Goal: Task Accomplishment & Management: Manage account settings

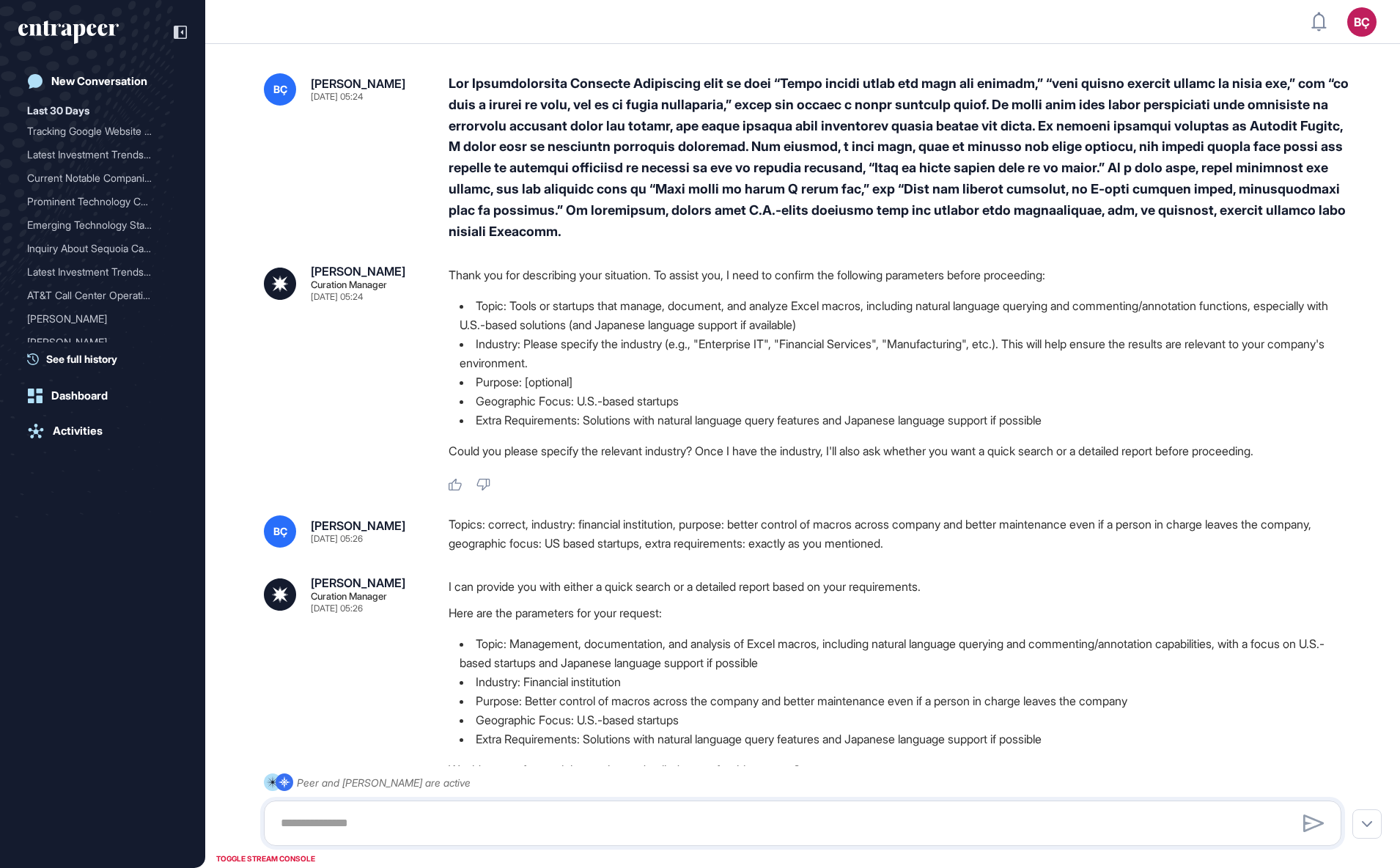
type input "**********"
type input "*"
type input "**********"
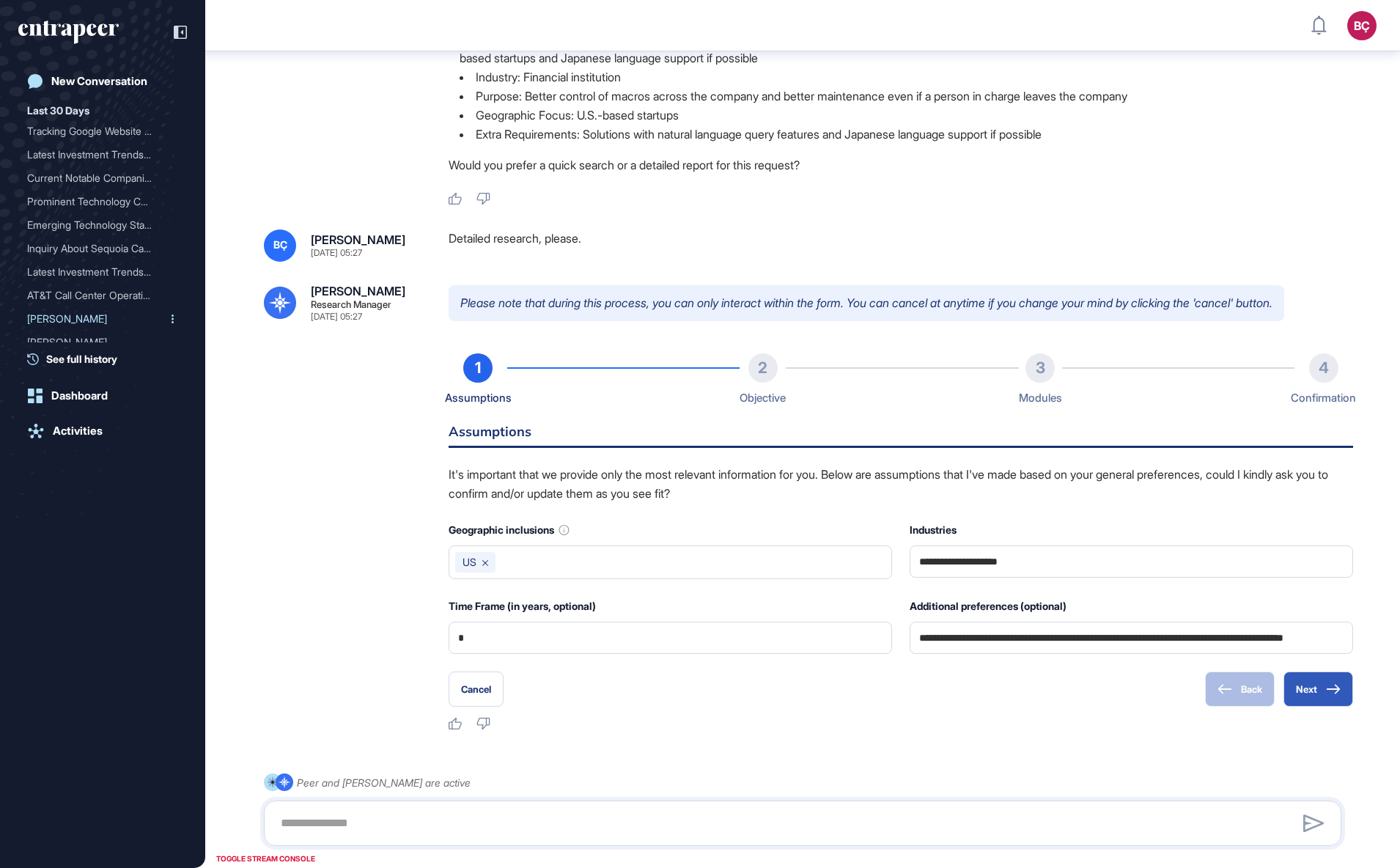
scroll to position [670, 0]
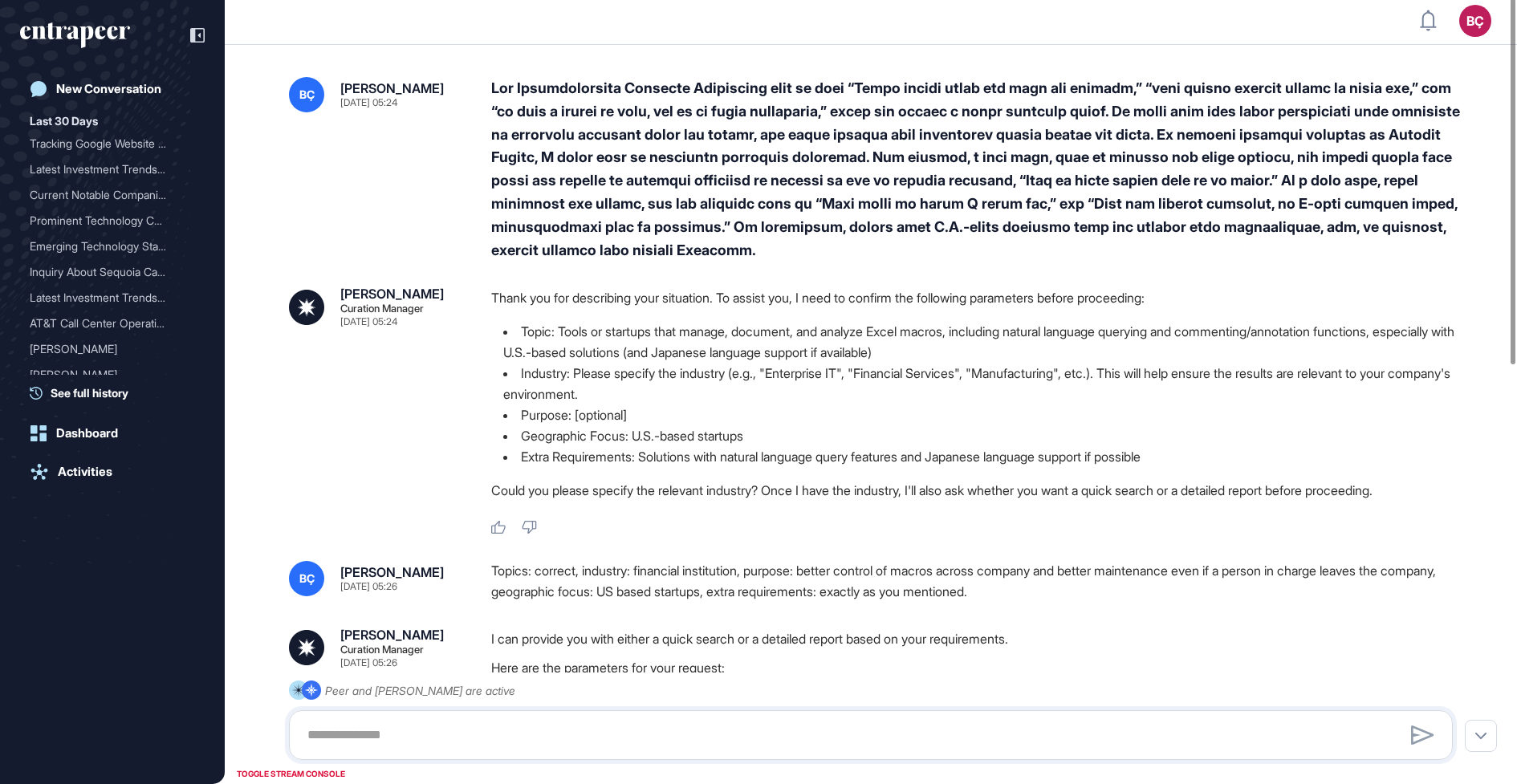
type input "**********"
type input "*"
type input "**********"
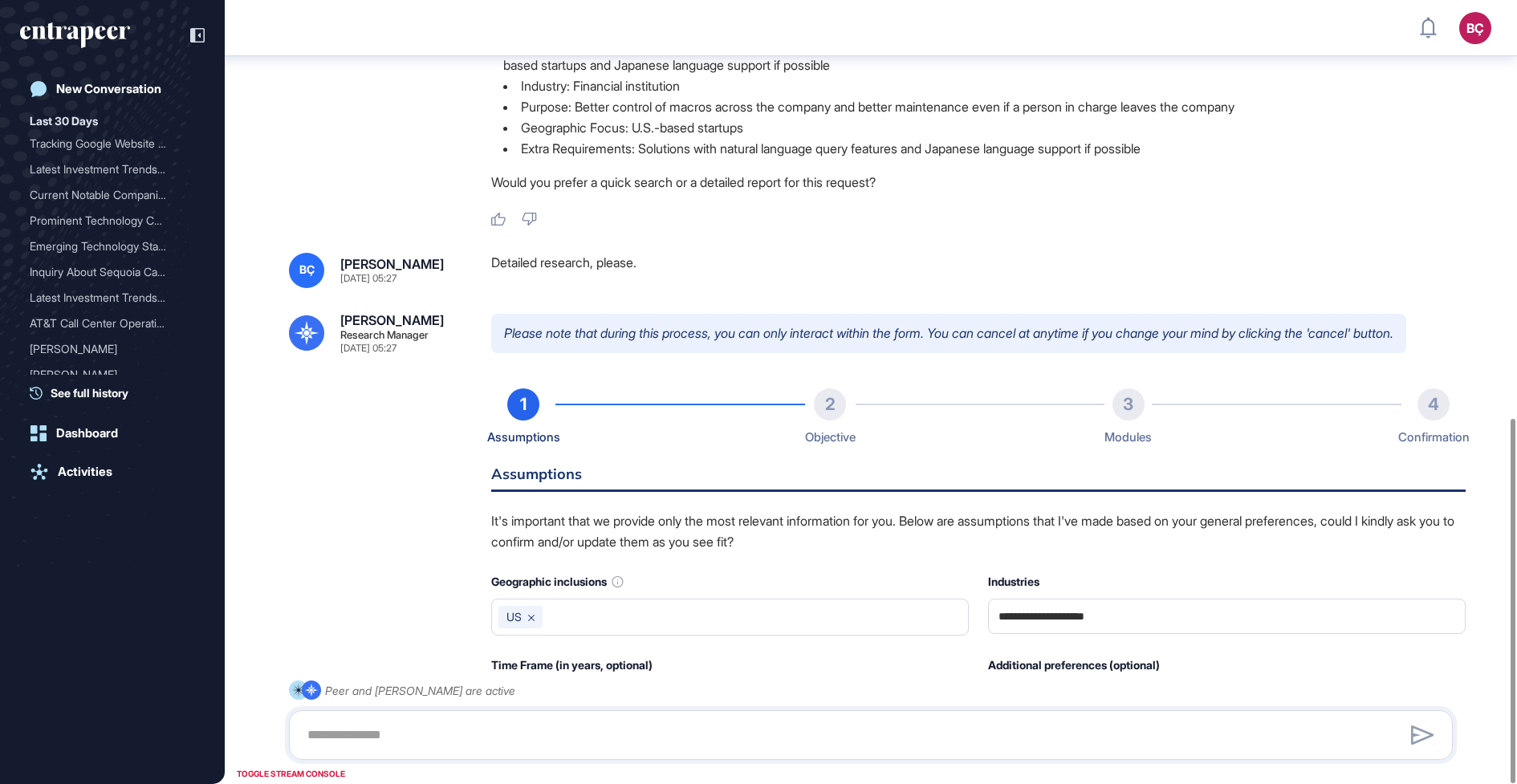
scroll to position [900, 0]
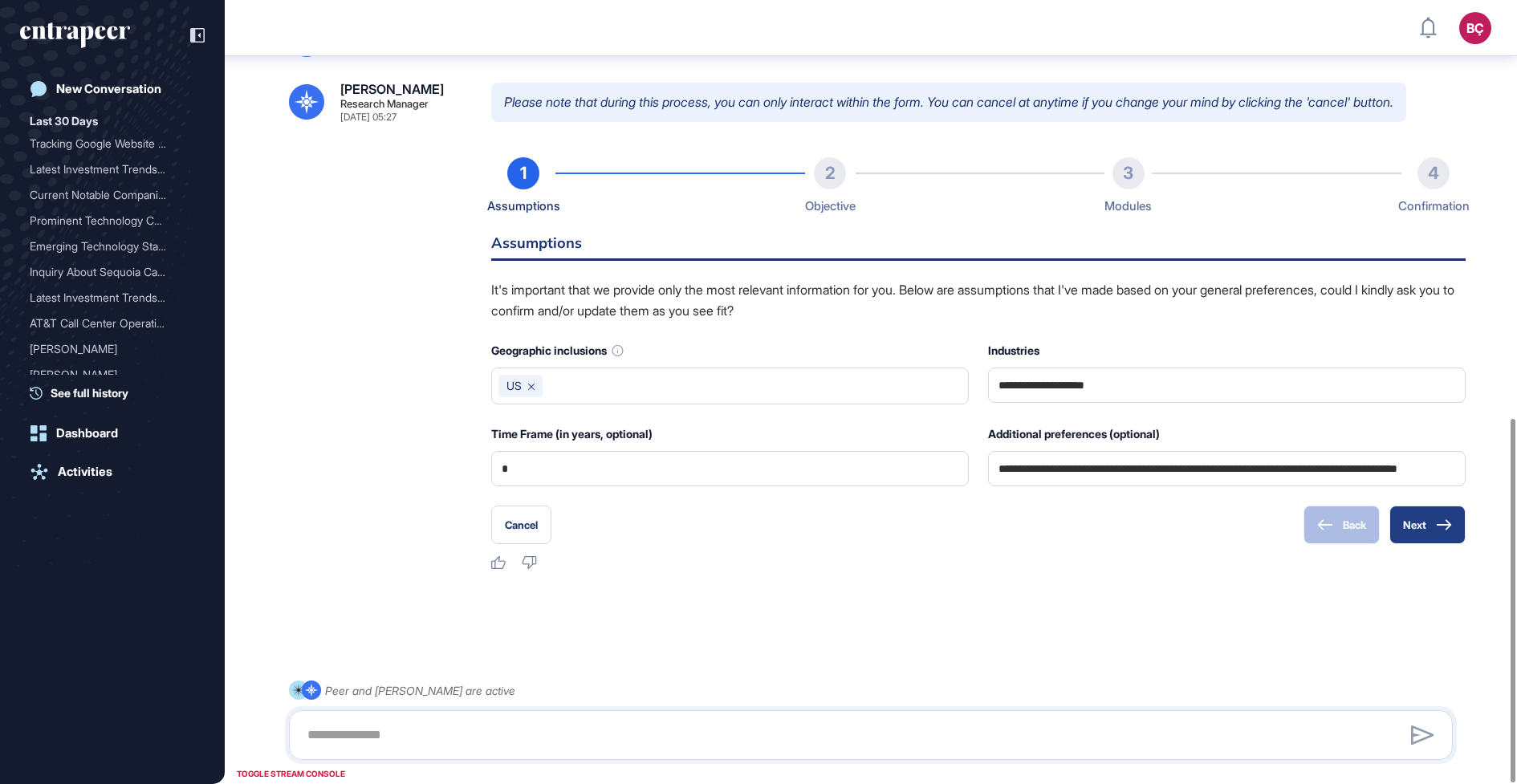
click at [1396, 525] on button "Next" at bounding box center [1428, 524] width 77 height 38
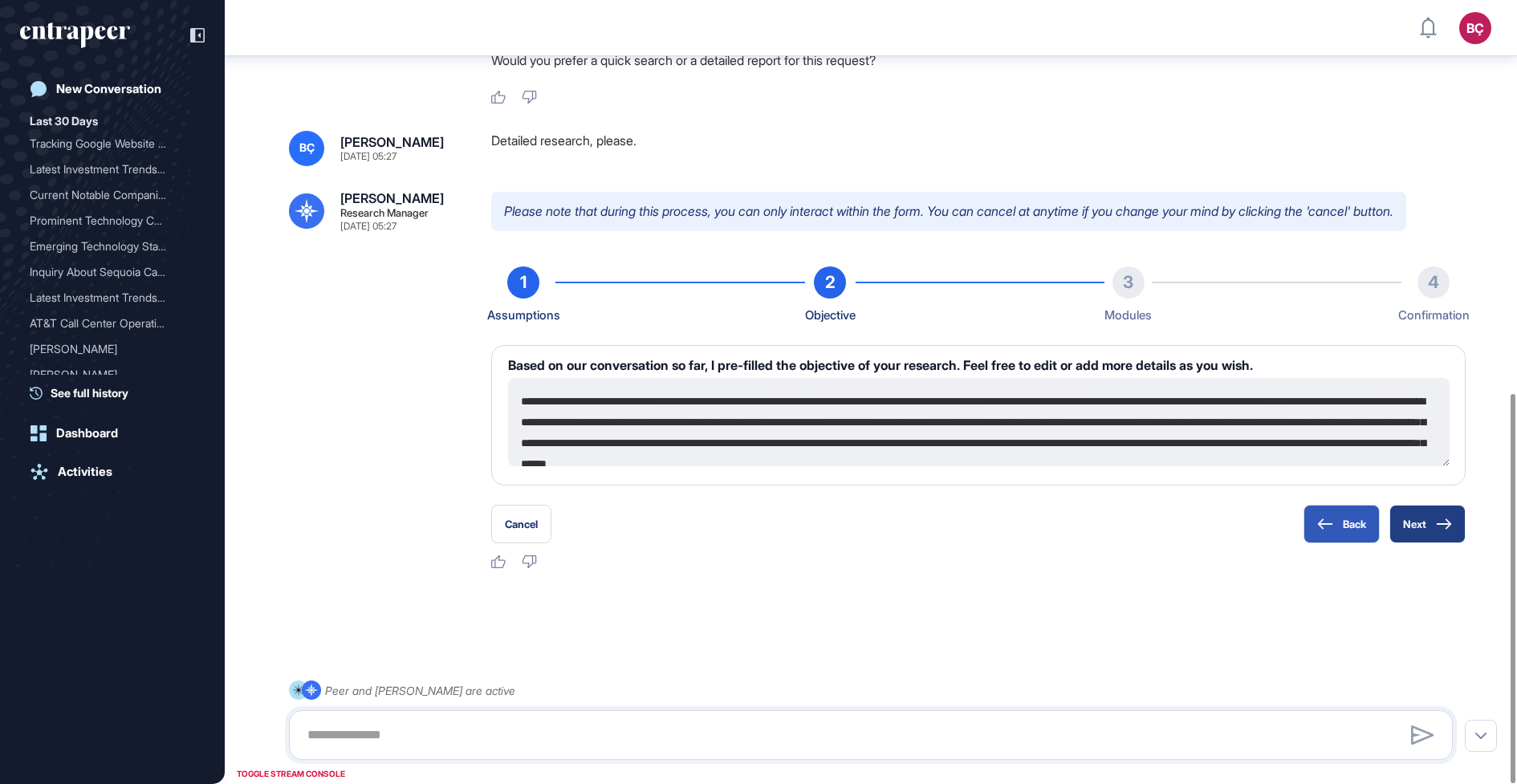
scroll to position [41, 0]
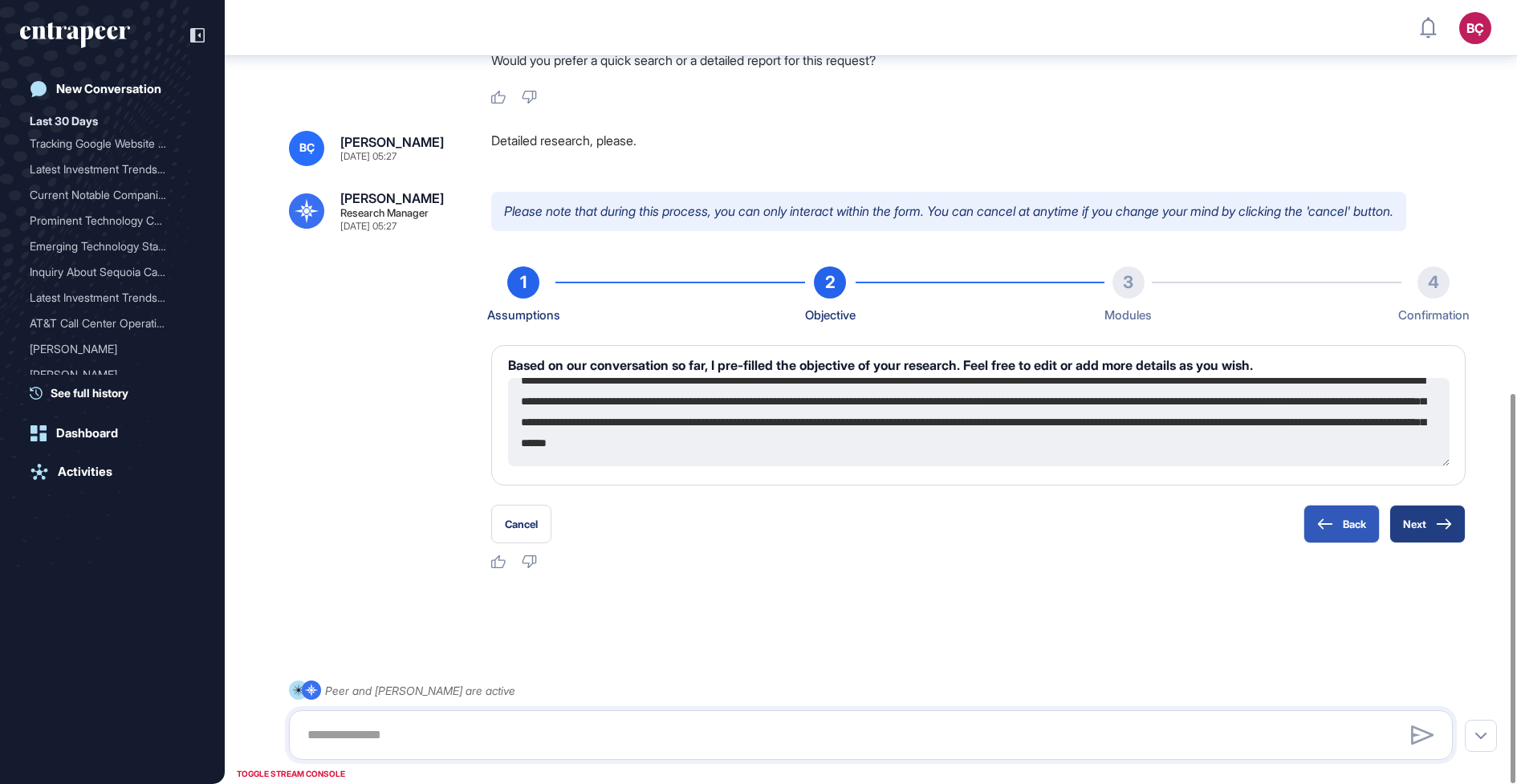
click at [1418, 524] on button "Next" at bounding box center [1428, 524] width 77 height 38
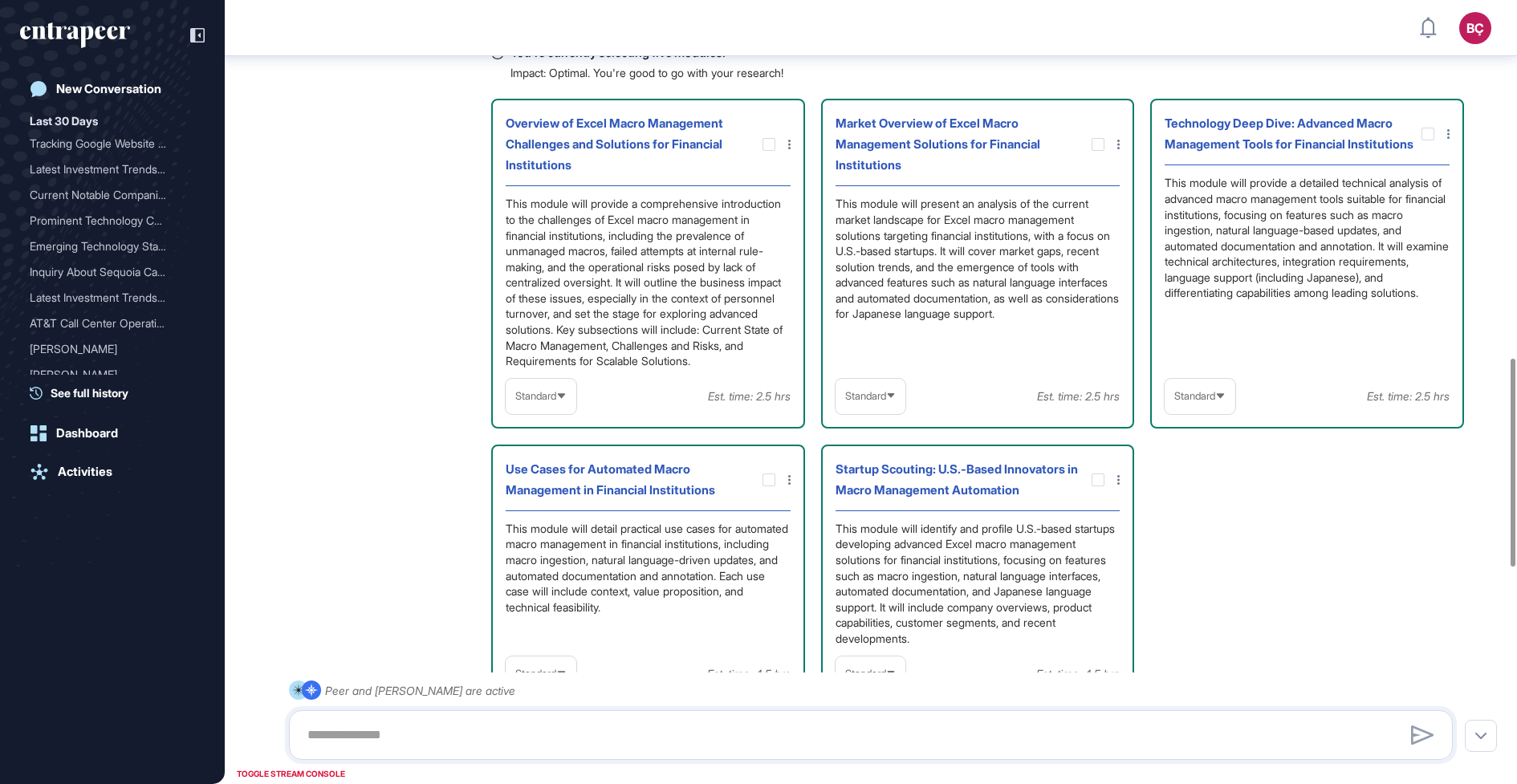
scroll to position [1350, 0]
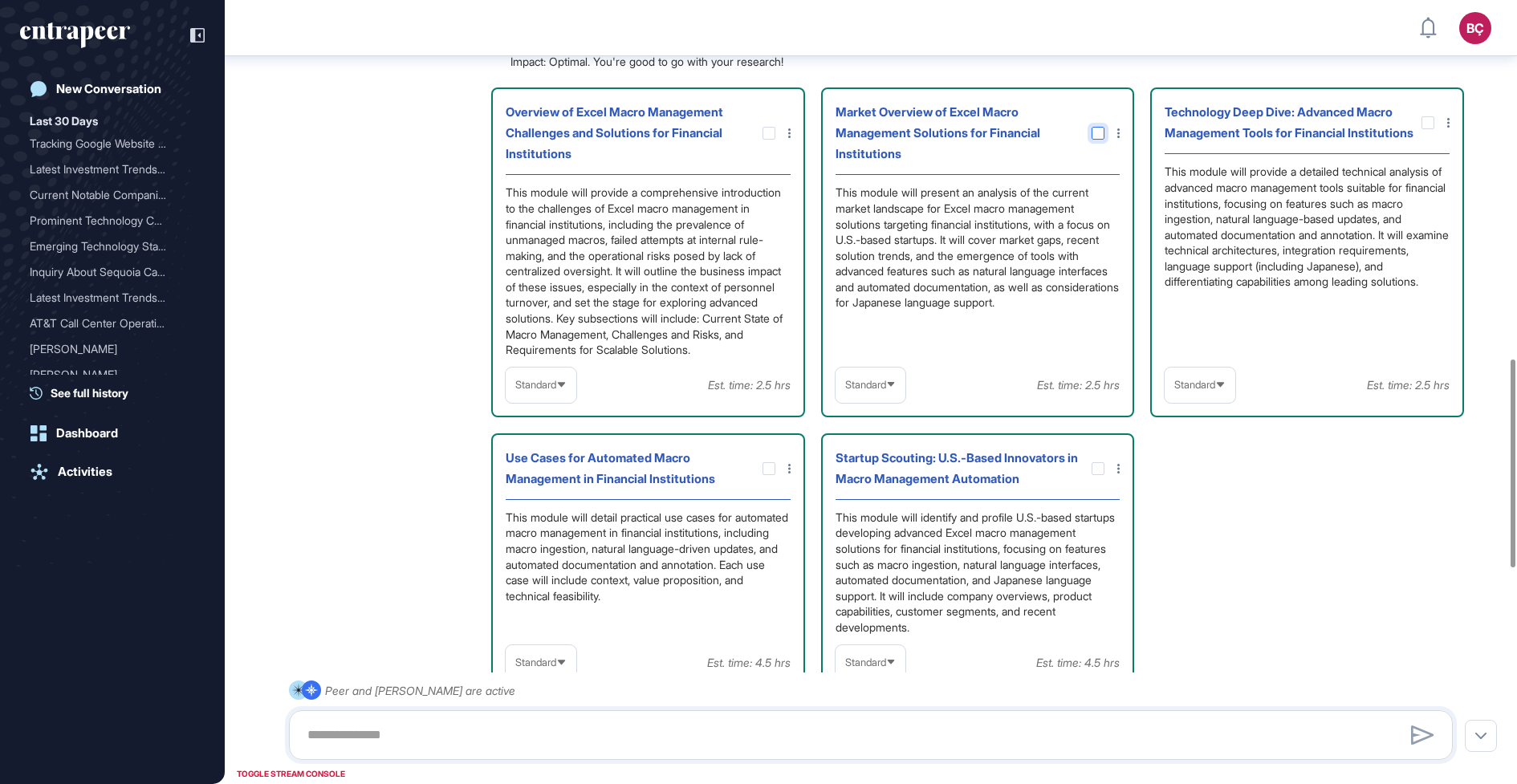
click at [0, 0] on icon at bounding box center [0, 0] width 0 height 0
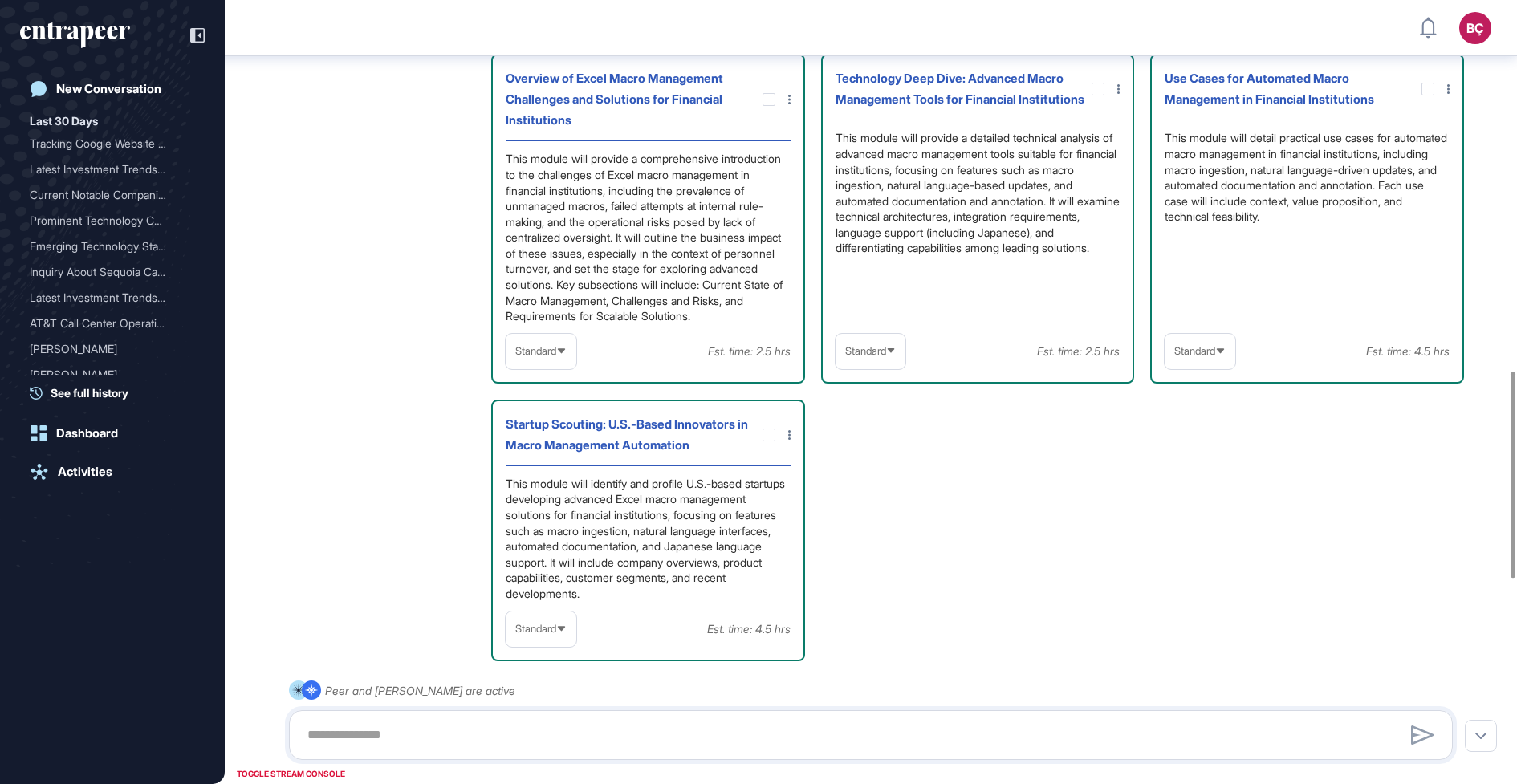
scroll to position [1404, 0]
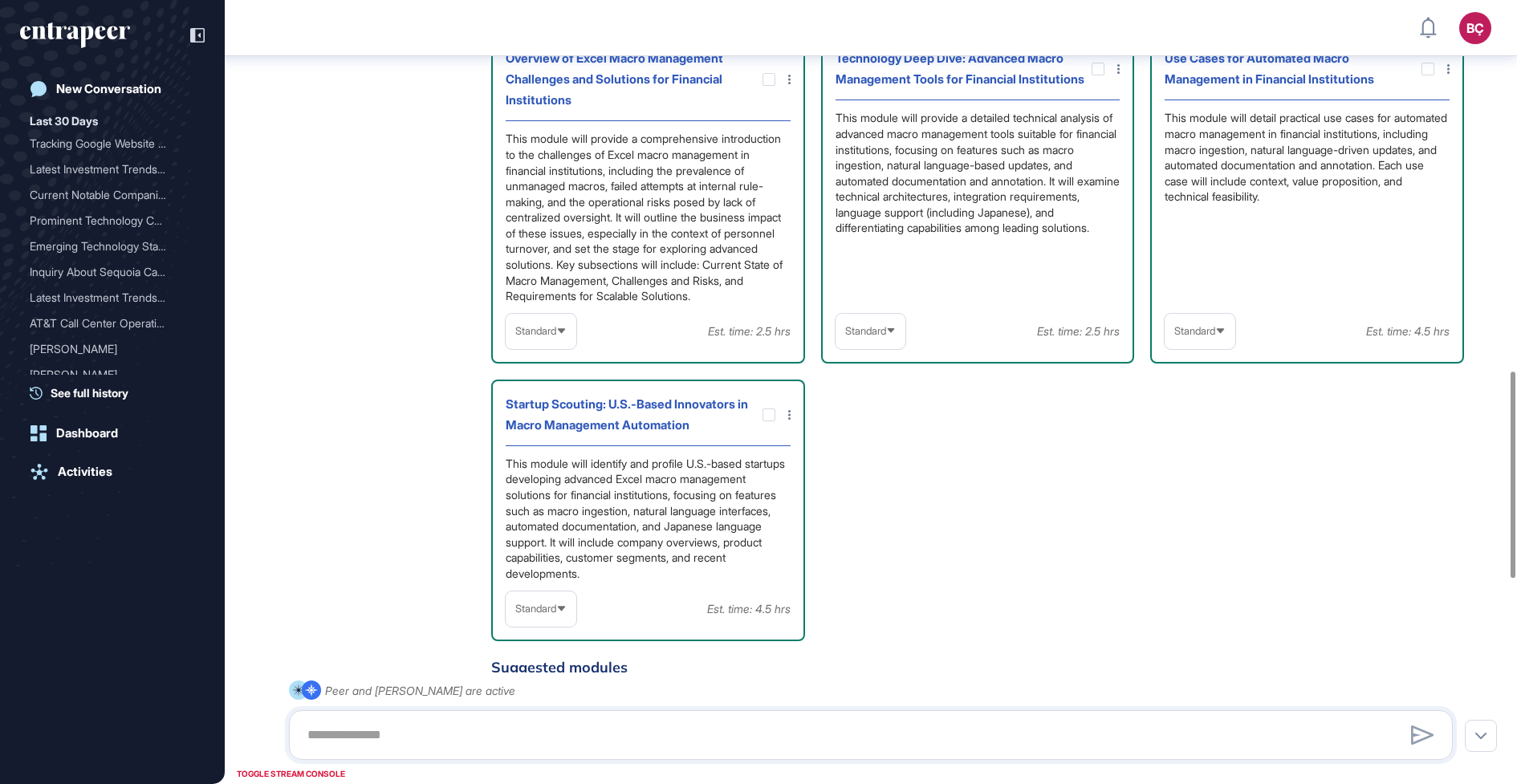
click at [548, 615] on span "Standard" at bounding box center [536, 609] width 41 height 12
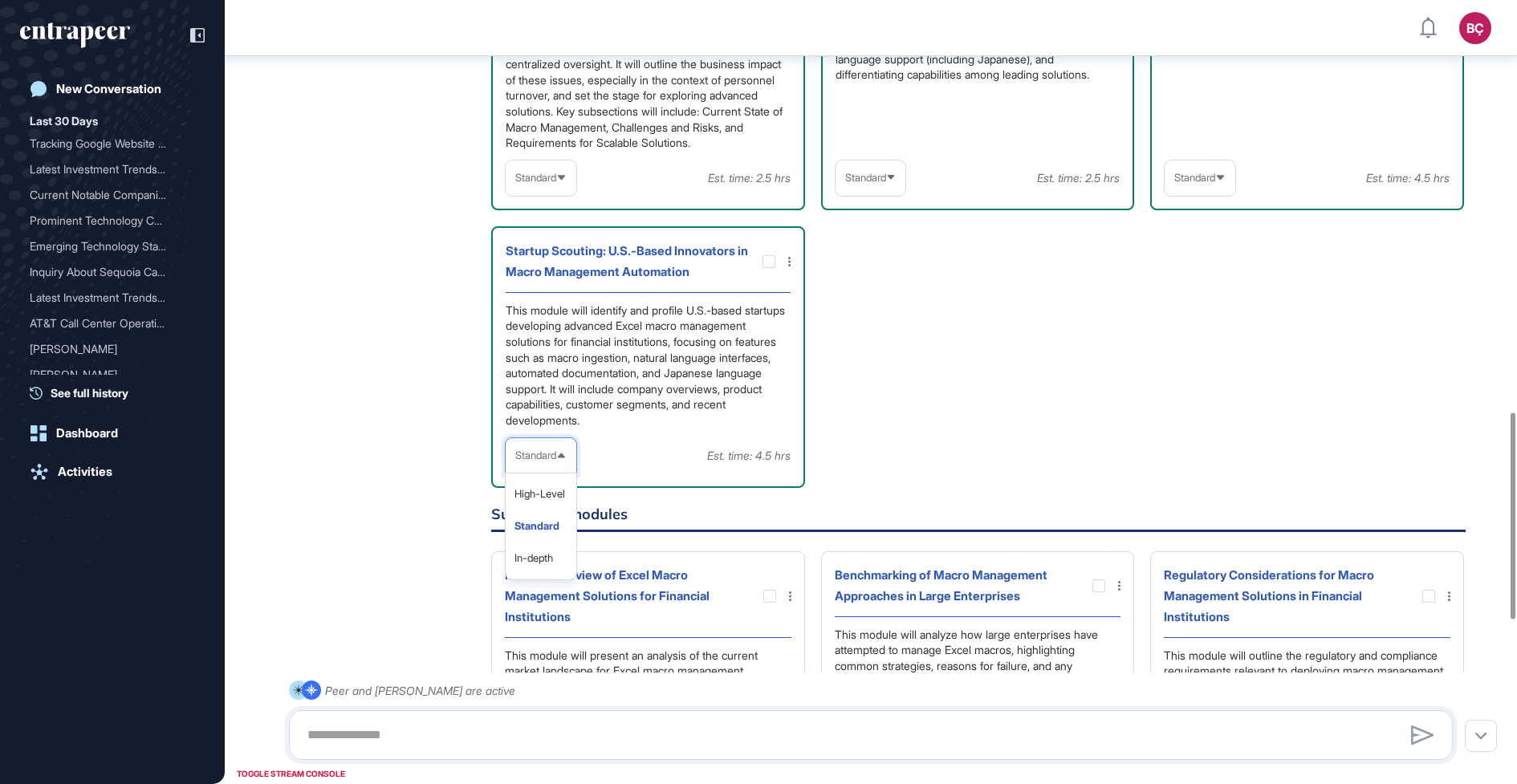
scroll to position [1588, 0]
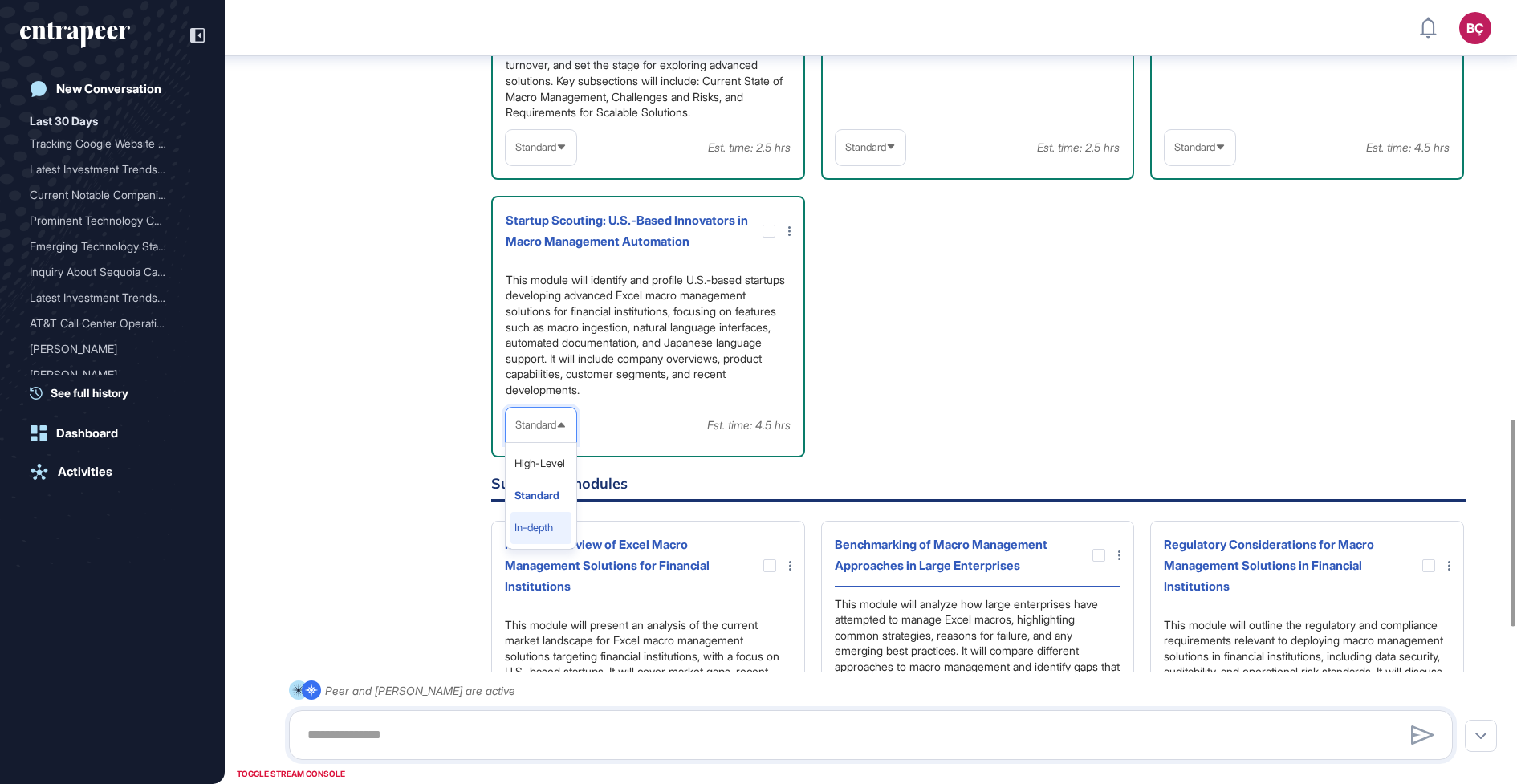
click at [552, 544] on li "In-depth" at bounding box center [541, 528] width 61 height 32
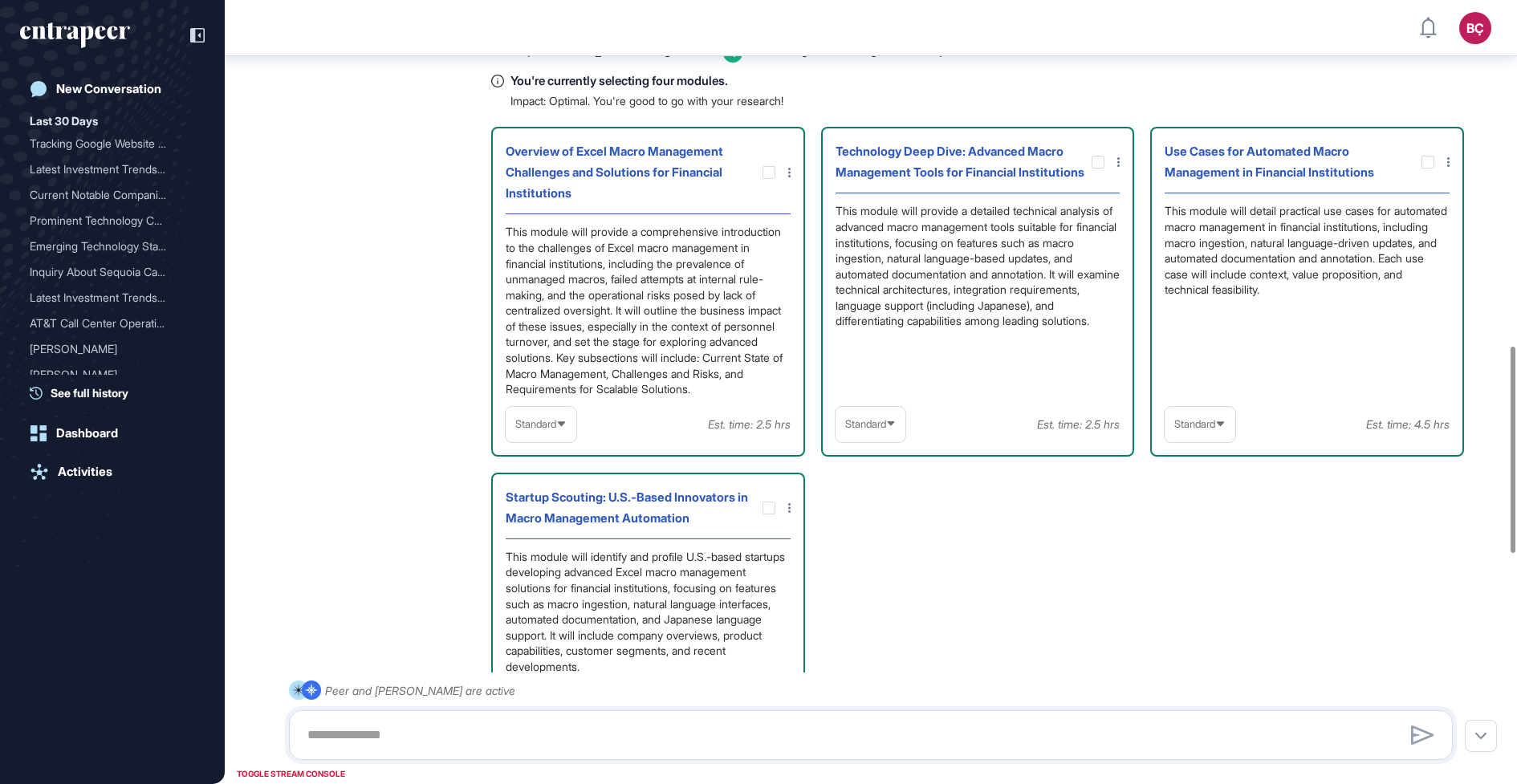
scroll to position [1271, 0]
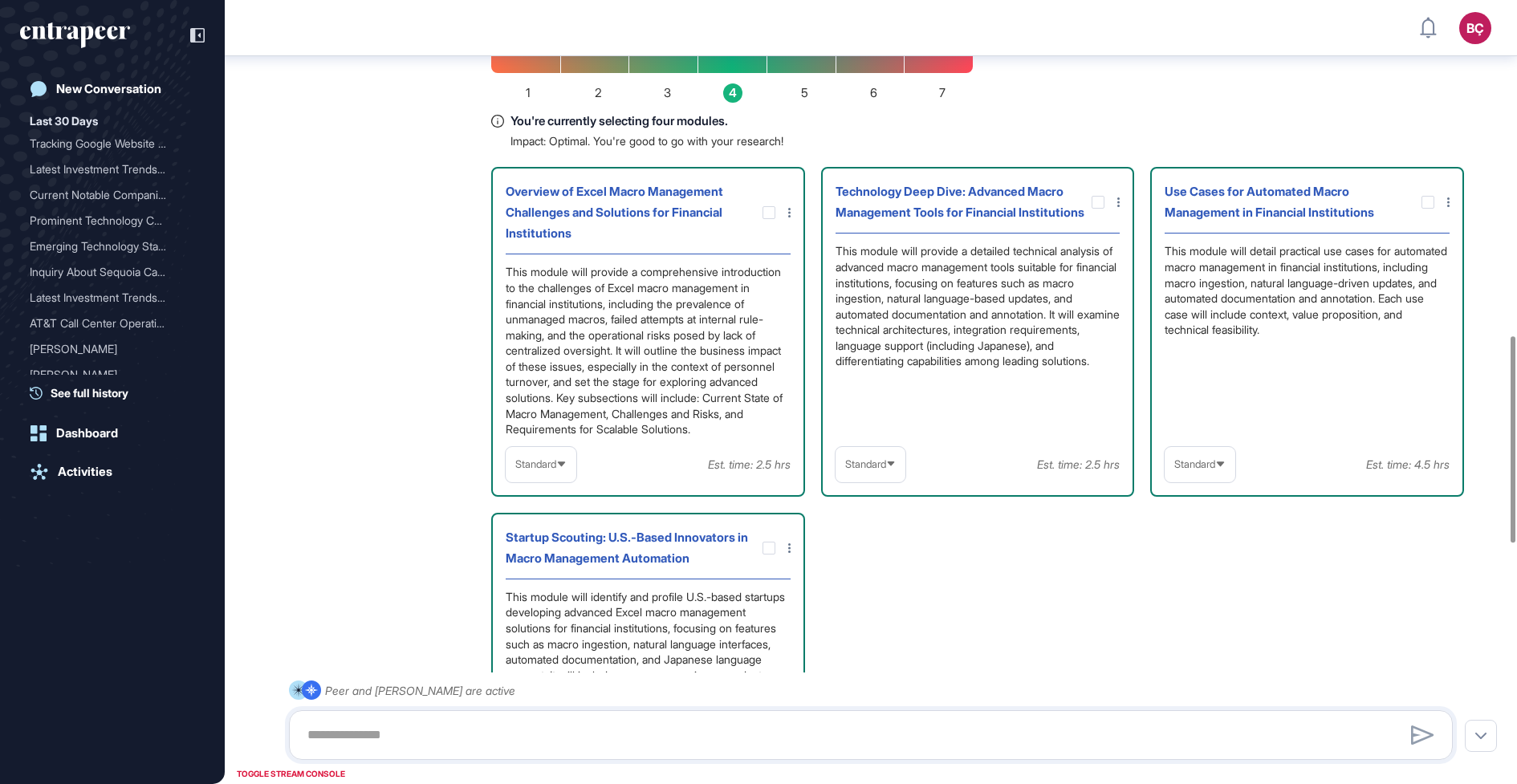
click at [1208, 470] on div "Standard" at bounding box center [1200, 464] width 71 height 31
click at [1190, 572] on li "In-depth" at bounding box center [1200, 568] width 61 height 32
click at [1092, 572] on div "Overview of Excel Macro Management Challenges and Solutions for Financial Insti…" at bounding box center [979, 470] width 974 height 607
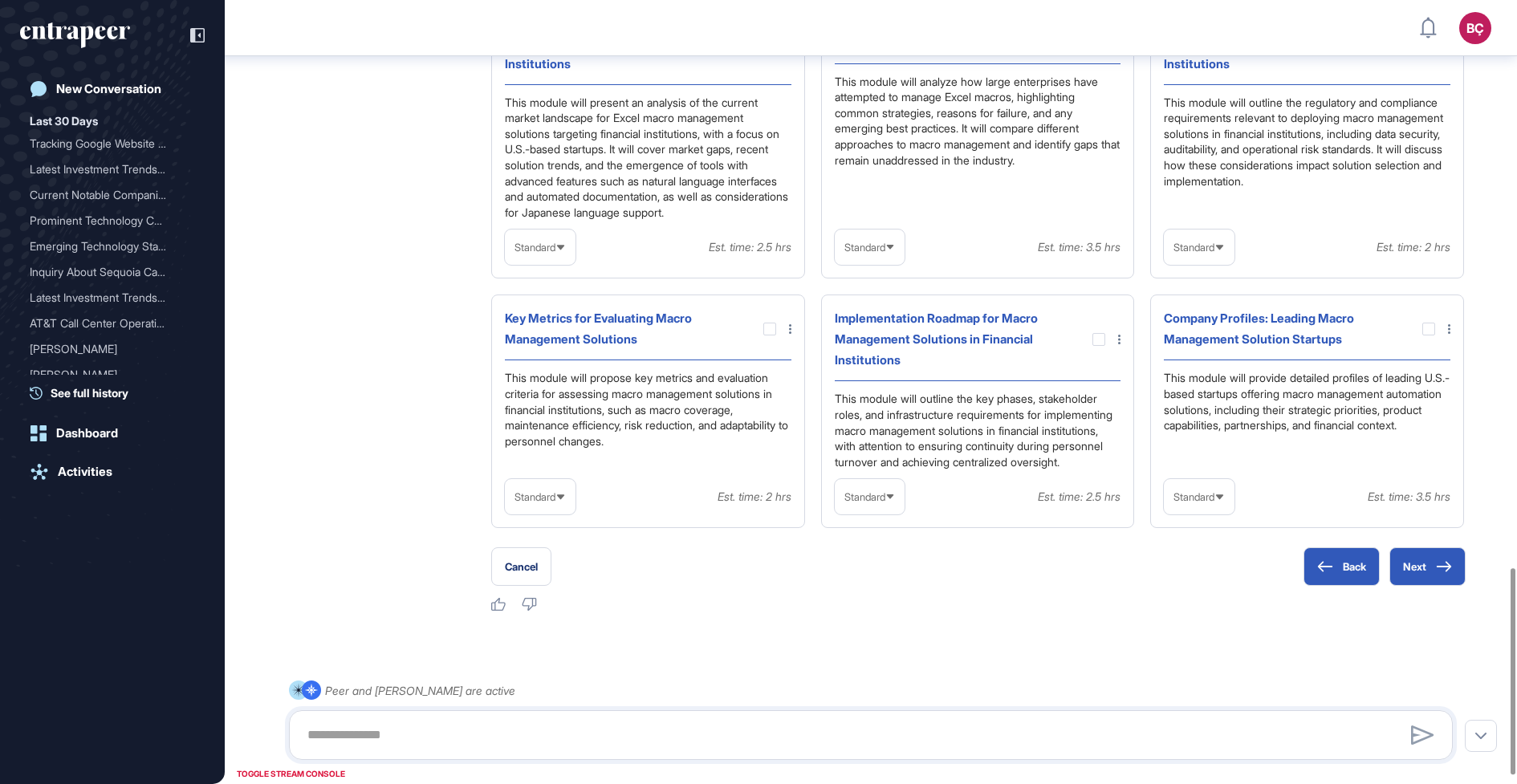
scroll to position [2181, 0]
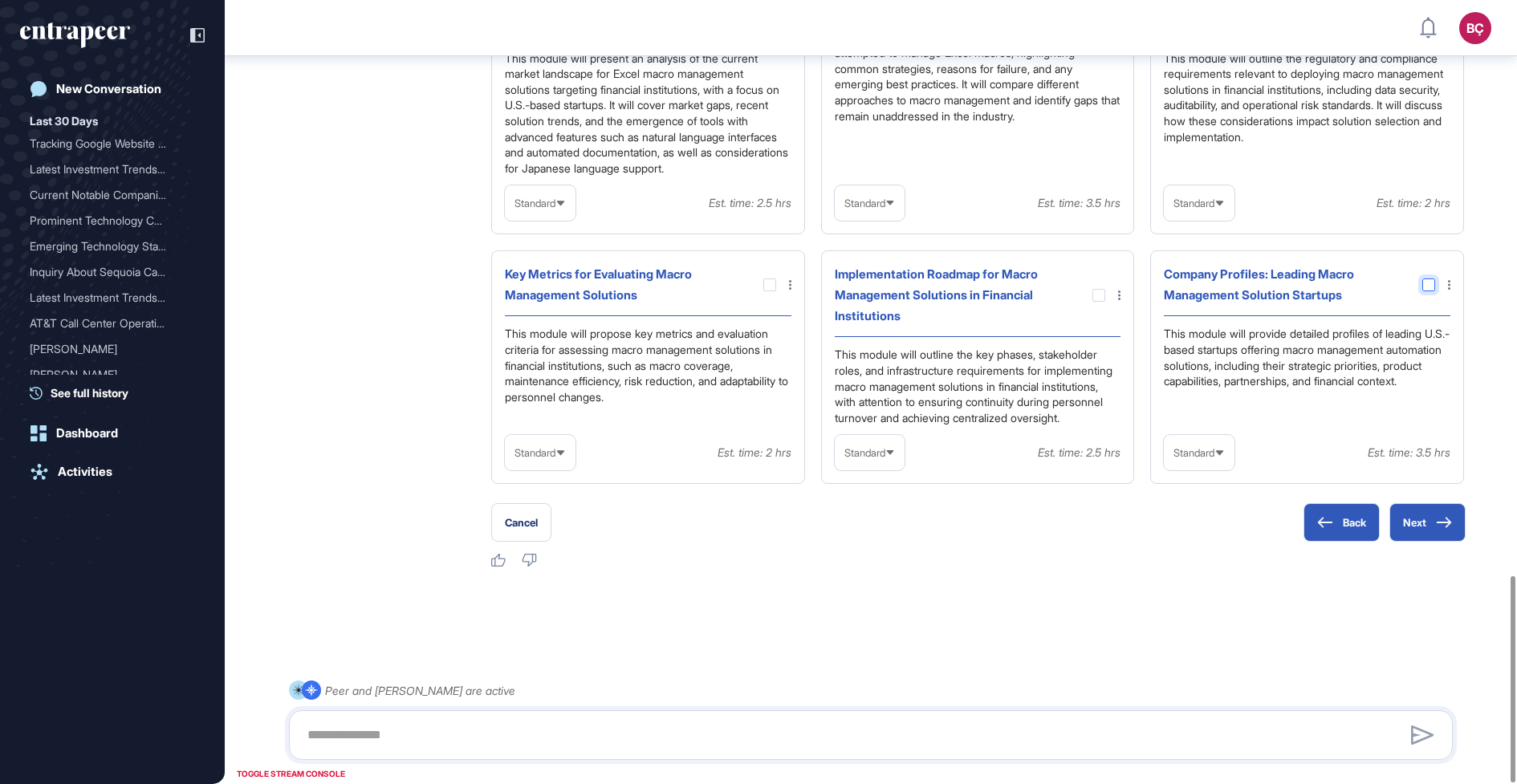
click at [1433, 278] on div at bounding box center [1428, 284] width 13 height 13
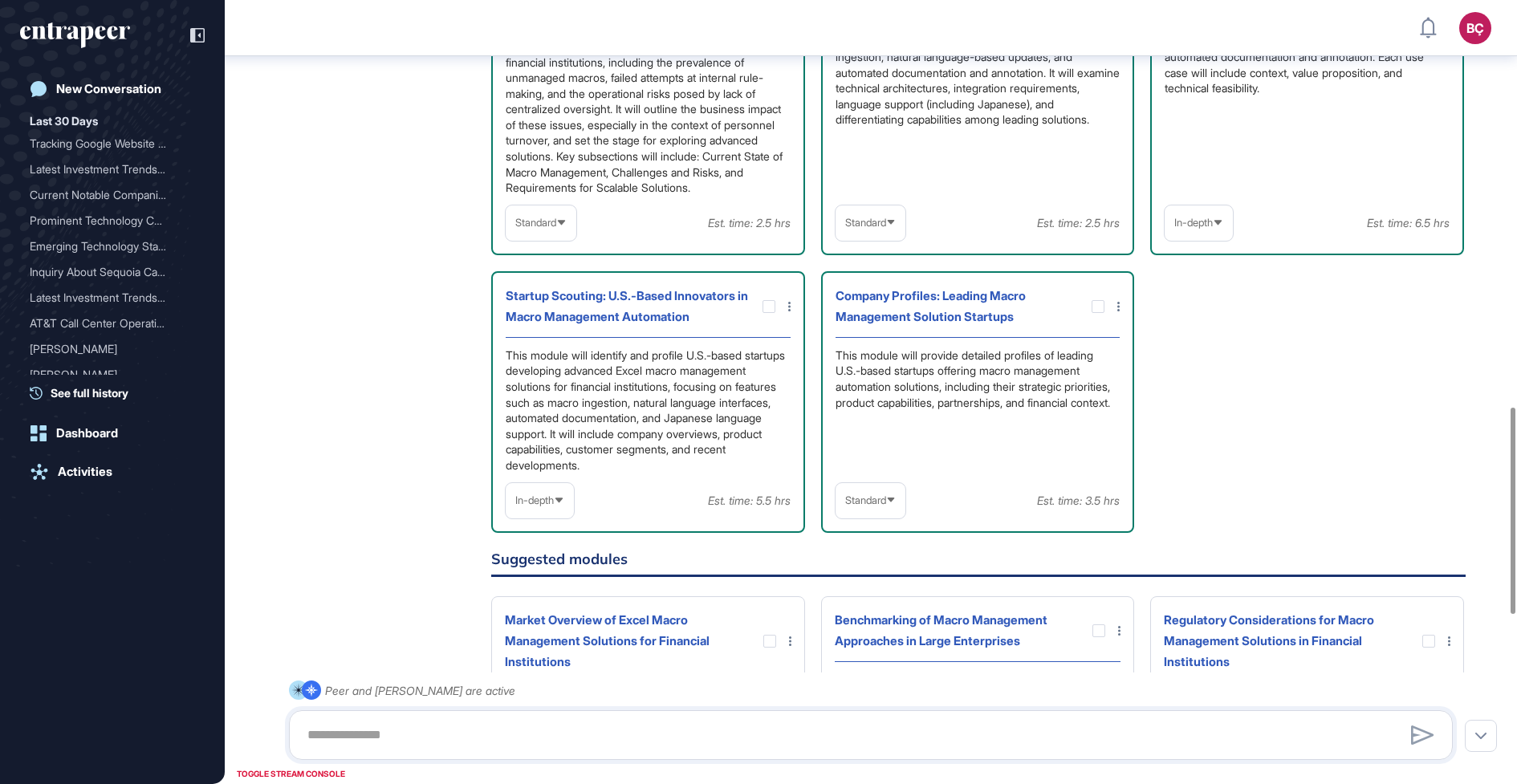
scroll to position [1502, 0]
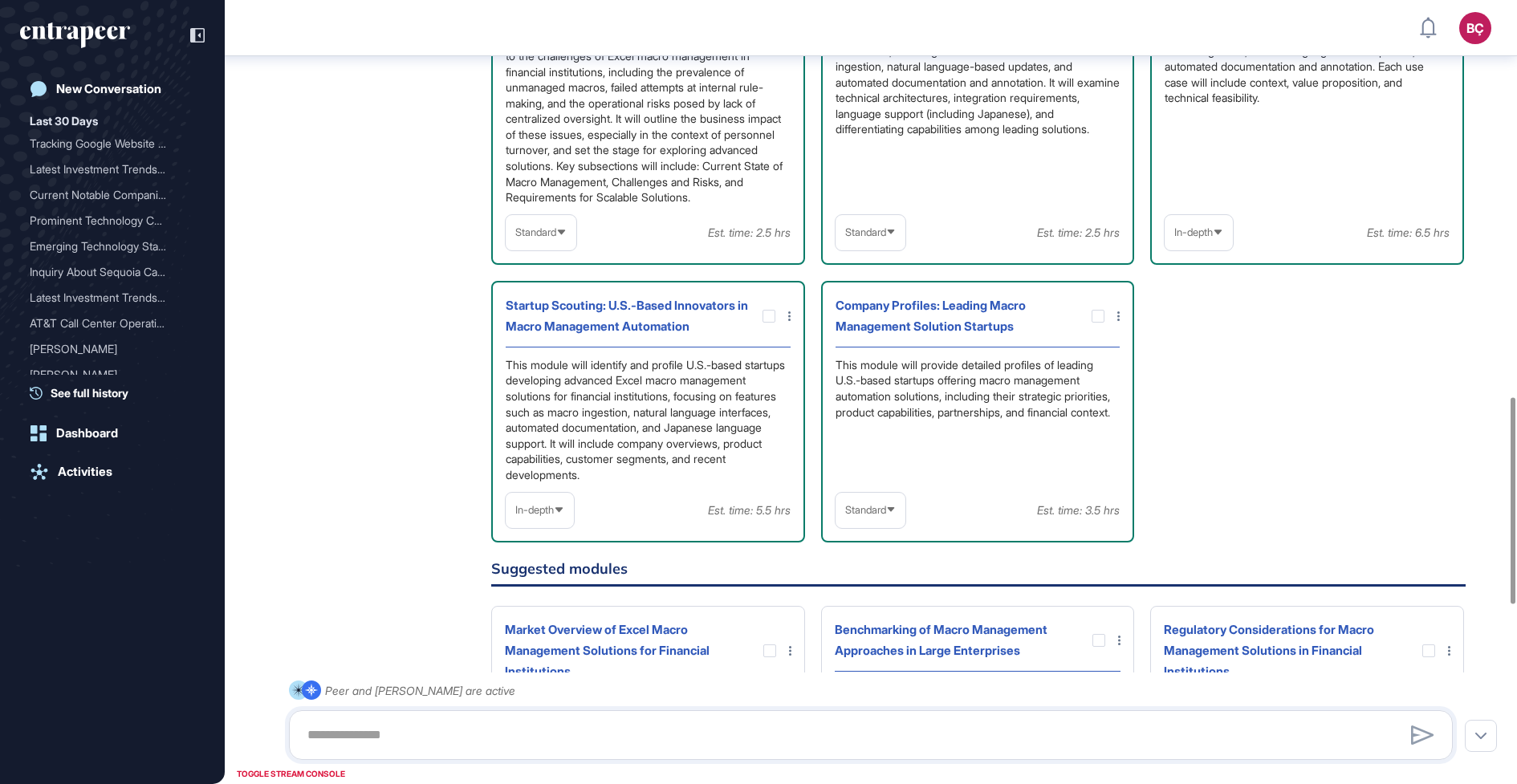
click at [1118, 321] on icon at bounding box center [1118, 316] width 3 height 9
click at [1118, 385] on div "Remove" at bounding box center [1114, 373] width 78 height 24
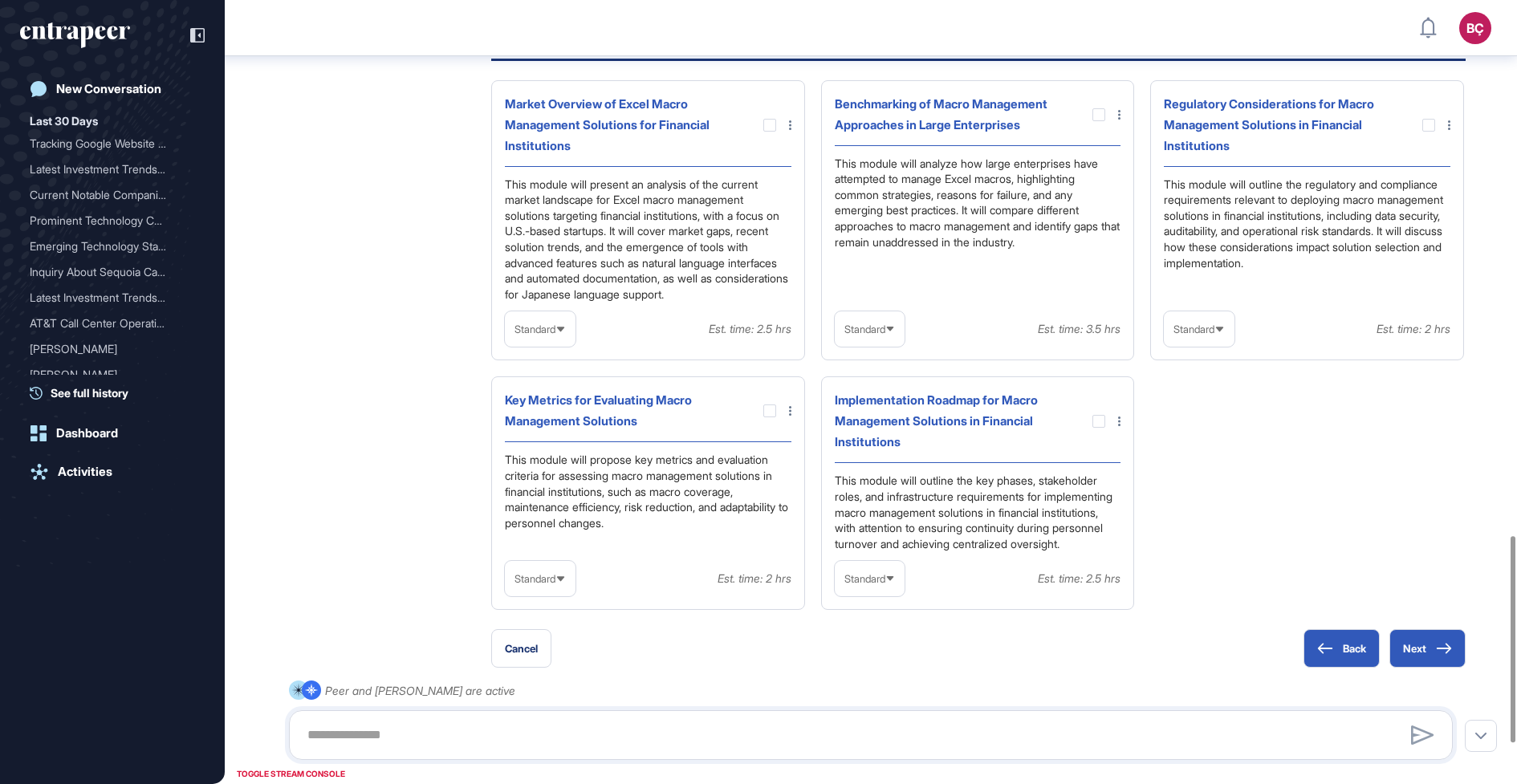
click at [1347, 509] on div "Market Overview of Excel Macro Management Solutions for Financial Institutions …" at bounding box center [979, 345] width 974 height 530
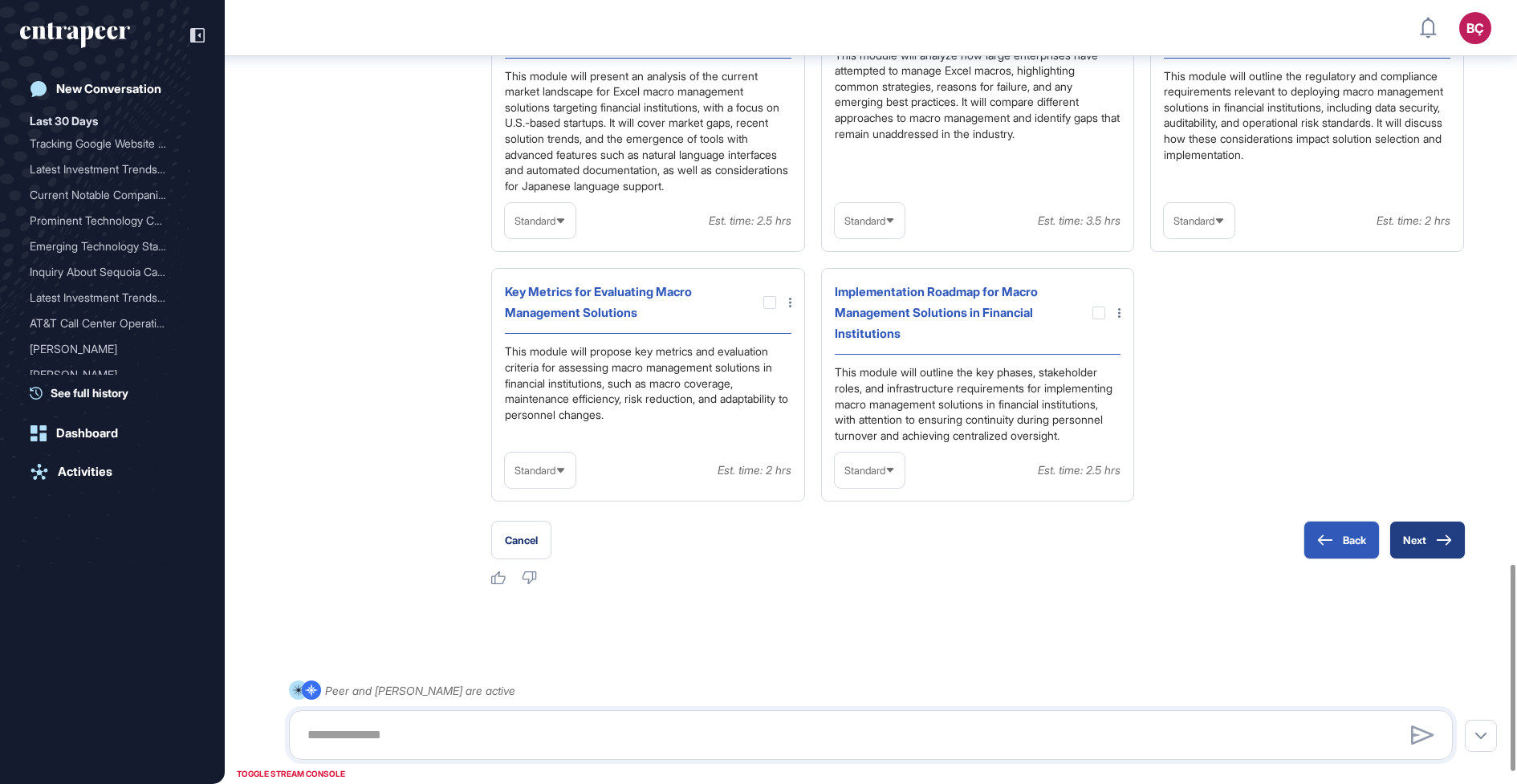
click at [1424, 559] on button "Next" at bounding box center [1428, 540] width 77 height 38
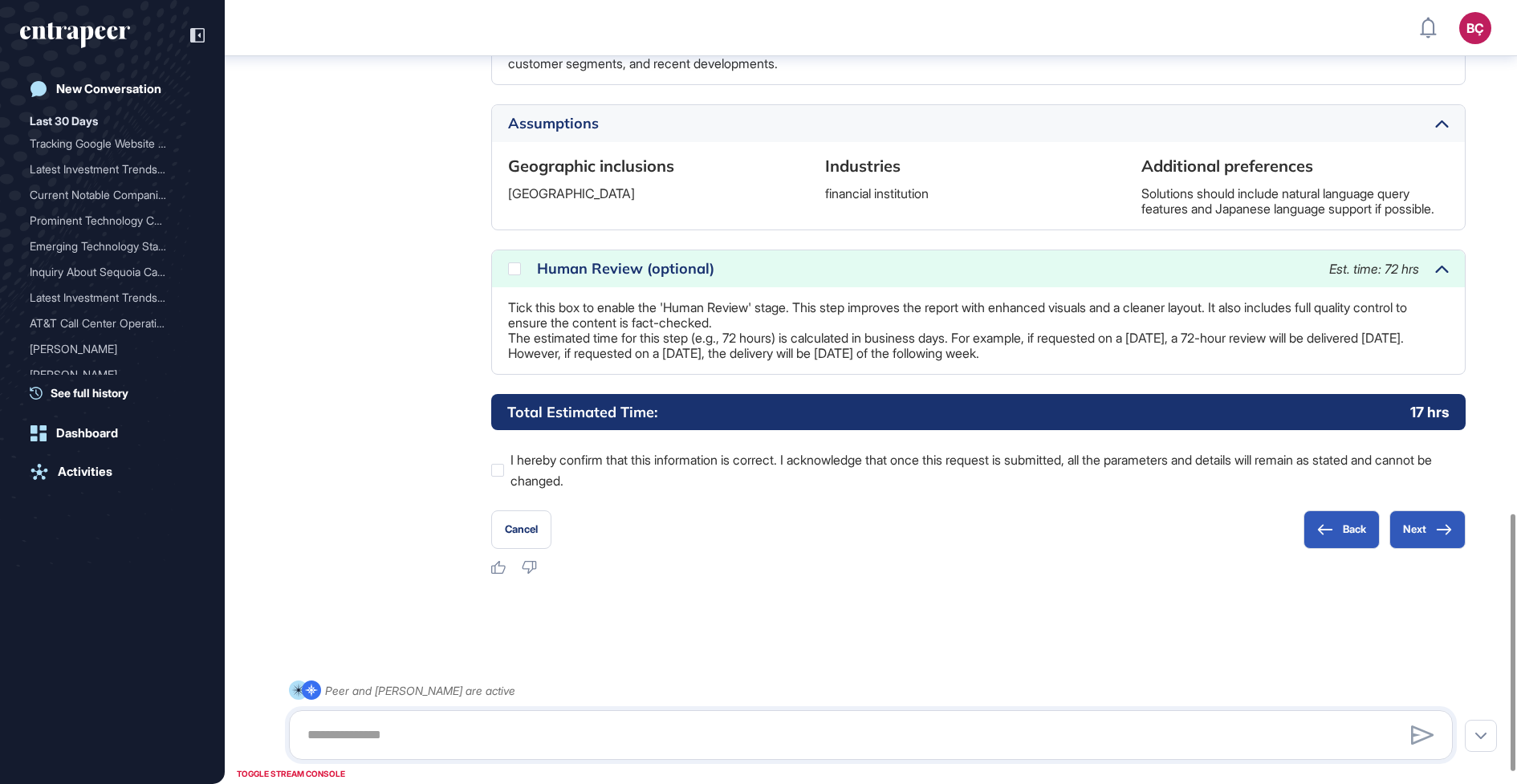
scroll to position [1588, 0]
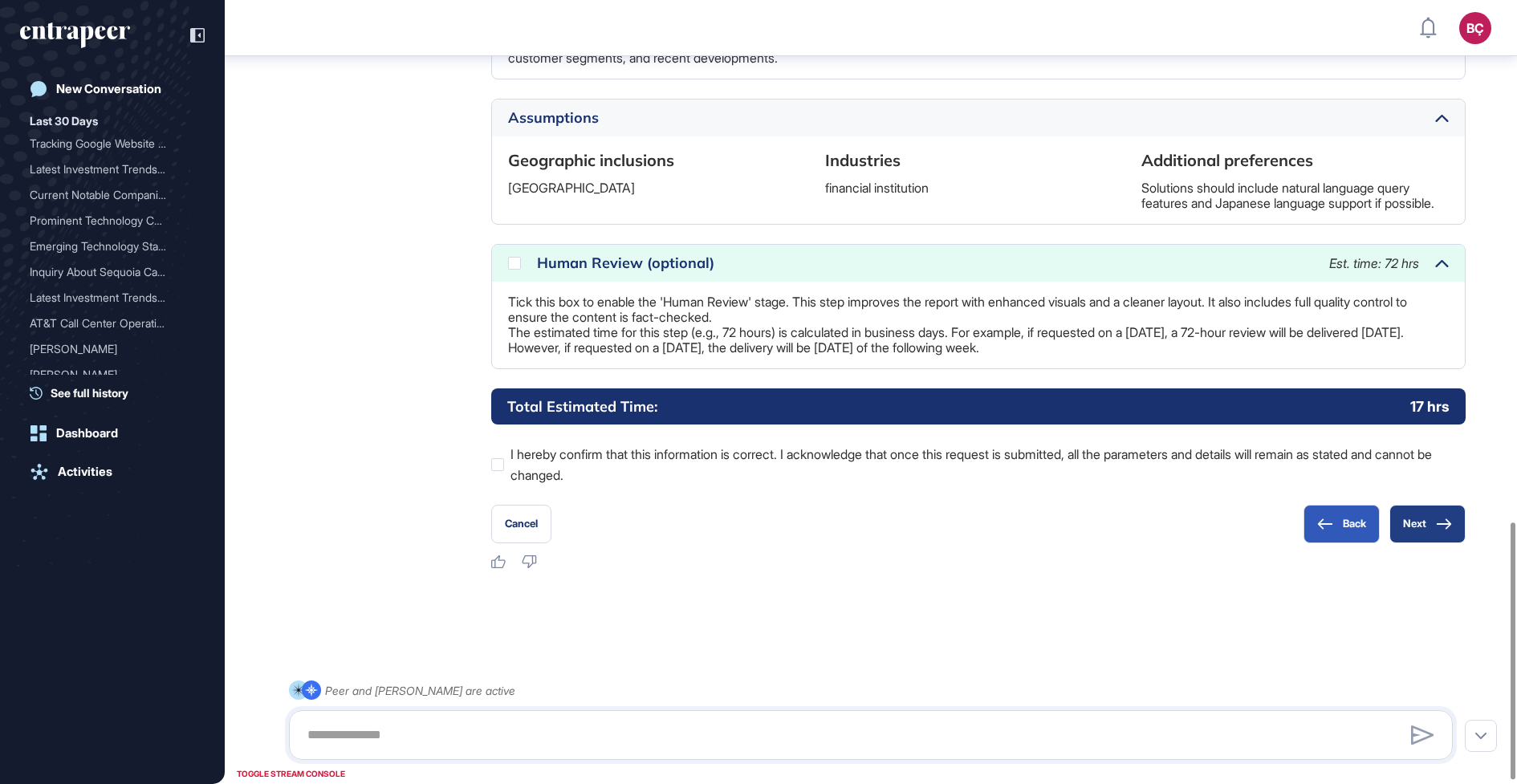
click at [1414, 529] on button "Next" at bounding box center [1428, 524] width 77 height 38
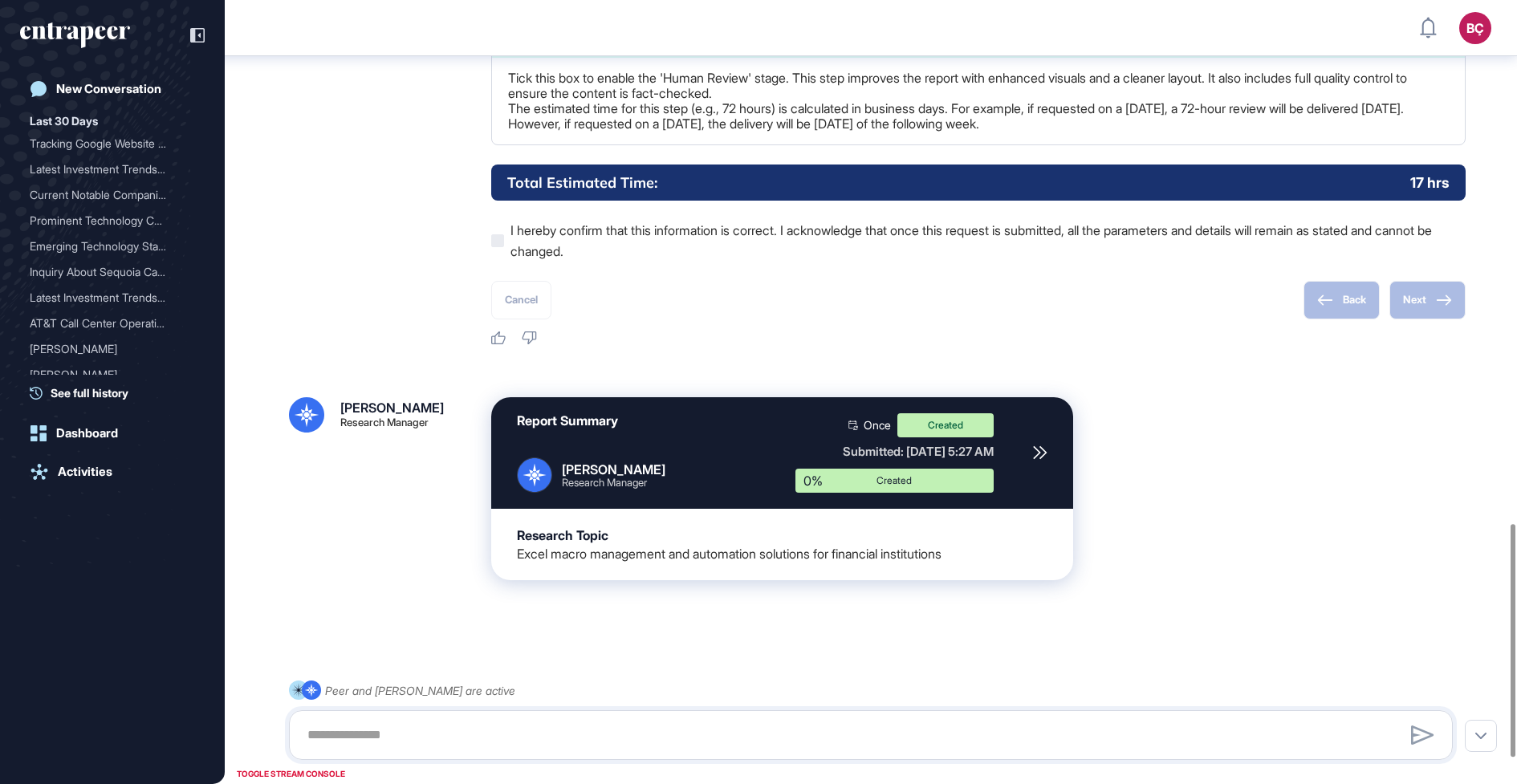
scroll to position [1846, 0]
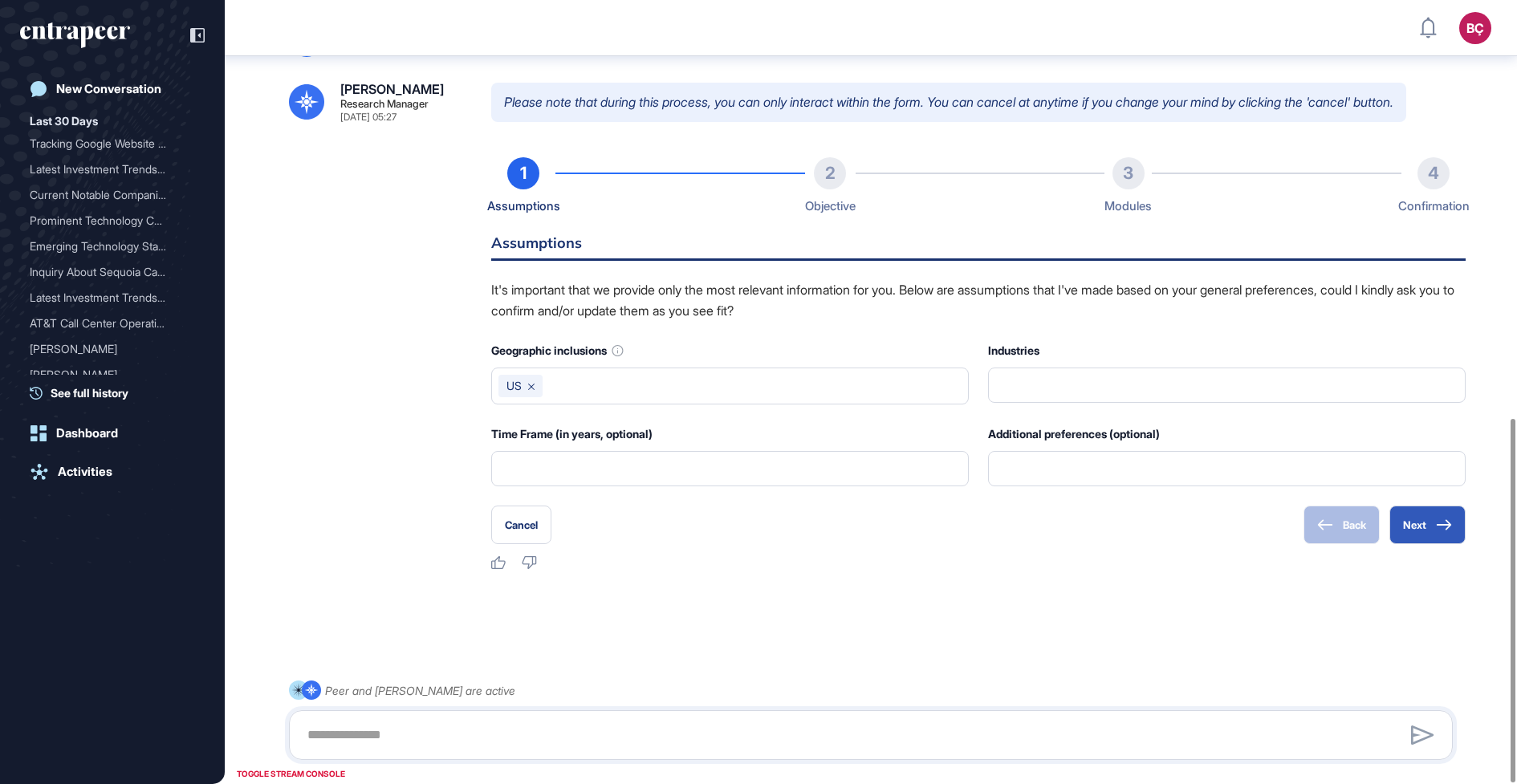
scroll to position [900, 0]
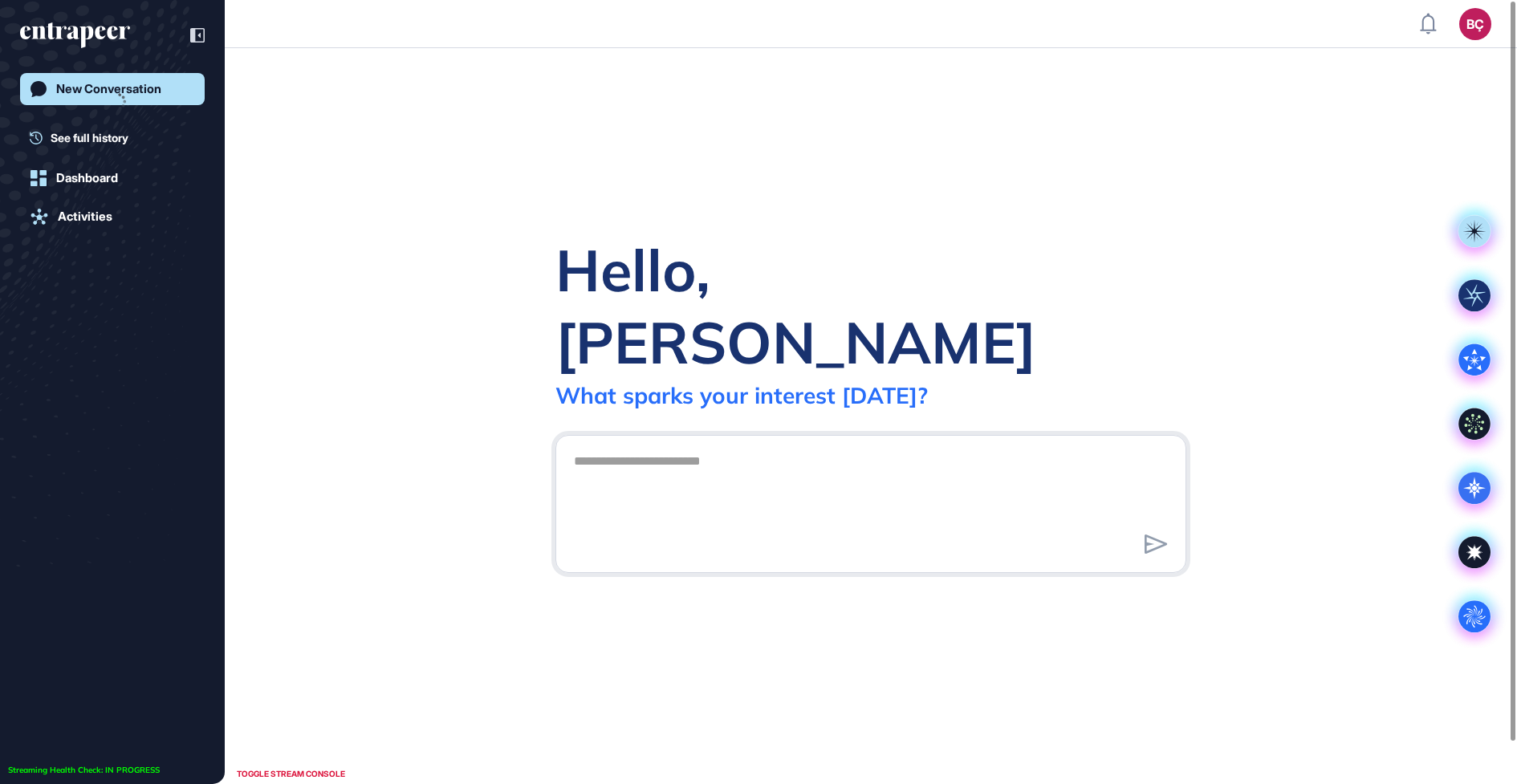
scroll to position [1, 1]
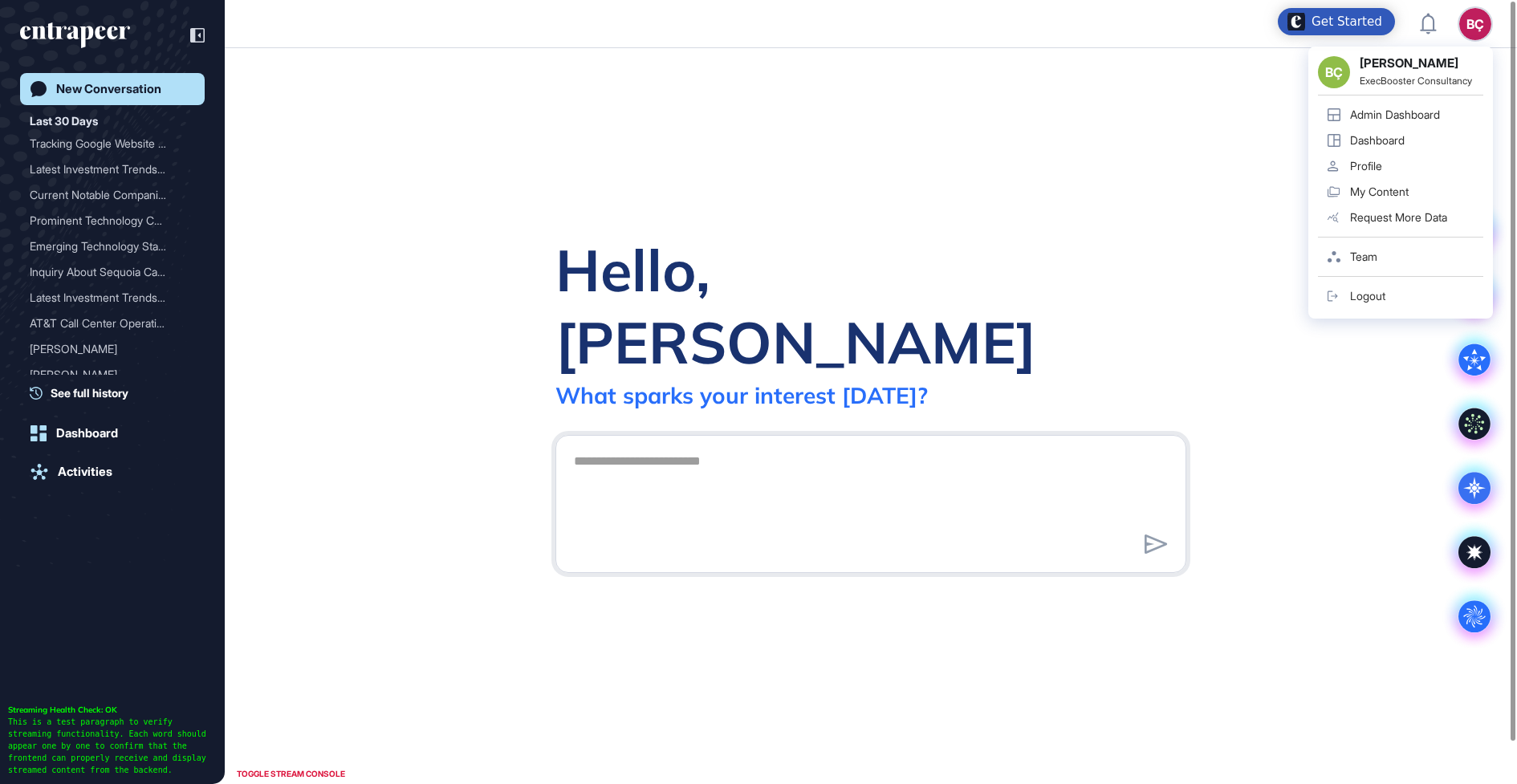
click at [1389, 114] on div "Admin Dashboard" at bounding box center [1395, 114] width 90 height 13
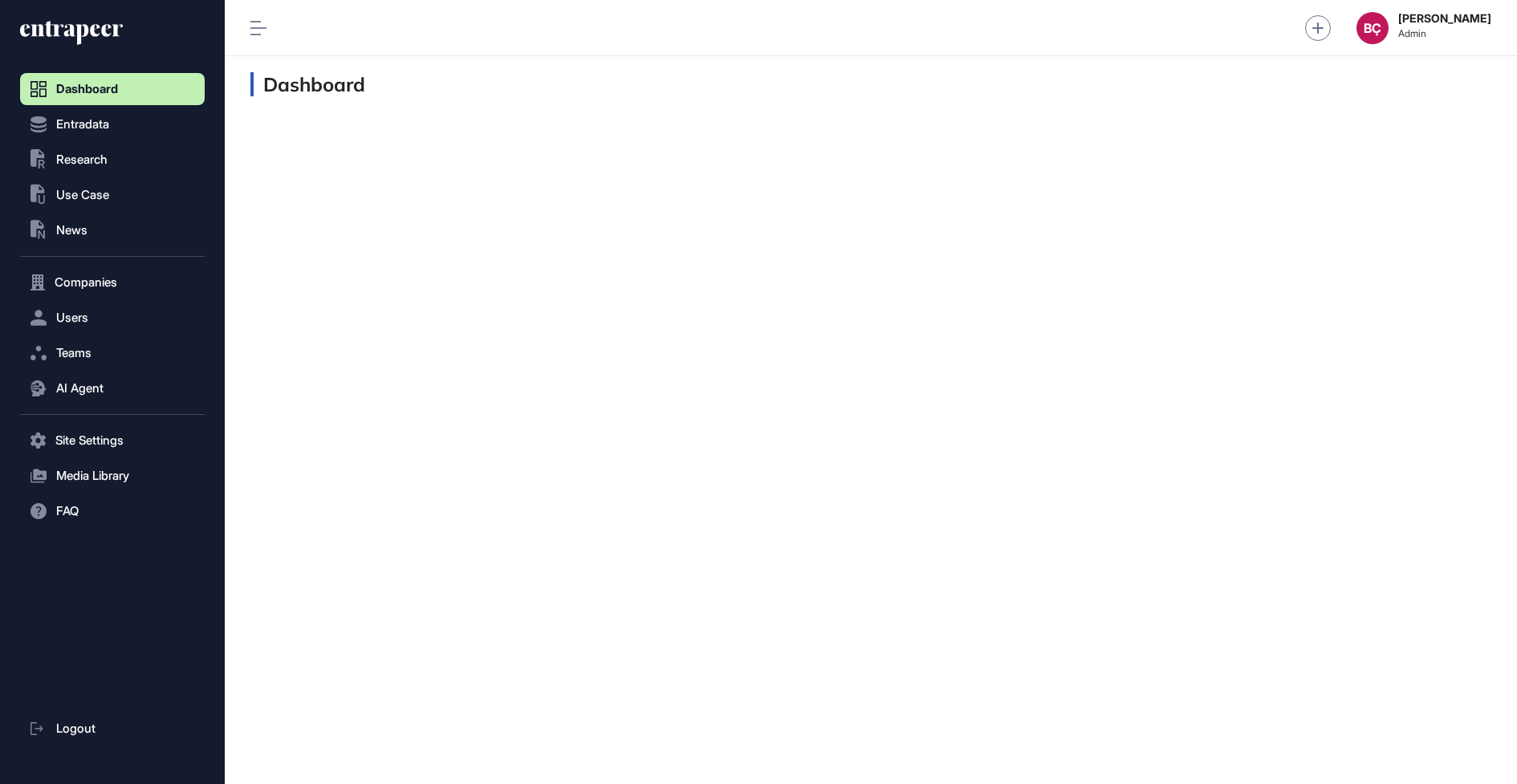
scroll to position [1, 1]
click at [107, 21] on icon at bounding box center [72, 33] width 103 height 26
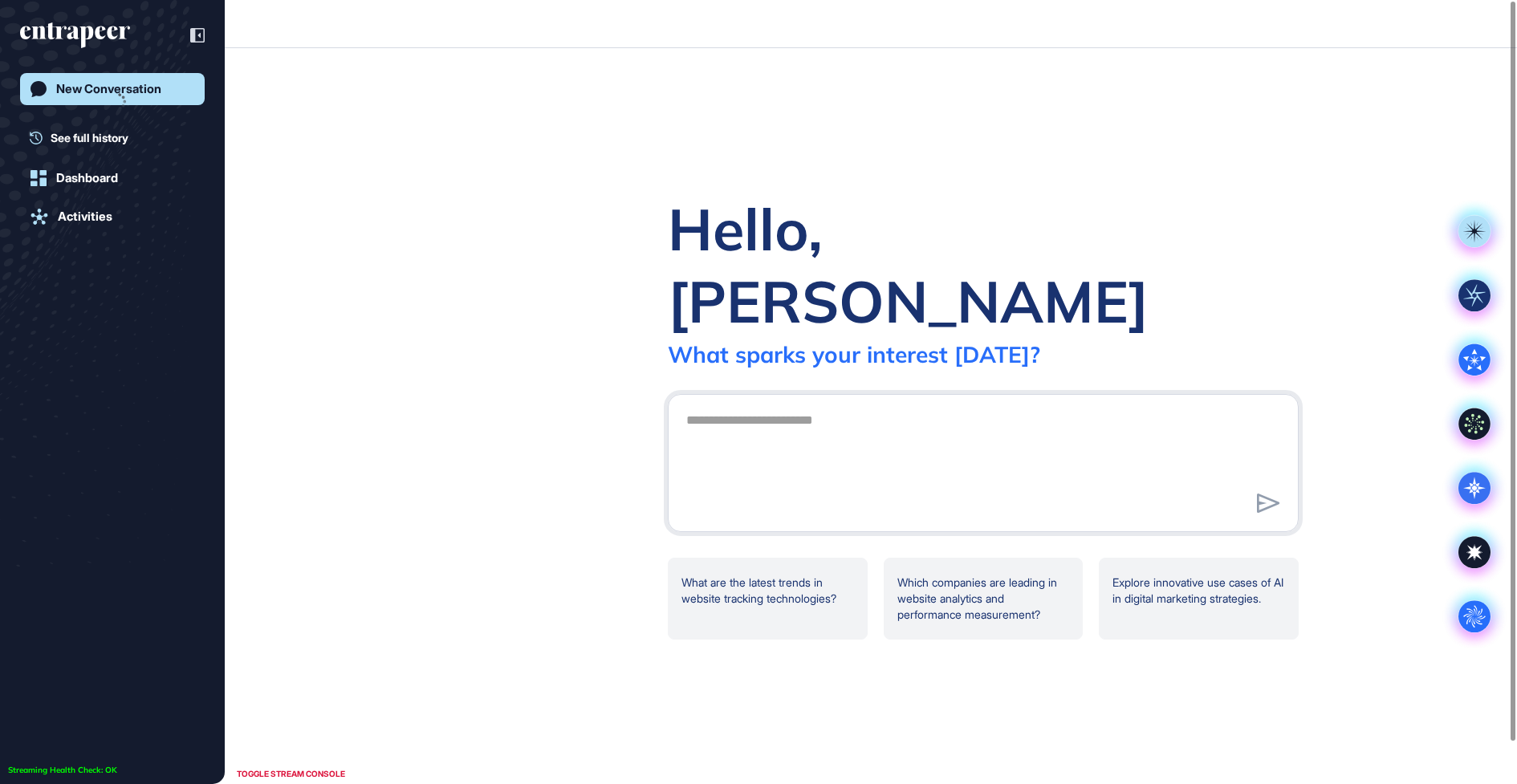
scroll to position [1, 1]
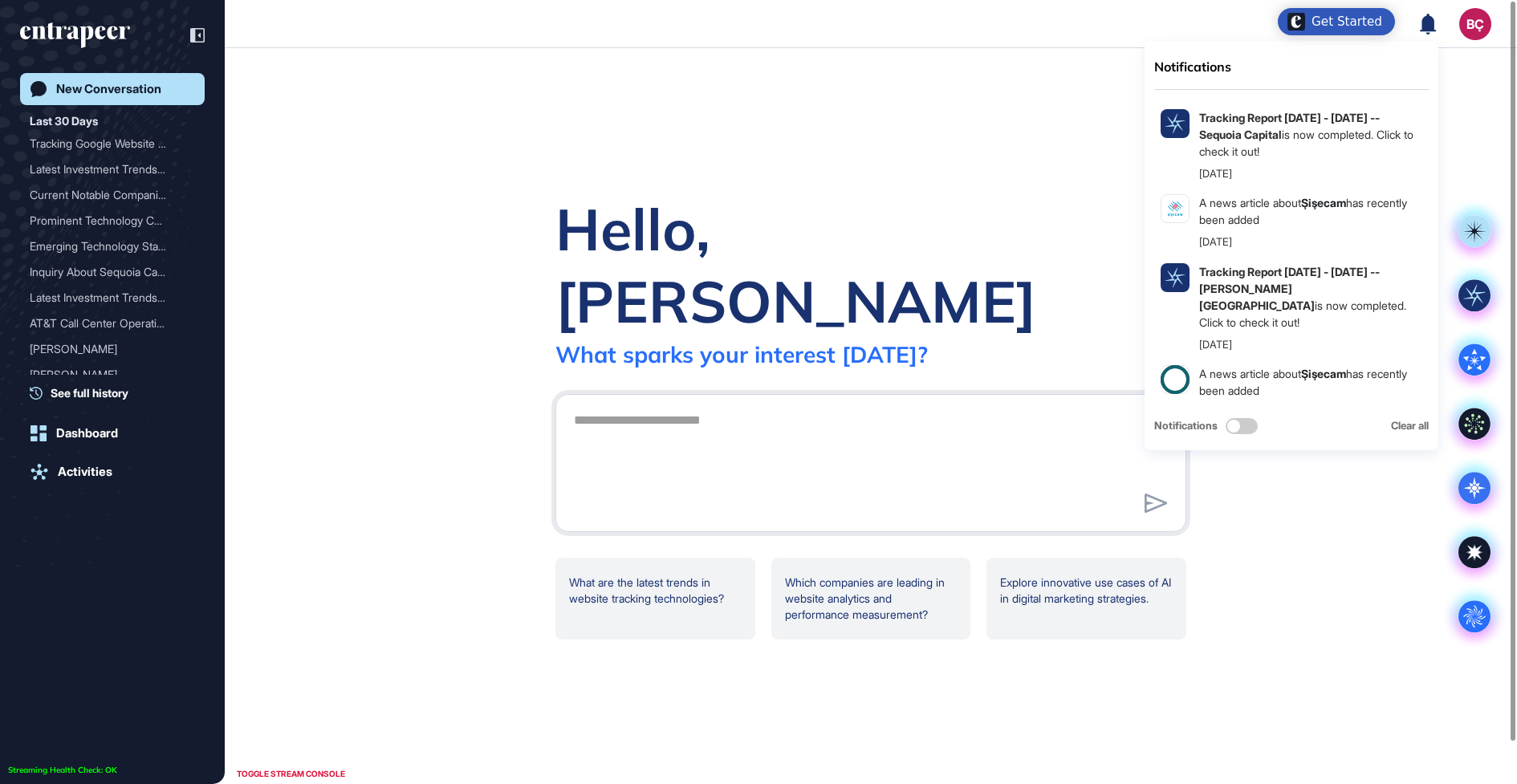
click at [1493, 32] on header "Notifications Tracking Report Jul 02 - Sep 30, 2025 -- Sequoia Capital is now c…" at bounding box center [758, 24] width 1517 height 49
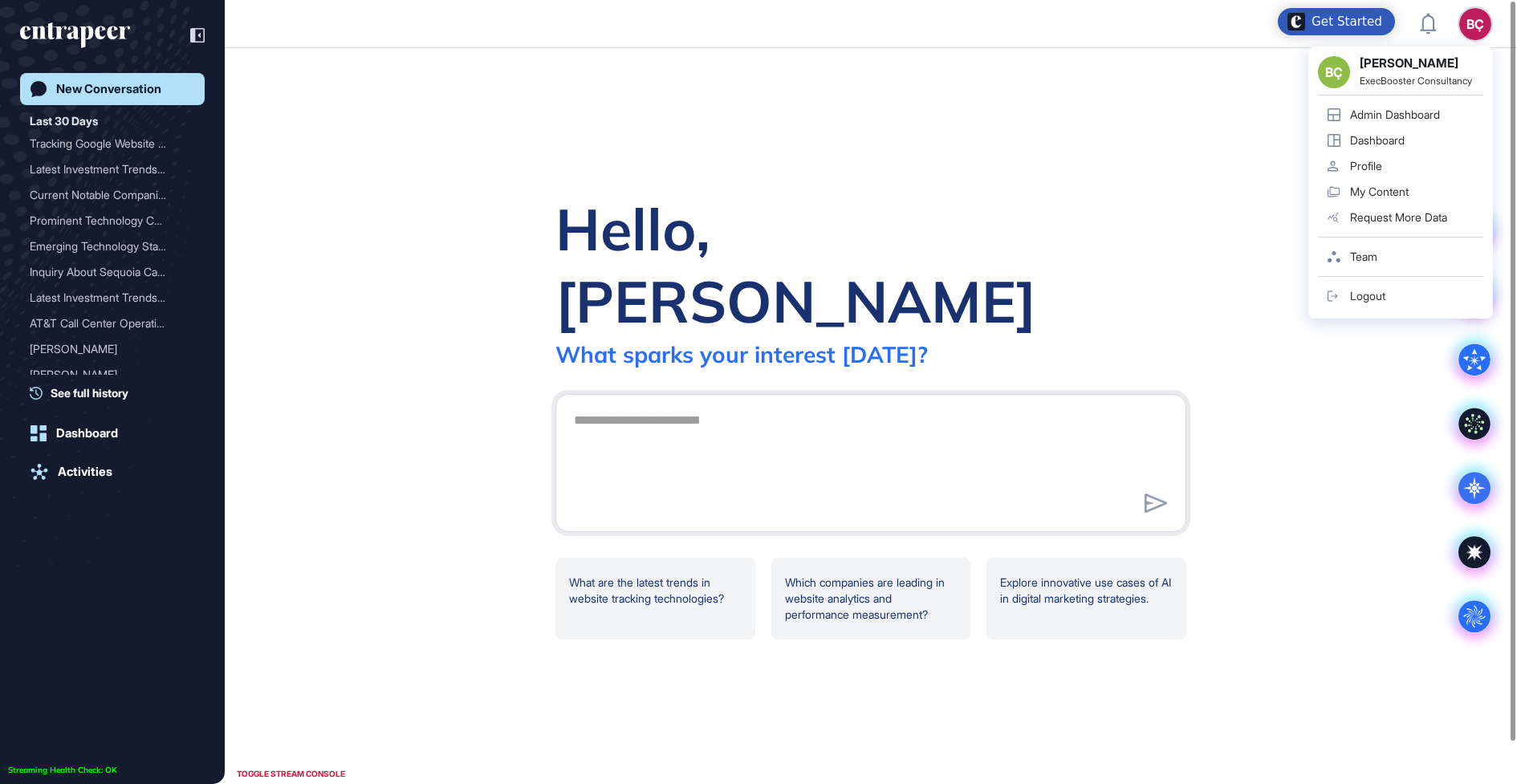
click at [1468, 26] on div "BÇ" at bounding box center [1475, 24] width 32 height 32
click at [1329, 117] on icon at bounding box center [1334, 114] width 13 height 13
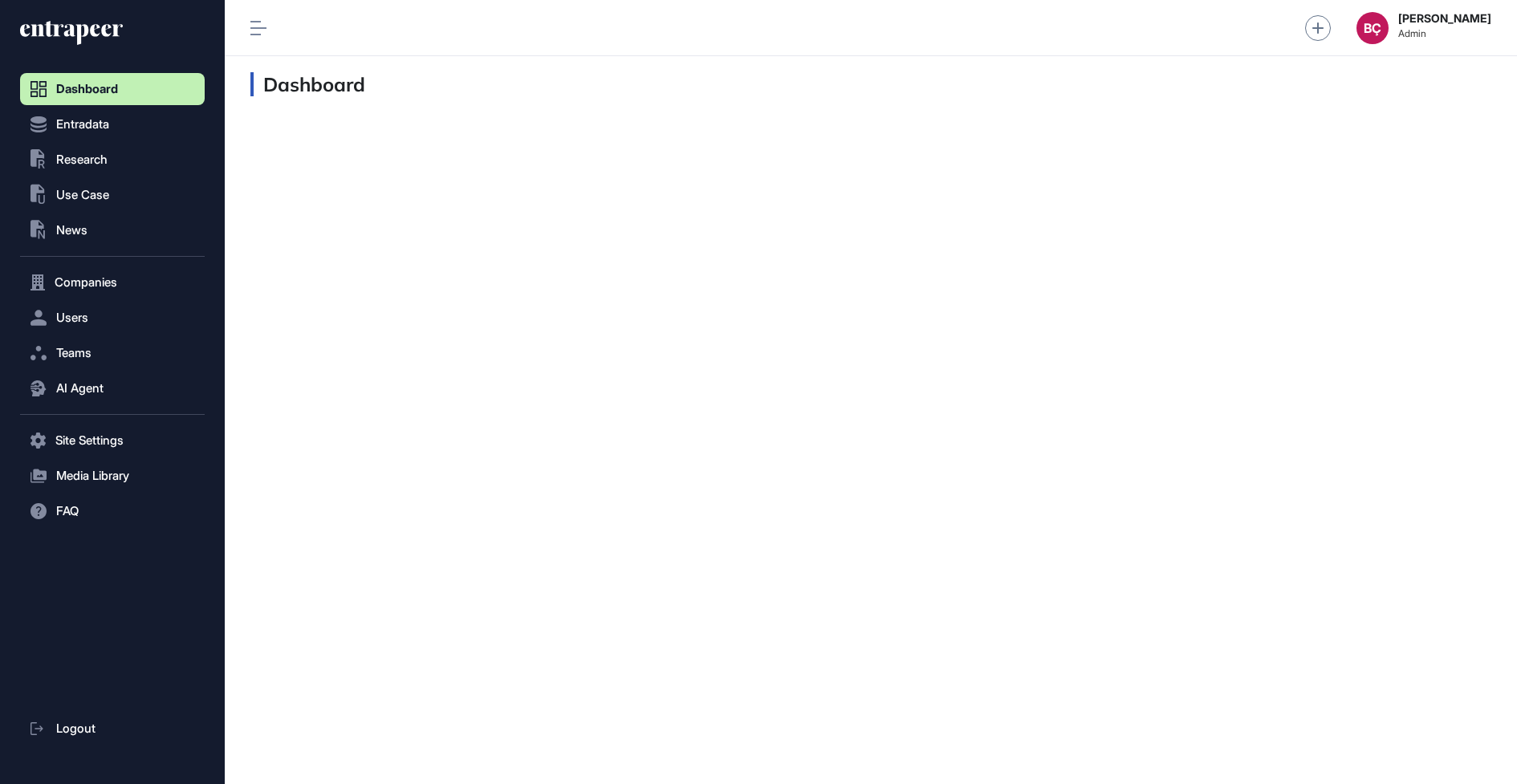
scroll to position [1, 1]
click at [89, 320] on button "Users" at bounding box center [112, 318] width 185 height 32
click at [96, 421] on span "AI Agent" at bounding box center [80, 420] width 48 height 13
click at [94, 444] on span "Messages" at bounding box center [78, 450] width 51 height 13
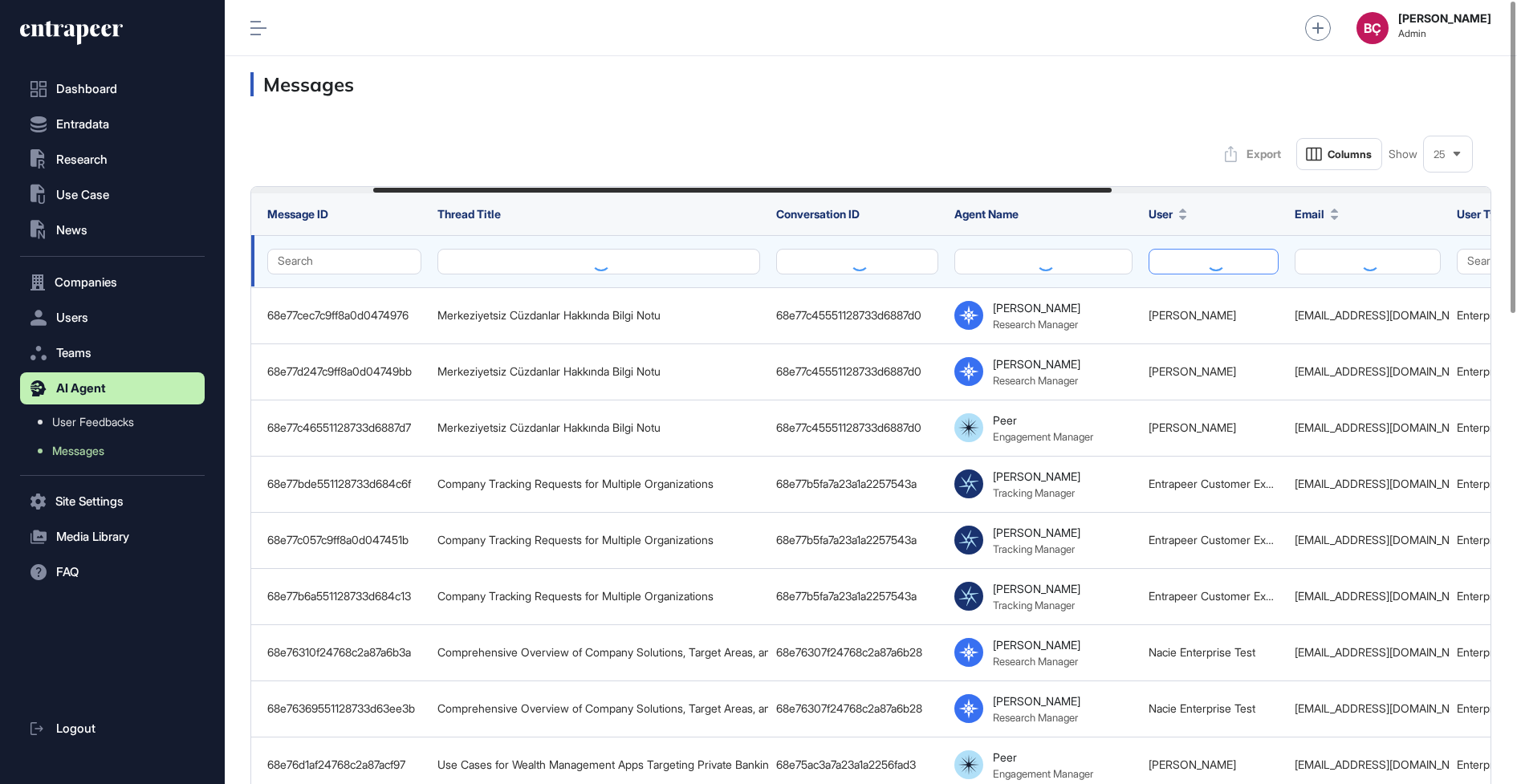
scroll to position [0, 213]
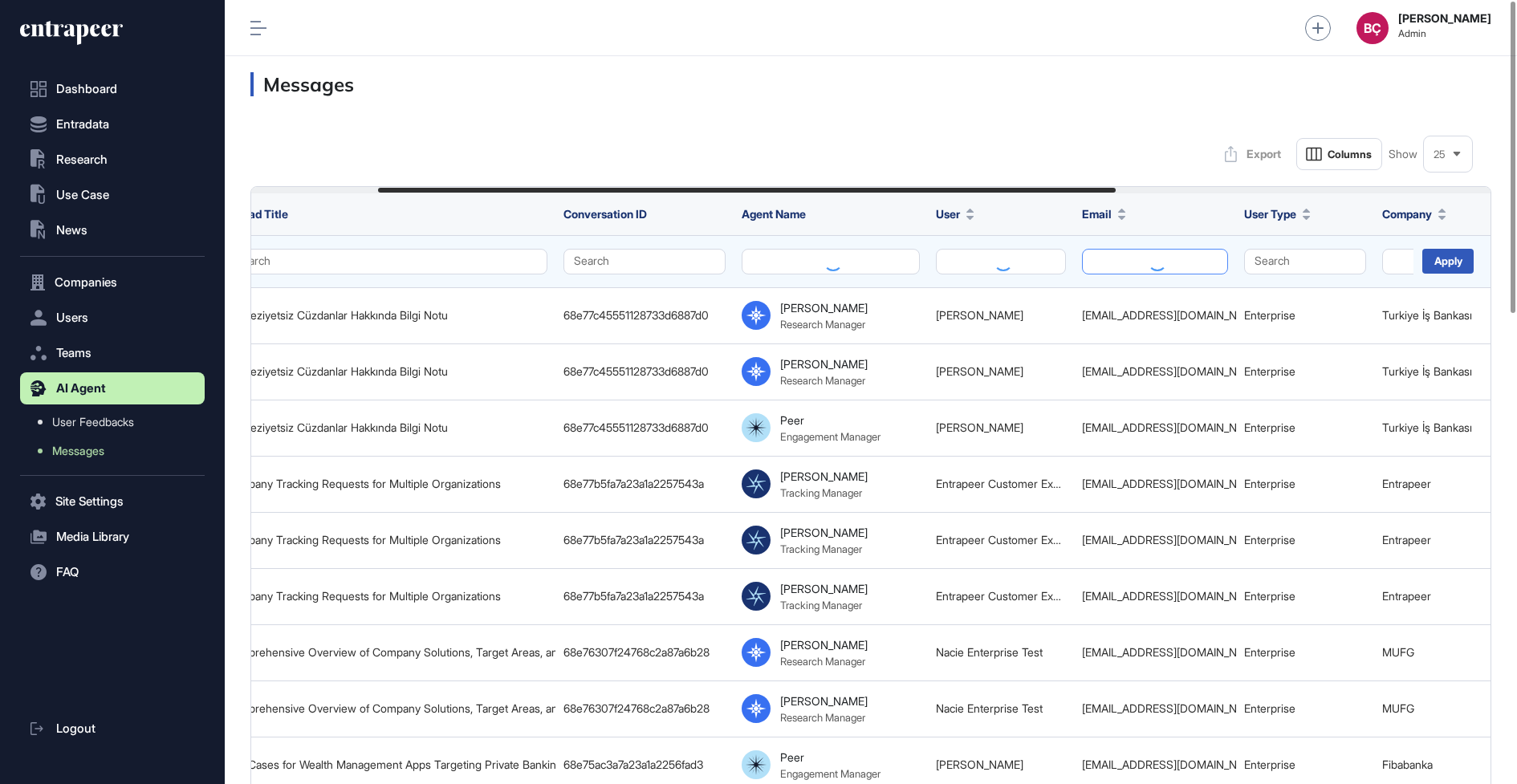
click at [1120, 249] on button at bounding box center [1156, 261] width 147 height 26
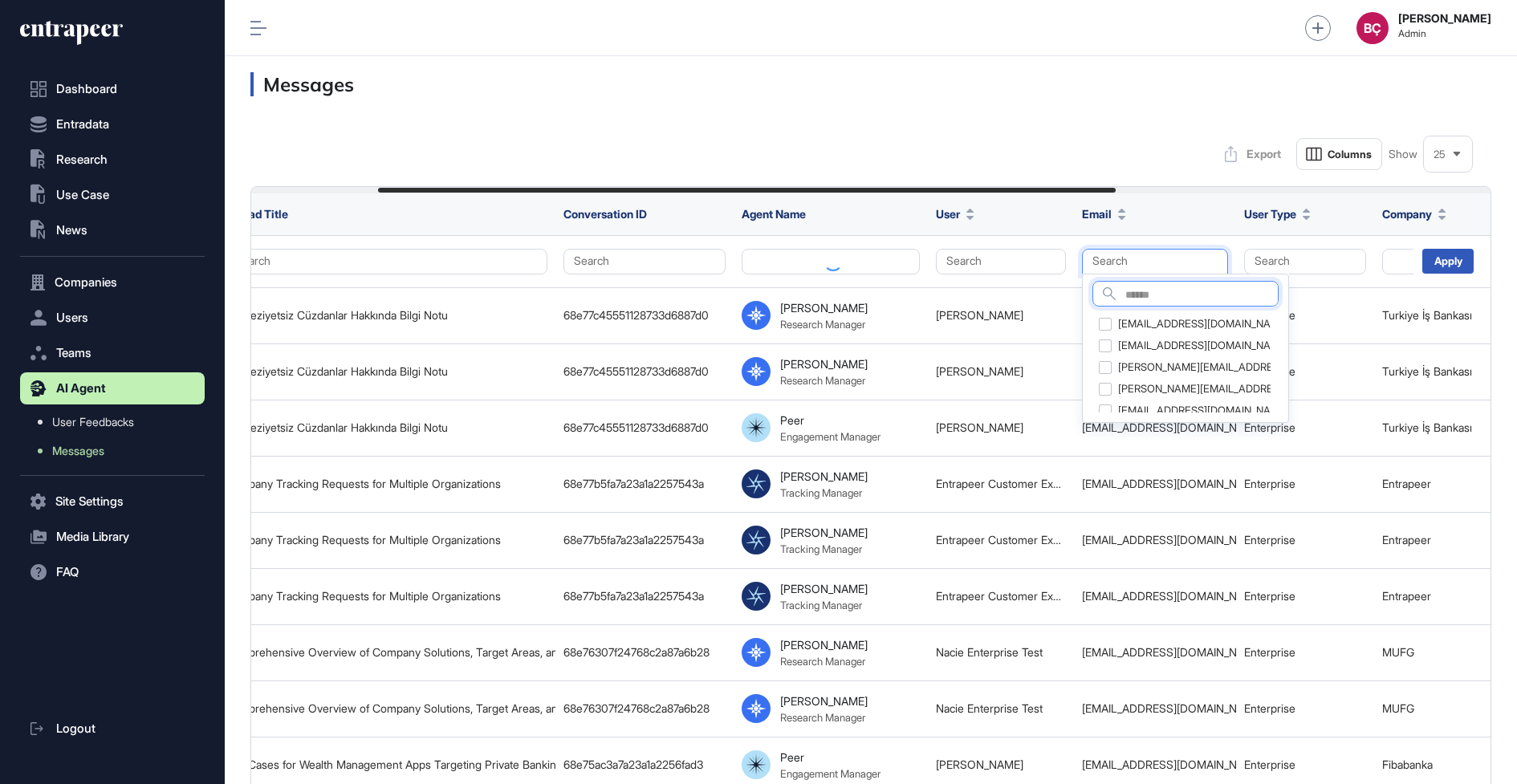
click at [1133, 285] on input "text" at bounding box center [1201, 295] width 152 height 21
paste input "**********"
type input "**********"
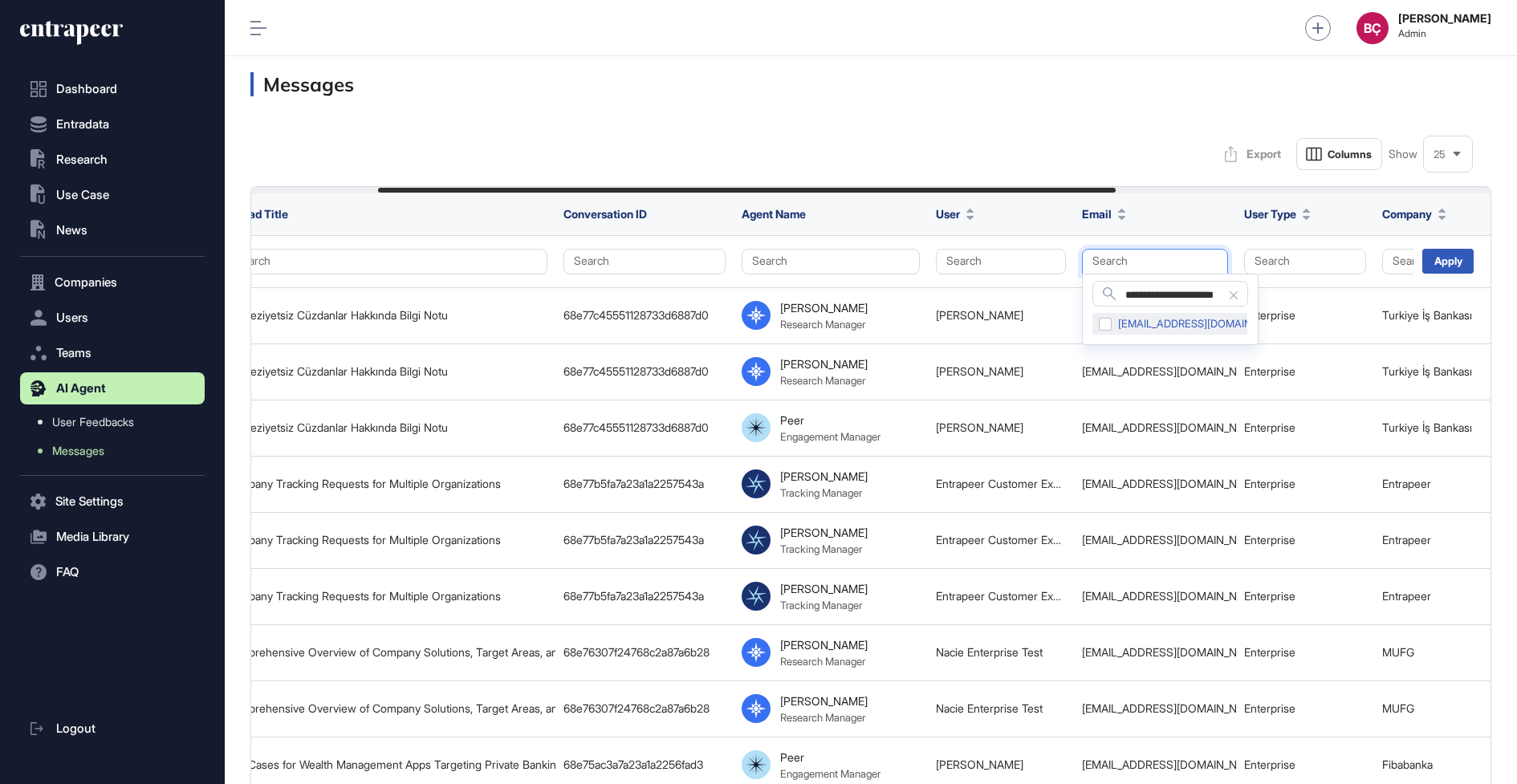
click at [1104, 327] on div "ptanrikulu@sisecam.com" at bounding box center [1194, 324] width 203 height 22
click at [1447, 263] on div "Apply" at bounding box center [1448, 260] width 51 height 25
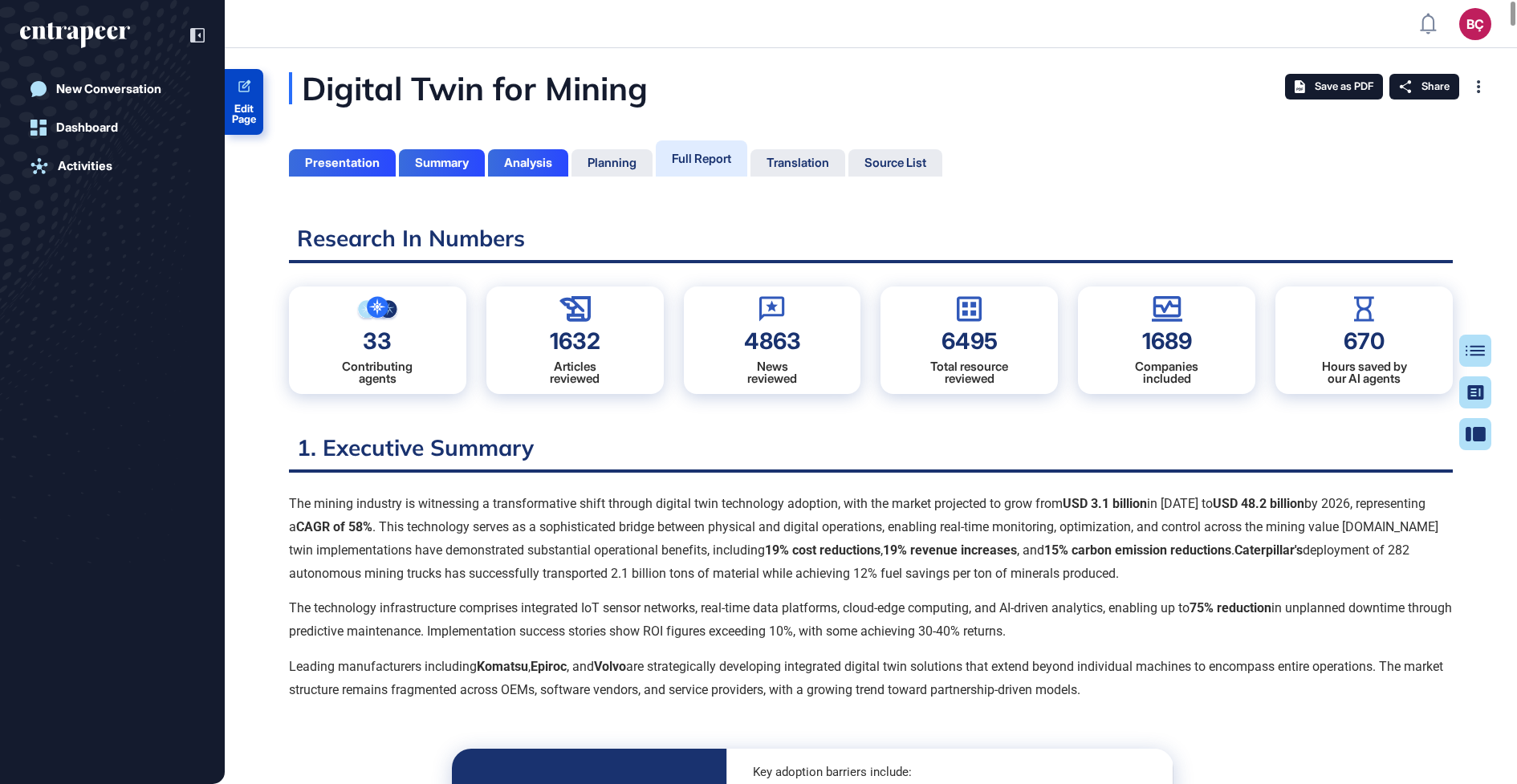
click at [258, 104] on span "Edit Page" at bounding box center [244, 114] width 38 height 21
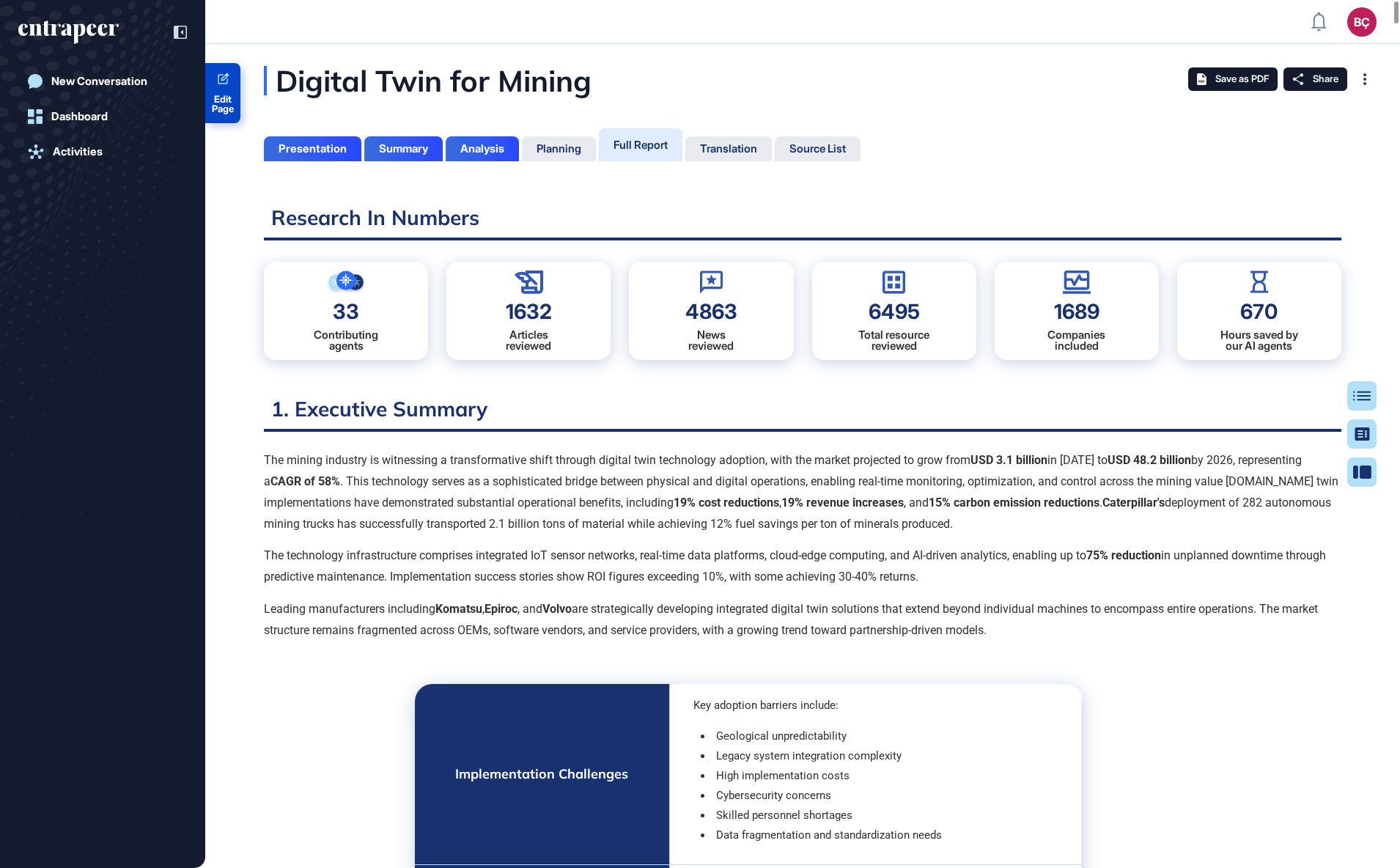
scroll to position [794, 4]
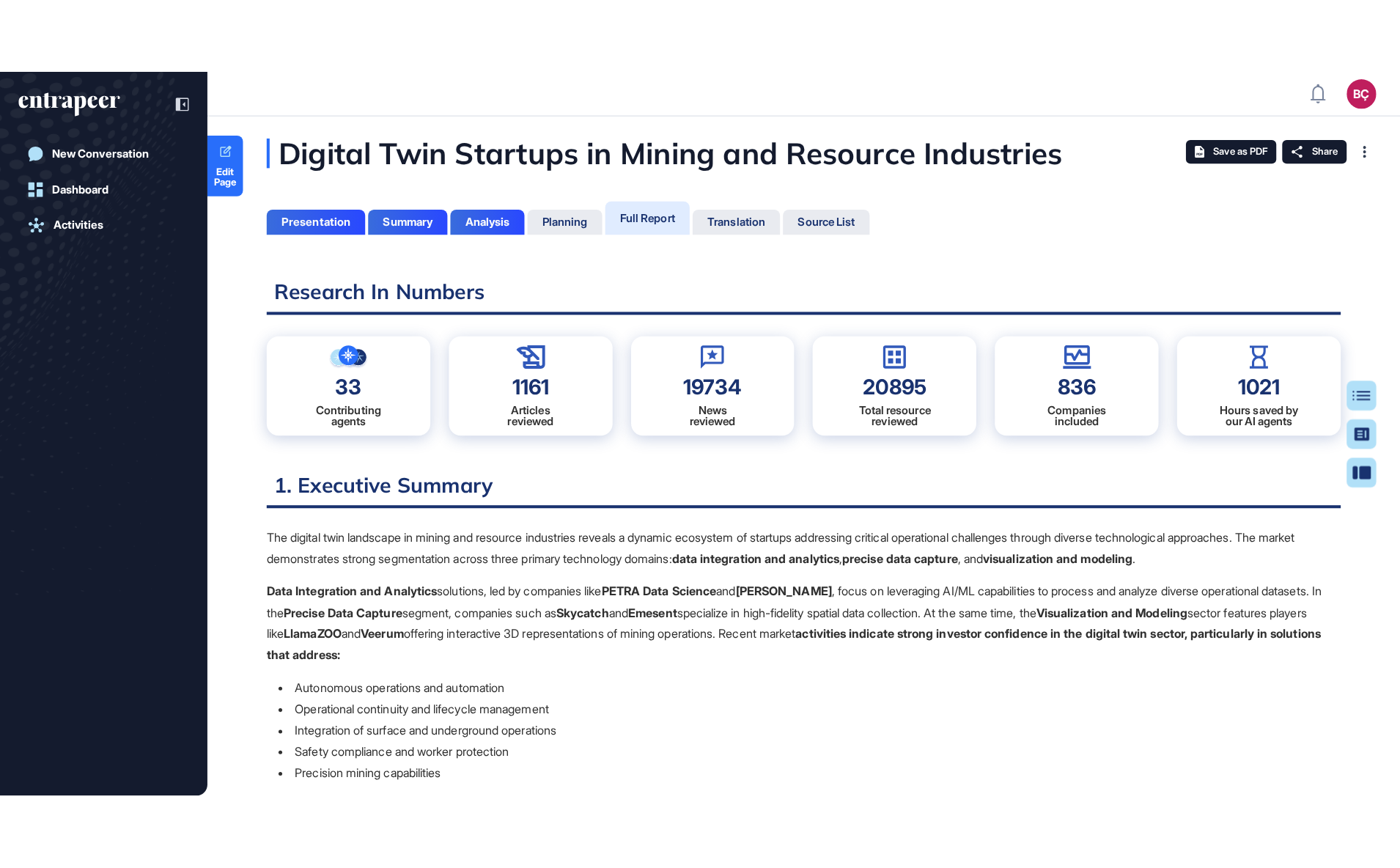
scroll to position [6, 1]
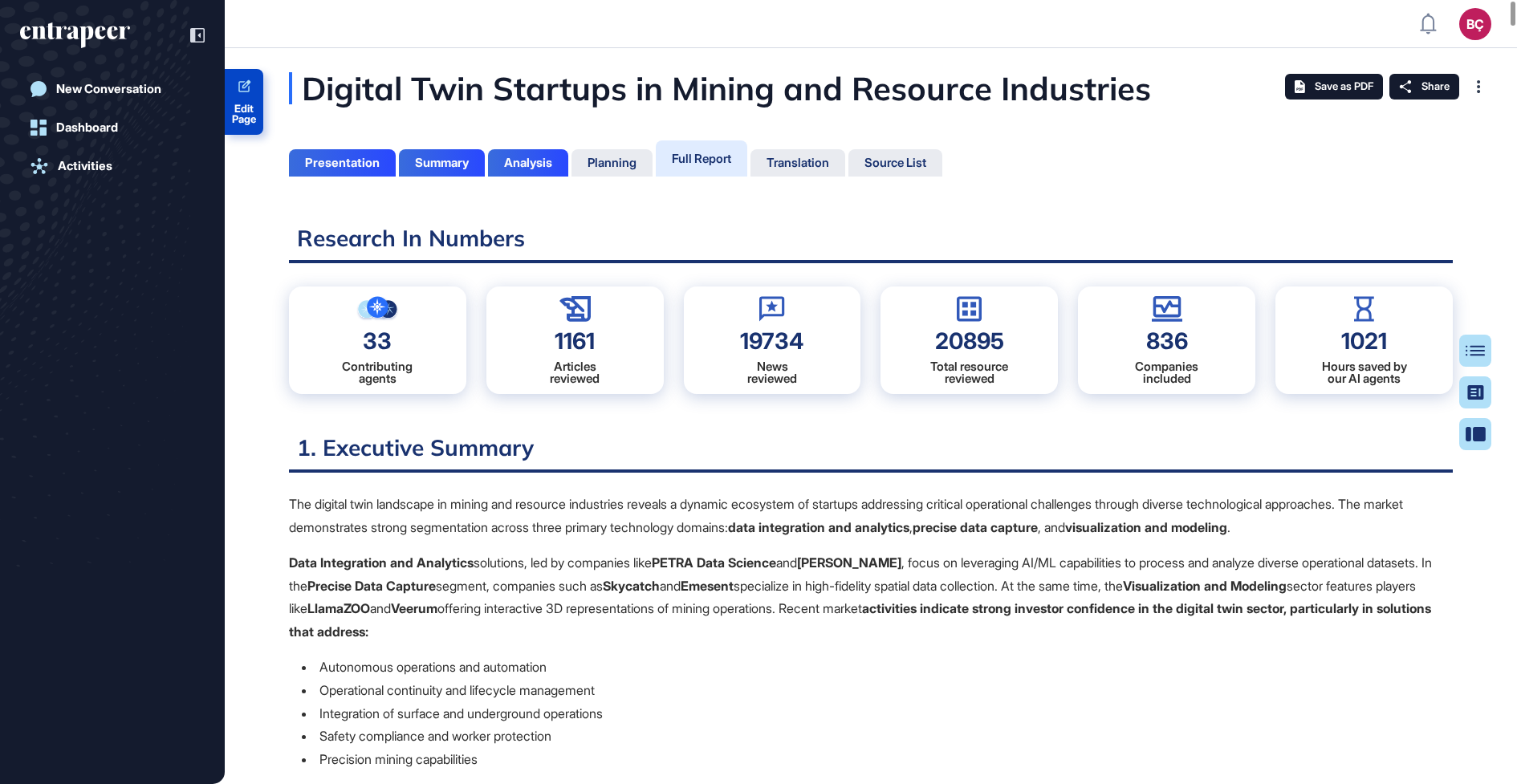
click at [228, 104] on span "Edit Page" at bounding box center [244, 114] width 38 height 21
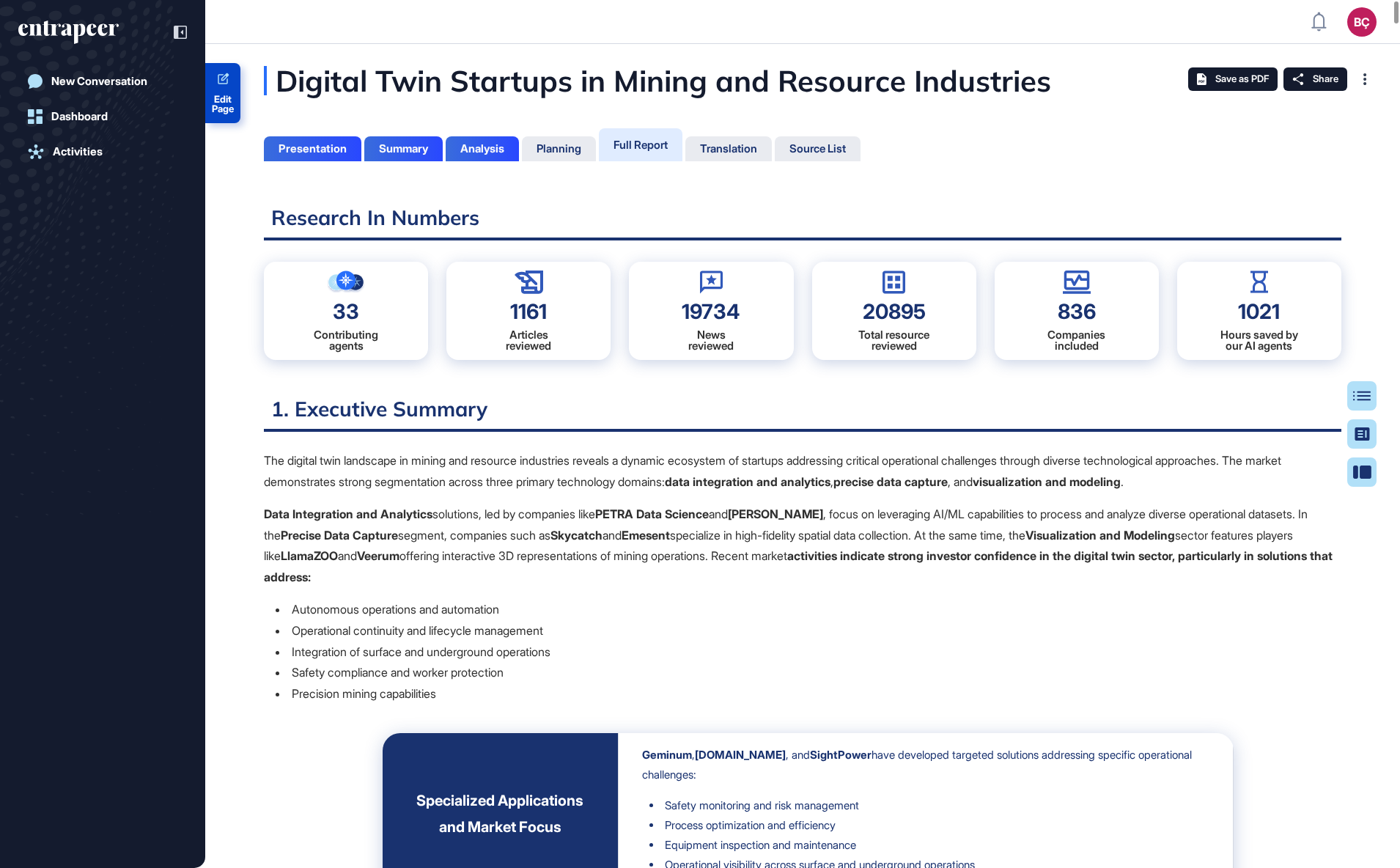
scroll to position [794, 4]
click at [381, 70] on div "Digital Twin Startups in Mining and Resource Industries" at bounding box center [730, 81] width 934 height 30
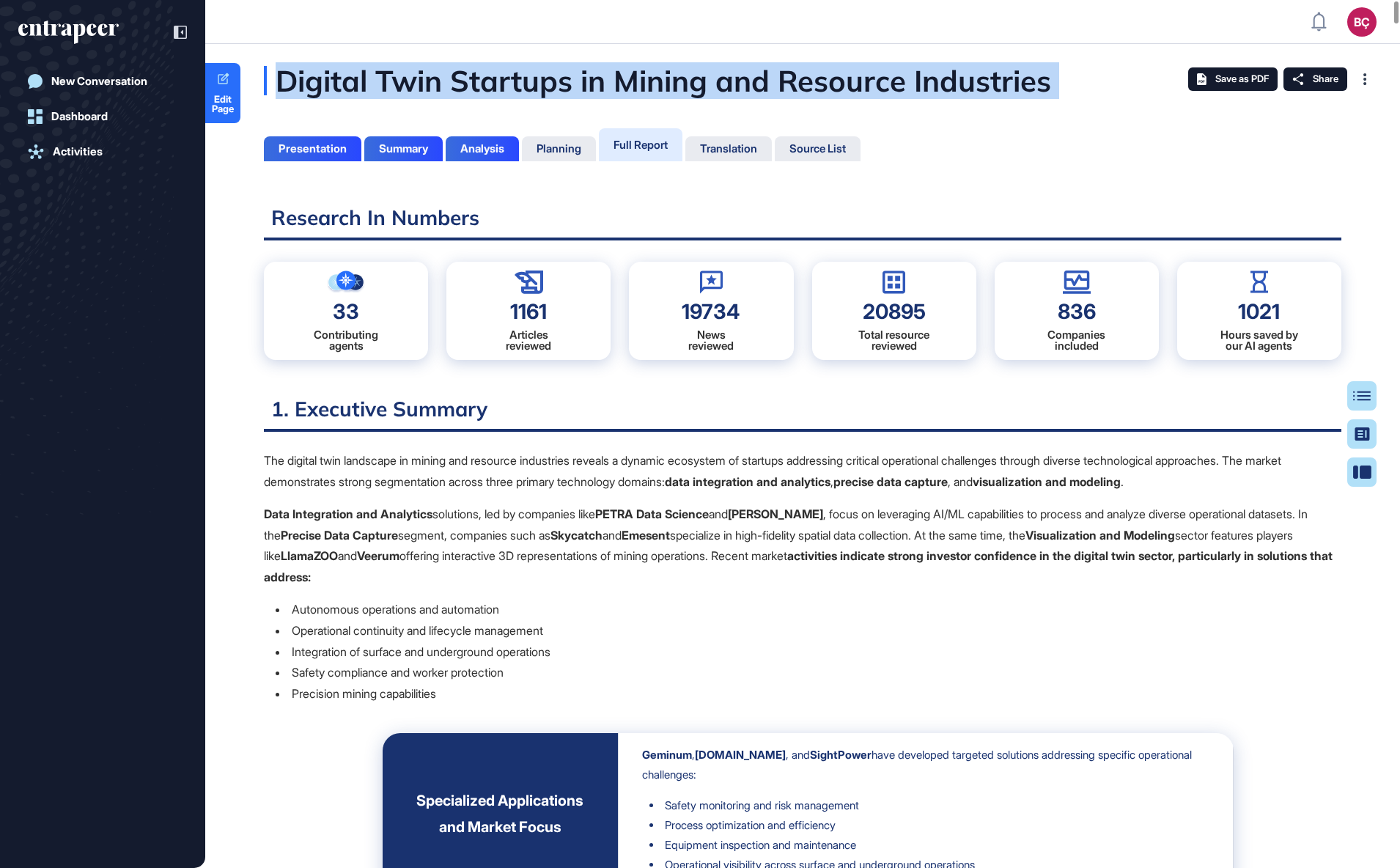
click at [381, 70] on div "Digital Twin Startups in Mining and Resource Industries" at bounding box center [730, 81] width 934 height 30
copy div "Digital Twin Startups in Mining and Resource Industries"
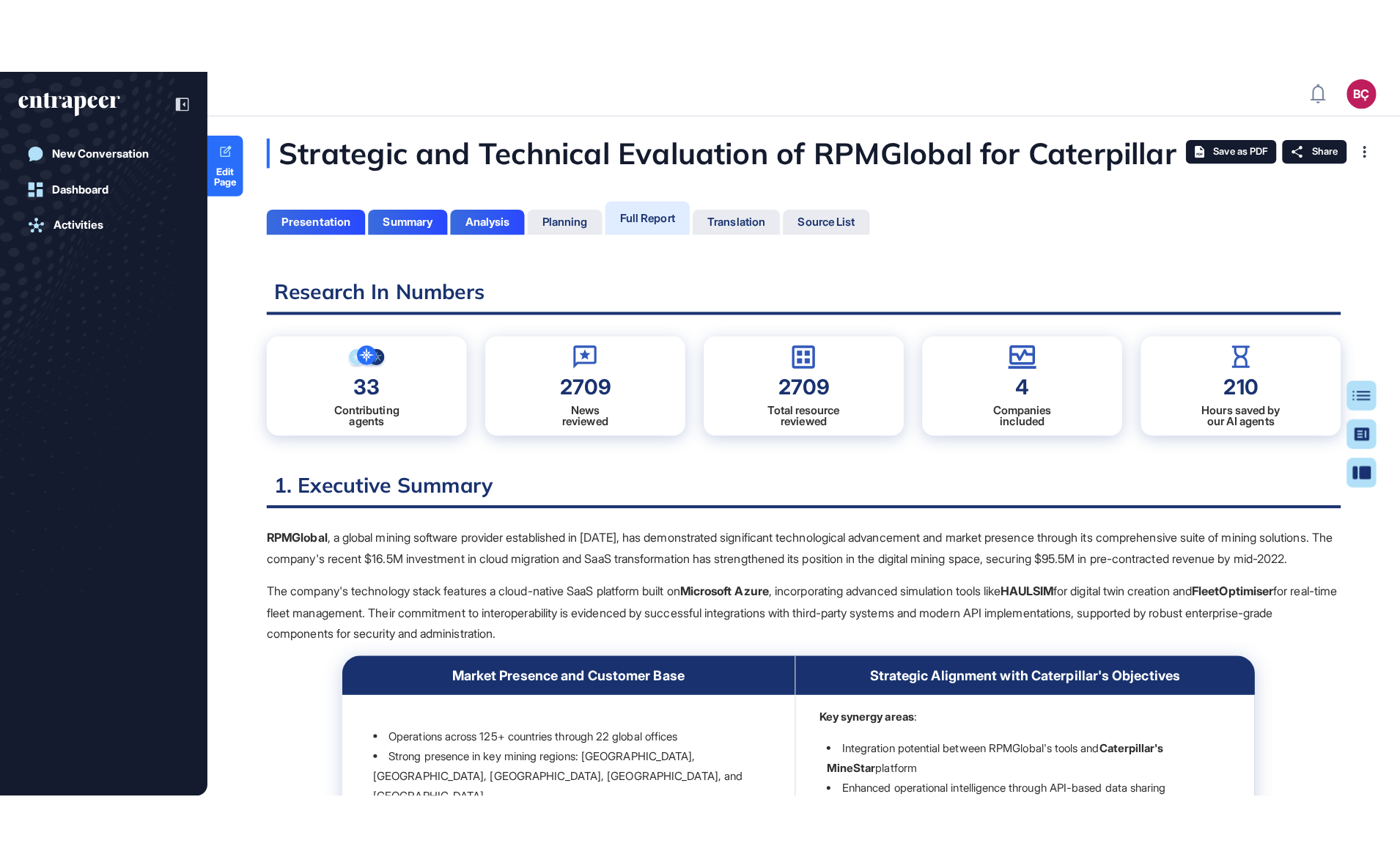
scroll to position [643, 4]
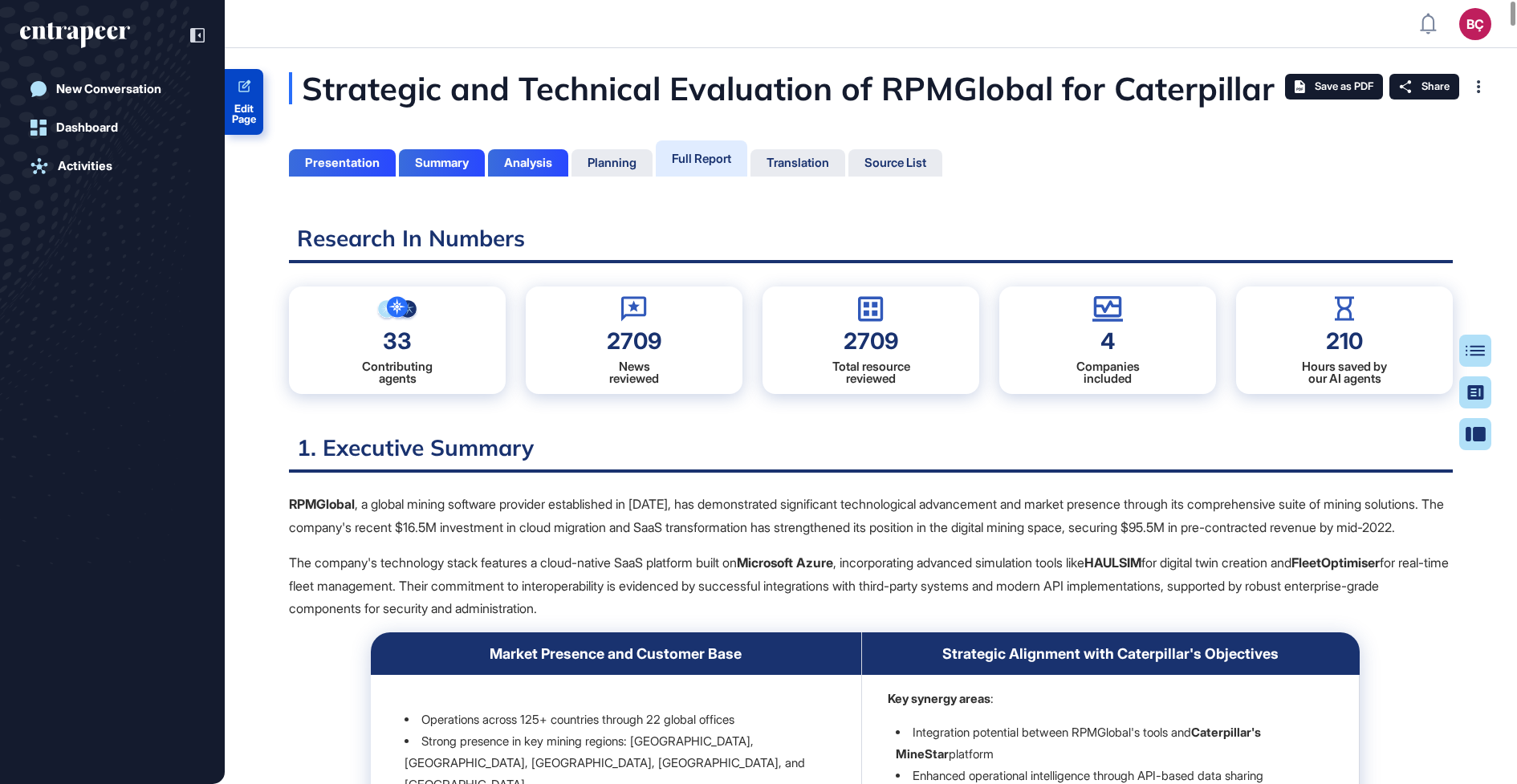
click at [257, 114] on span "Edit Page" at bounding box center [244, 114] width 38 height 21
click at [231, 113] on span "Edit Page" at bounding box center [244, 114] width 38 height 21
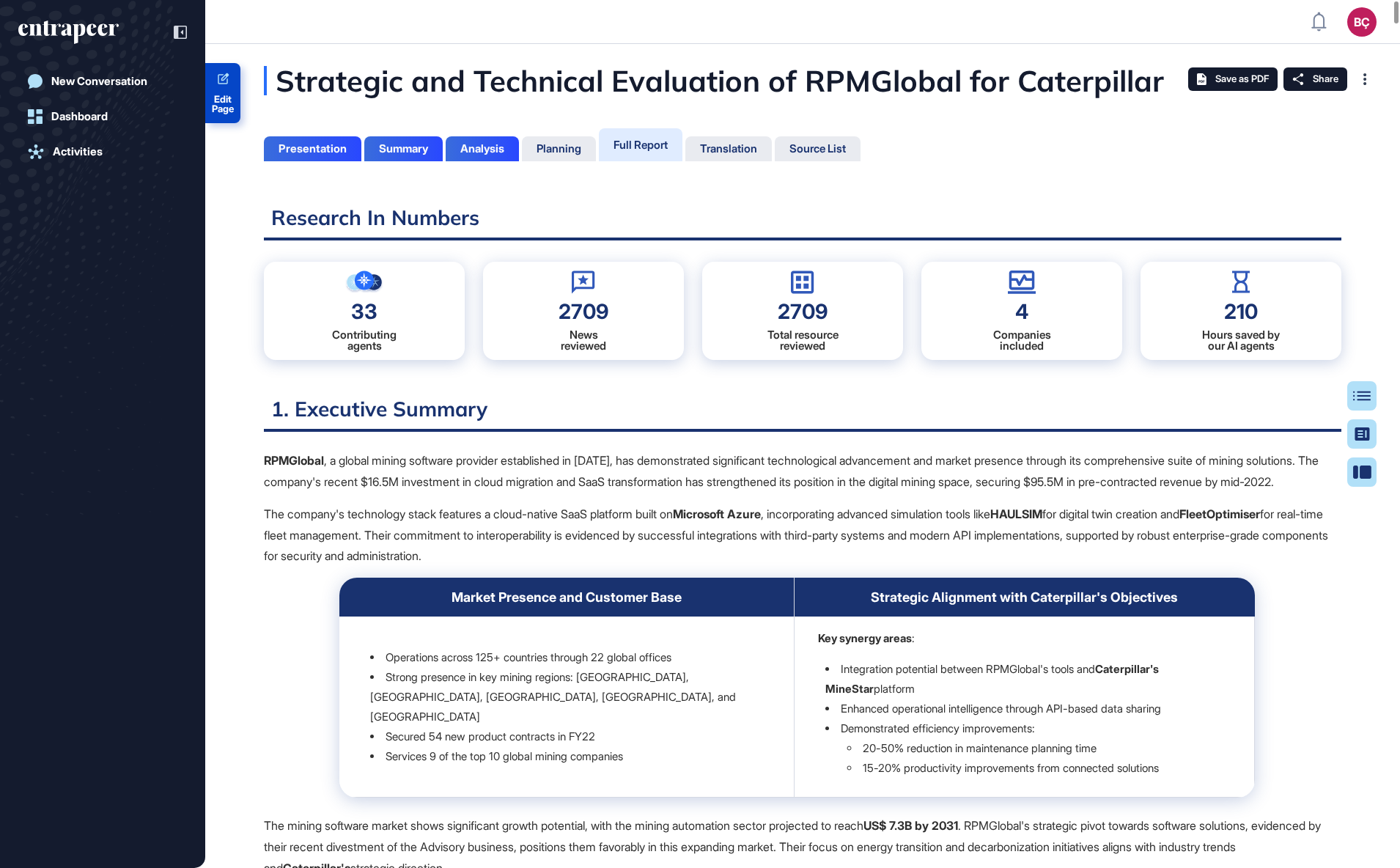
scroll to position [794, 4]
click at [497, 66] on div "Strategic and Technical Evaluation of RPMGlobal for Caterpillar" at bounding box center [787, 81] width 1047 height 30
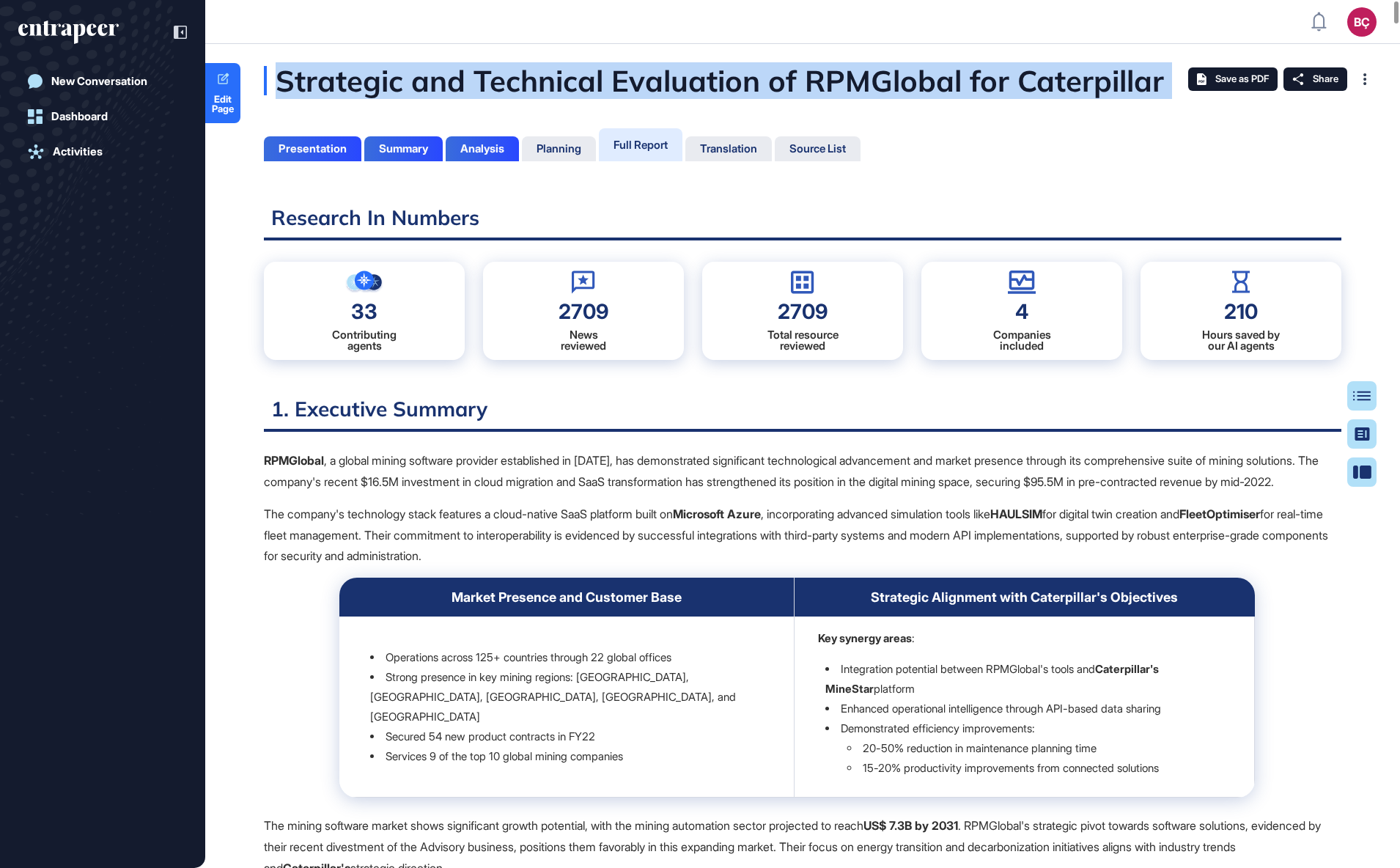
click at [497, 66] on div "Strategic and Technical Evaluation of RPMGlobal for Caterpillar" at bounding box center [787, 81] width 1047 height 30
click at [218, 99] on span "Edit Page" at bounding box center [222, 104] width 35 height 19
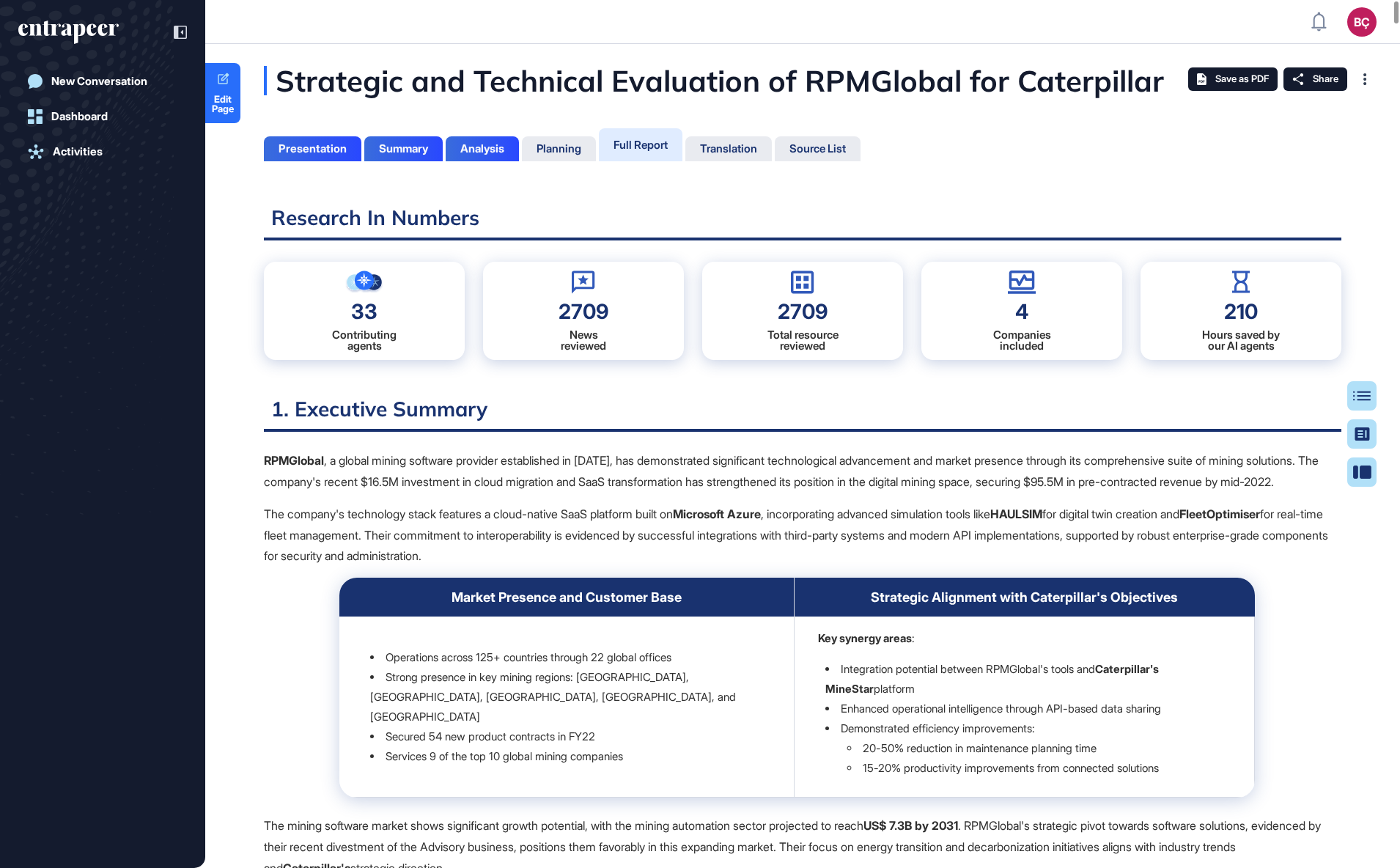
click at [415, 77] on div "Strategic and Technical Evaluation of RPMGlobal for Caterpillar" at bounding box center [787, 81] width 1047 height 30
click at [415, 78] on div "Strategic and Technical Evaluation of RPMGlobal for Caterpillar" at bounding box center [787, 81] width 1047 height 30
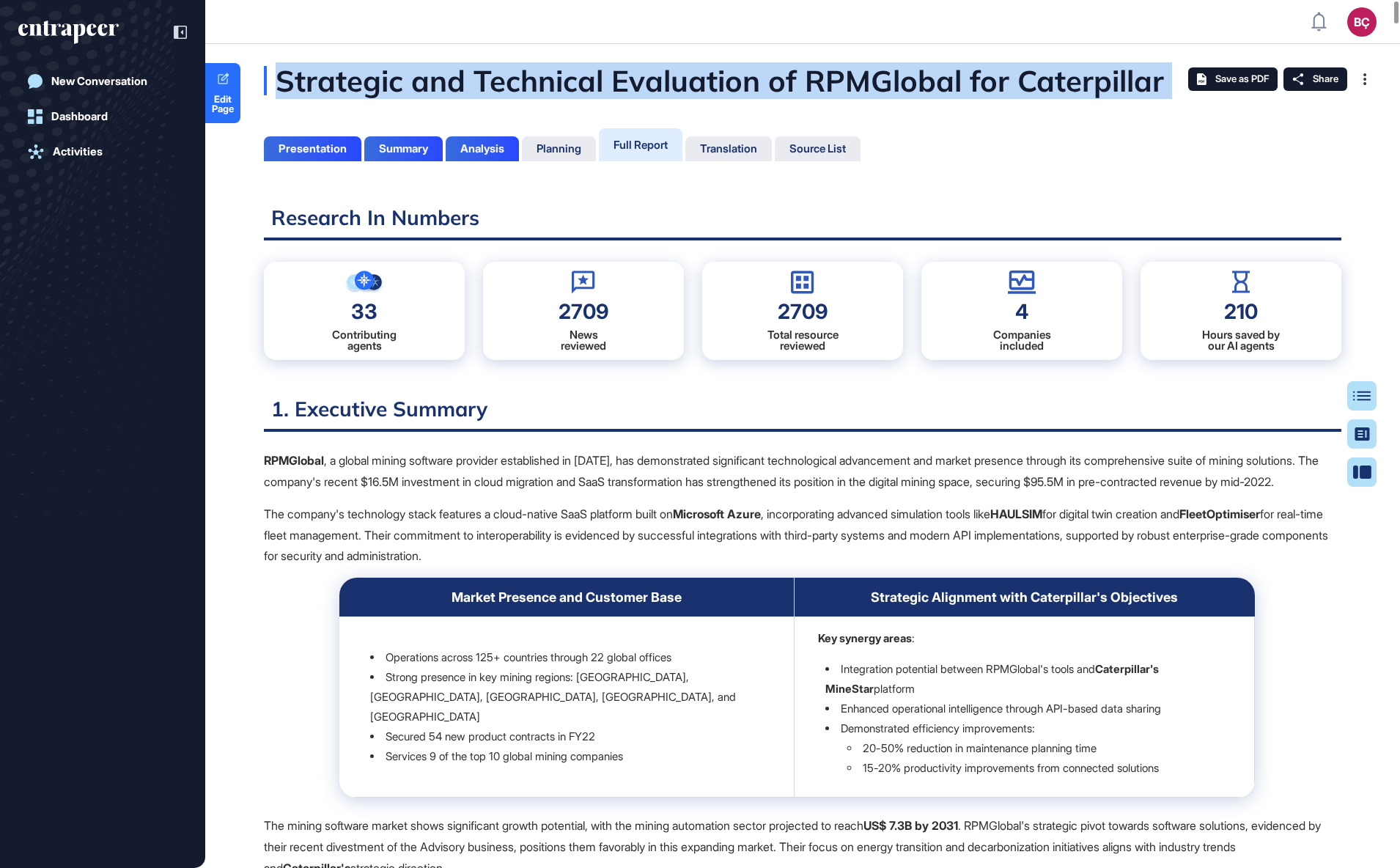
click at [415, 78] on div "Strategic and Technical Evaluation of RPMGlobal for Caterpillar" at bounding box center [787, 81] width 1047 height 30
copy div "Strategic and Technical Evaluation of RPMGlobal for Caterpillar"
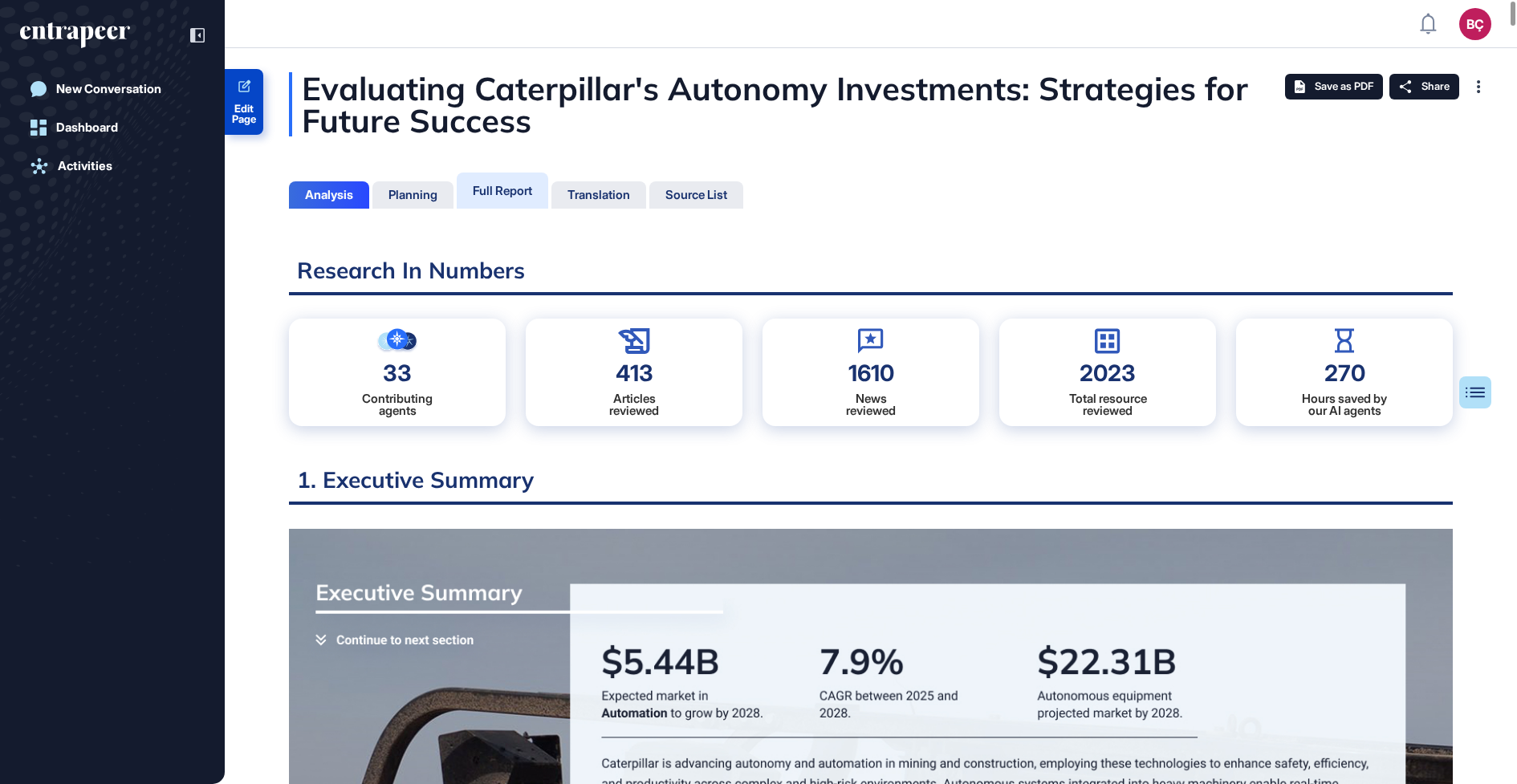
click at [230, 112] on span "Edit Page" at bounding box center [244, 114] width 38 height 21
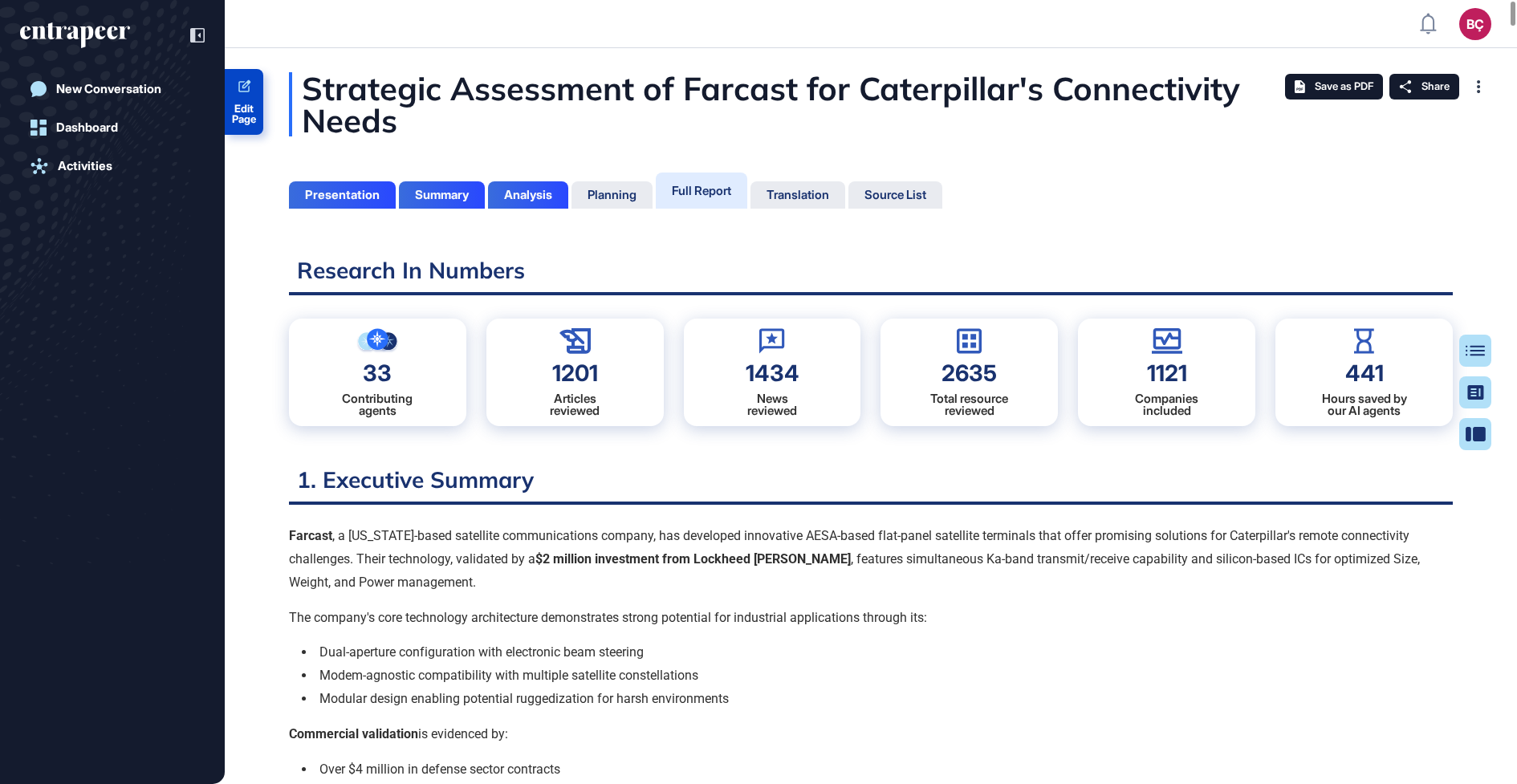
click at [254, 109] on span "Edit Page" at bounding box center [244, 114] width 38 height 21
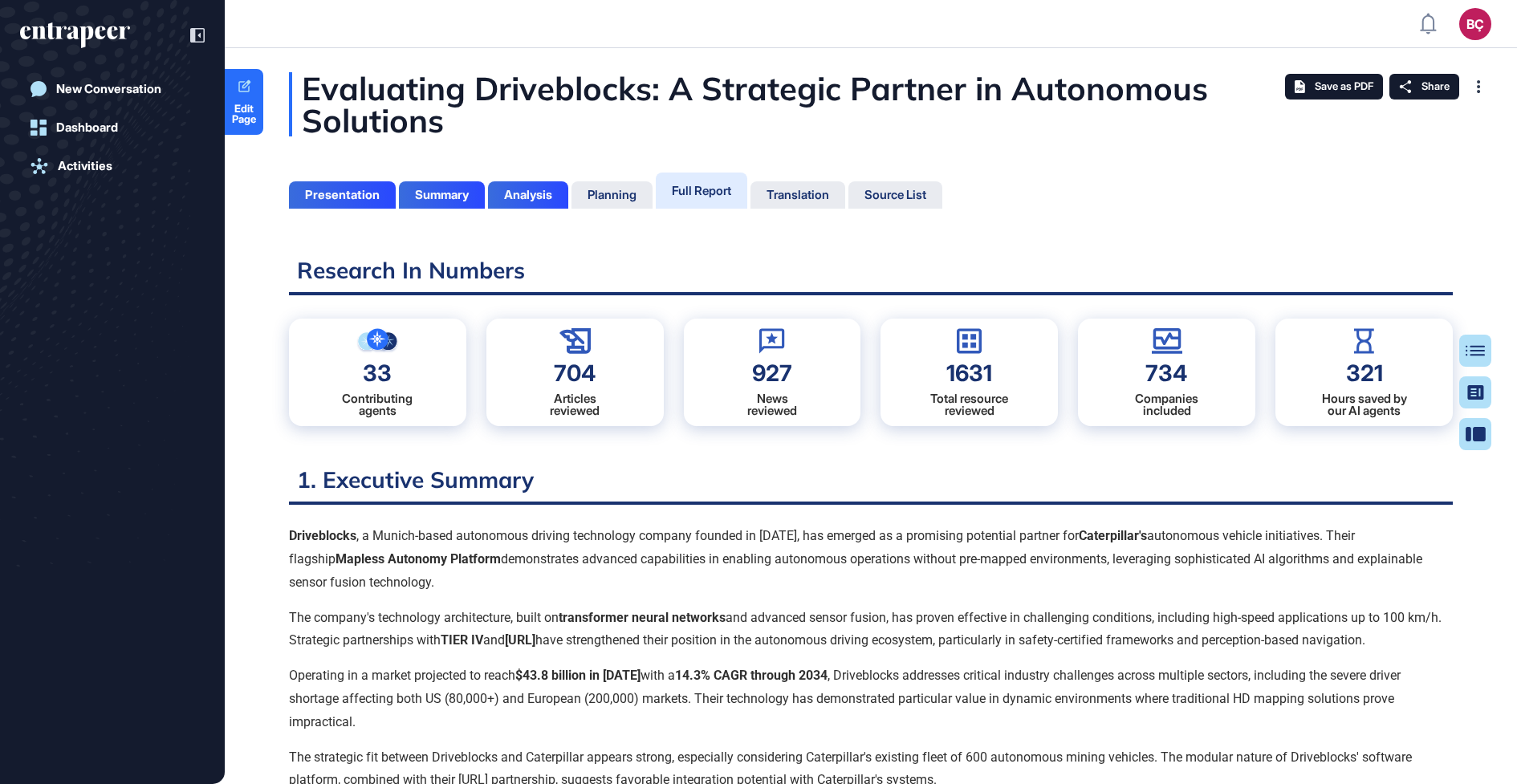
scroll to position [704, 4]
click at [247, 106] on span "Edit Page" at bounding box center [244, 114] width 38 height 21
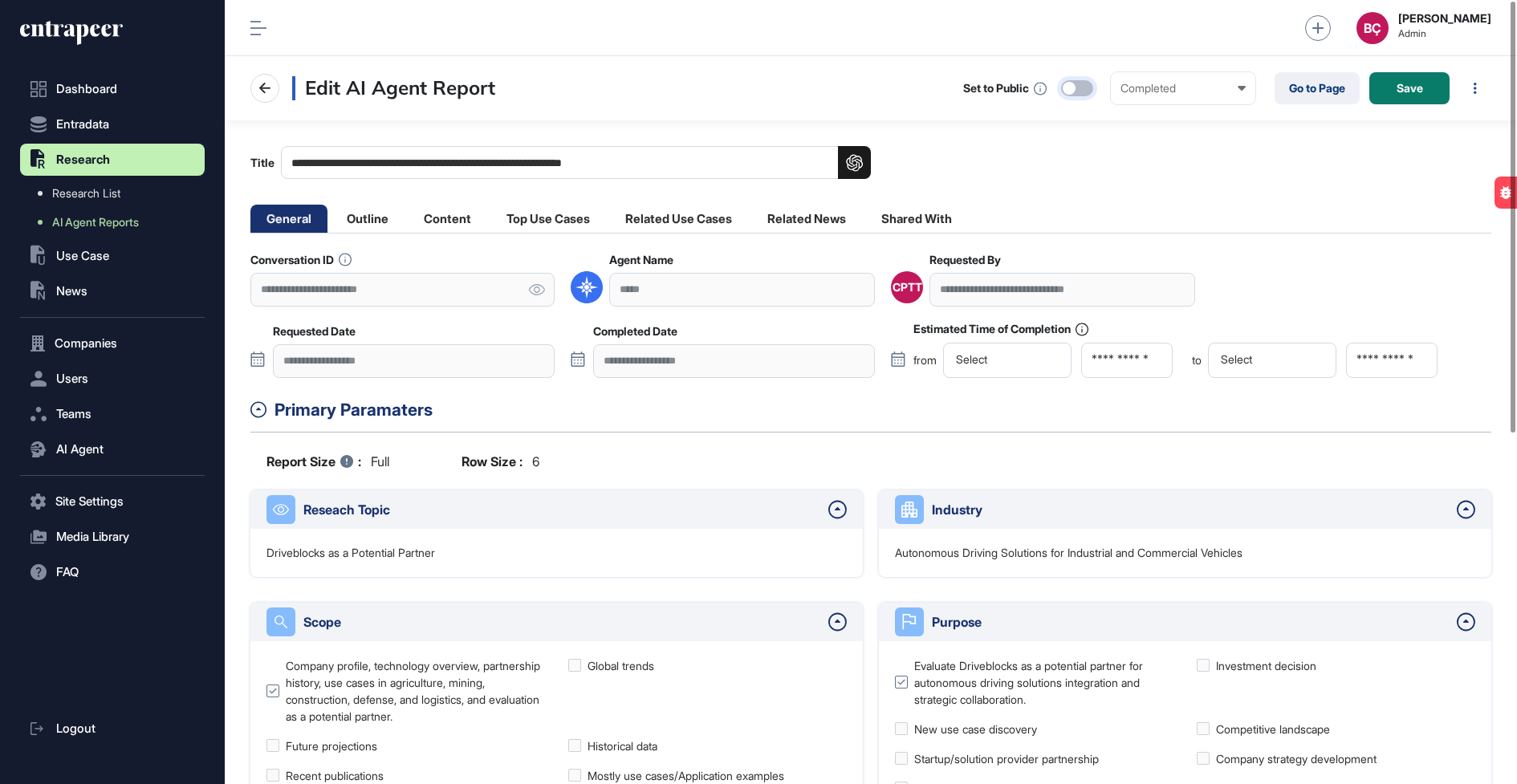
click at [1071, 86] on div at bounding box center [1069, 88] width 13 height 13
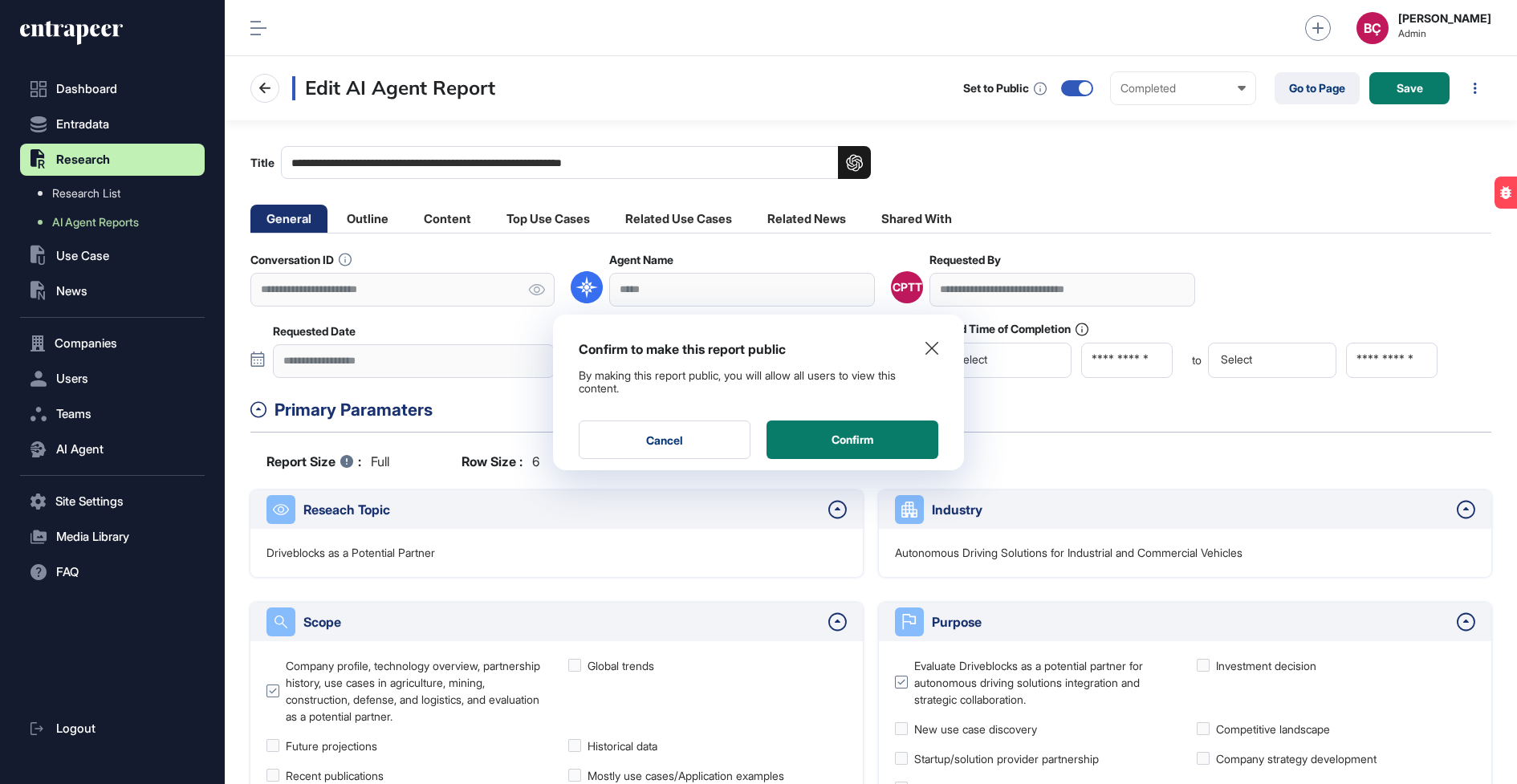
click at [820, 372] on div "By making this report public, you will allow all users to view this content." at bounding box center [759, 382] width 359 height 26
click at [820, 373] on div "By making this report public, you will allow all users to view this content." at bounding box center [759, 382] width 359 height 26
click at [761, 380] on div "By making this report public, you will allow all users to view this content." at bounding box center [759, 382] width 359 height 26
click at [934, 354] on div at bounding box center [932, 350] width 13 height 20
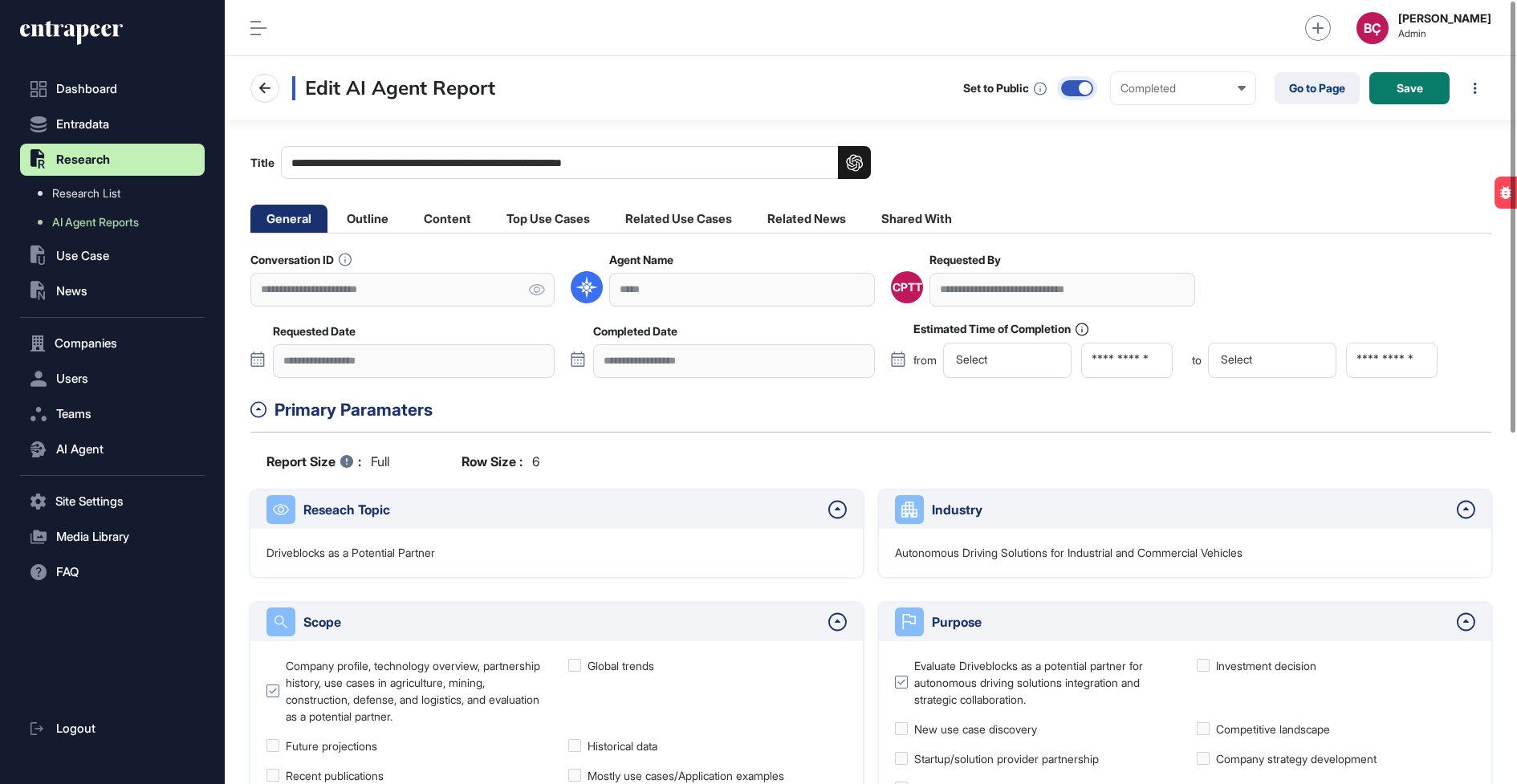
click at [1084, 94] on div at bounding box center [1077, 88] width 32 height 16
click at [572, 166] on input "**********" at bounding box center [576, 163] width 590 height 33
click at [975, 181] on main "**********" at bounding box center [871, 712] width 1292 height 1183
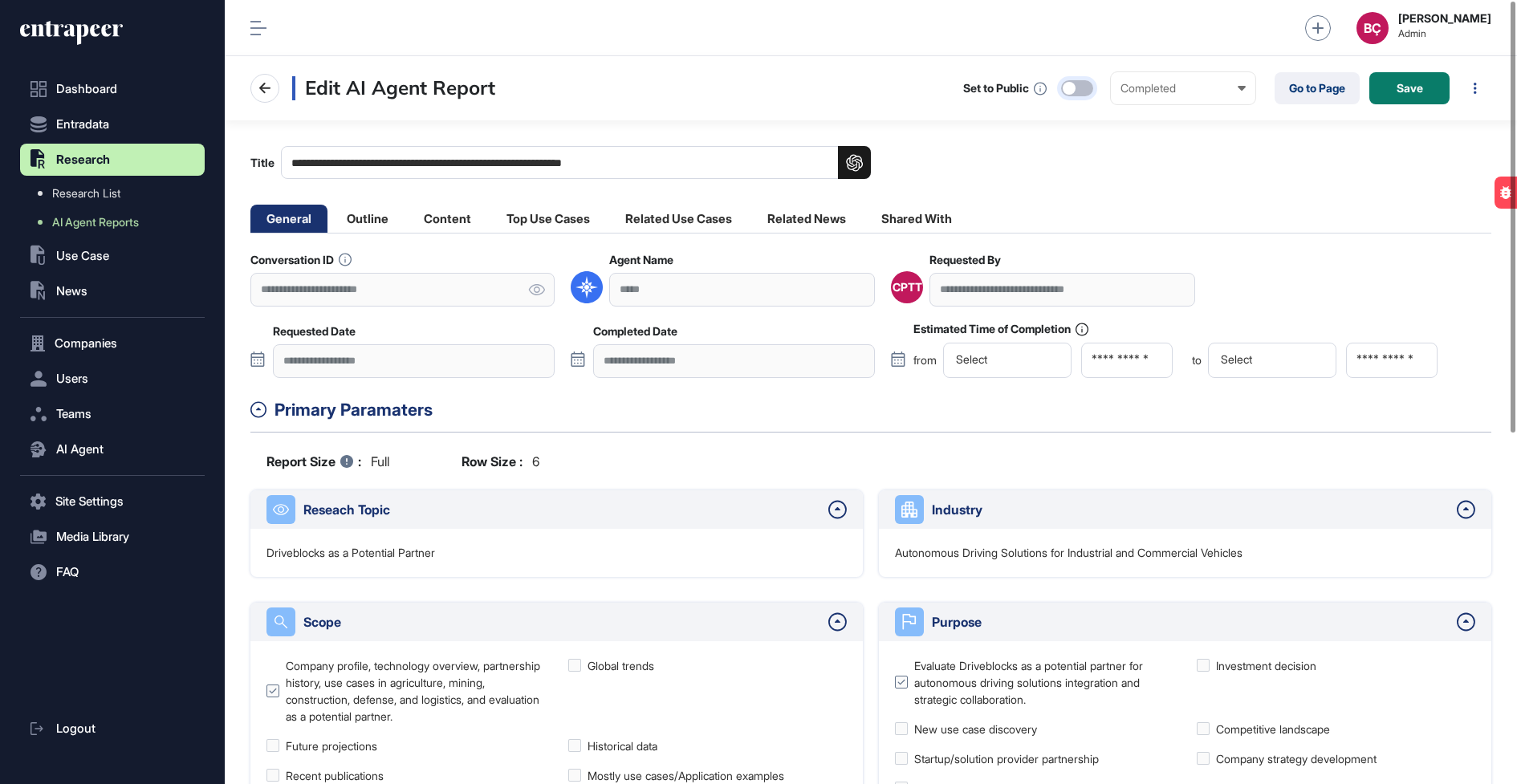
click at [1082, 89] on div at bounding box center [1077, 88] width 32 height 16
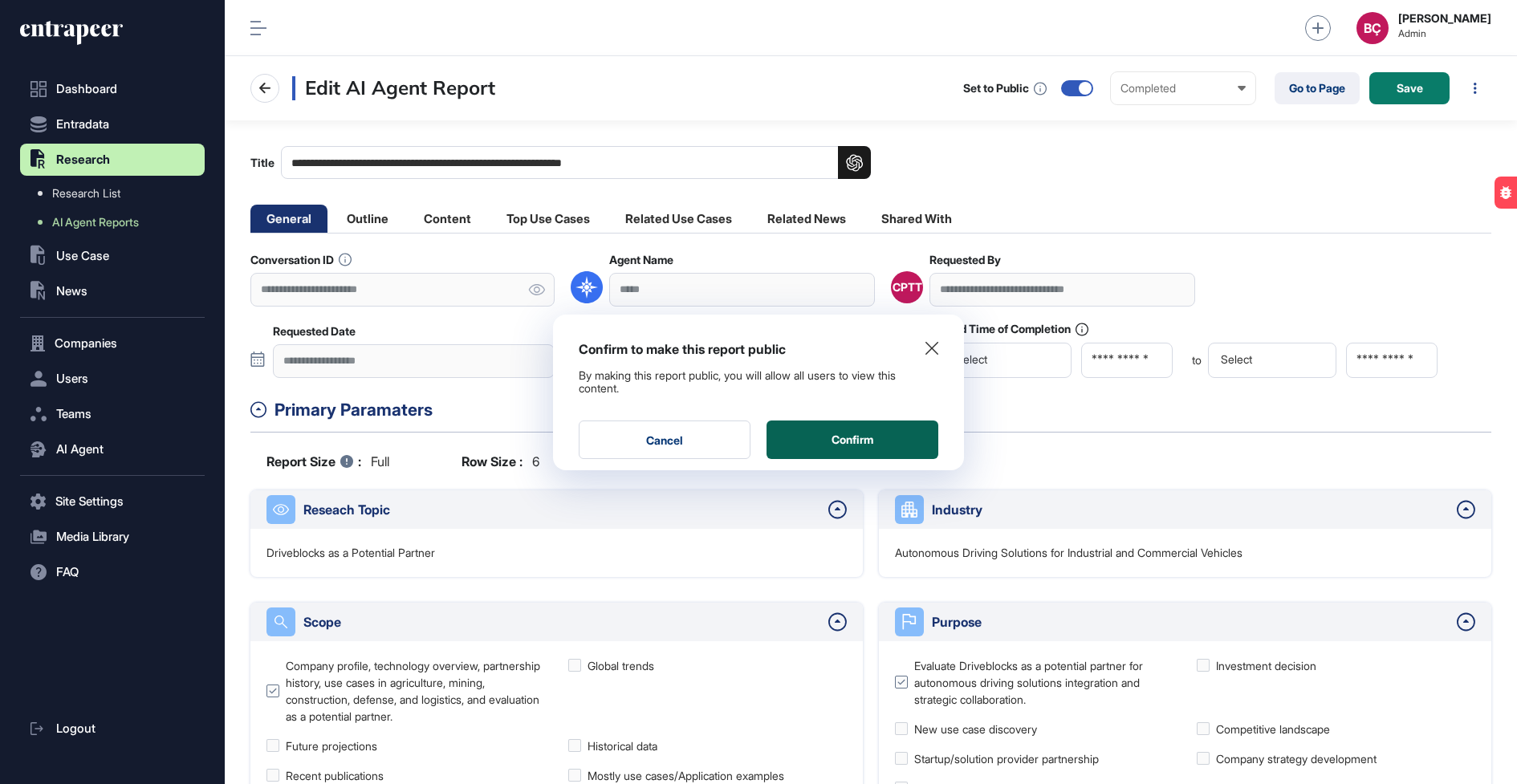
click at [887, 440] on button "Confirm" at bounding box center [853, 439] width 172 height 38
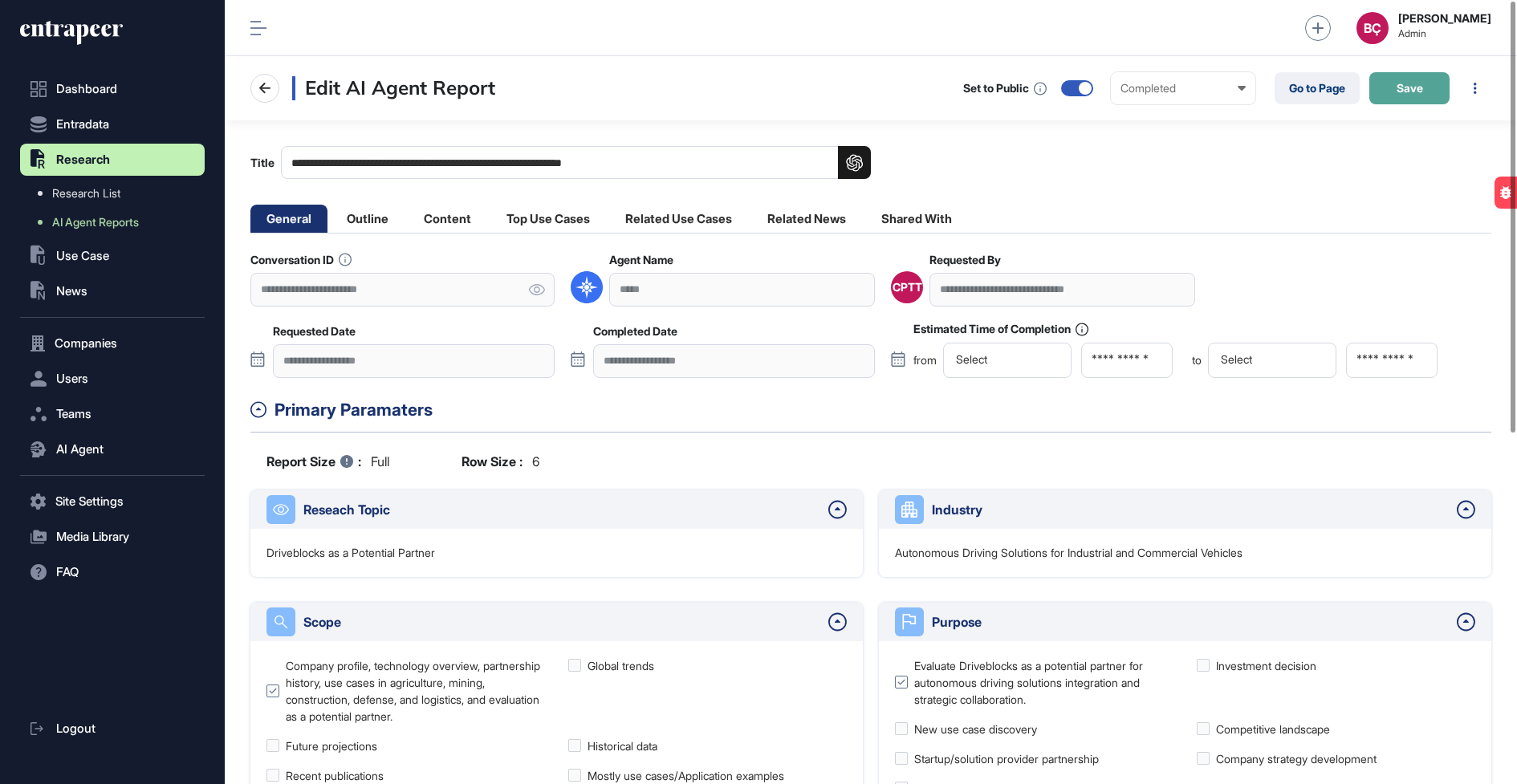
click at [1415, 101] on button "Save" at bounding box center [1410, 89] width 80 height 32
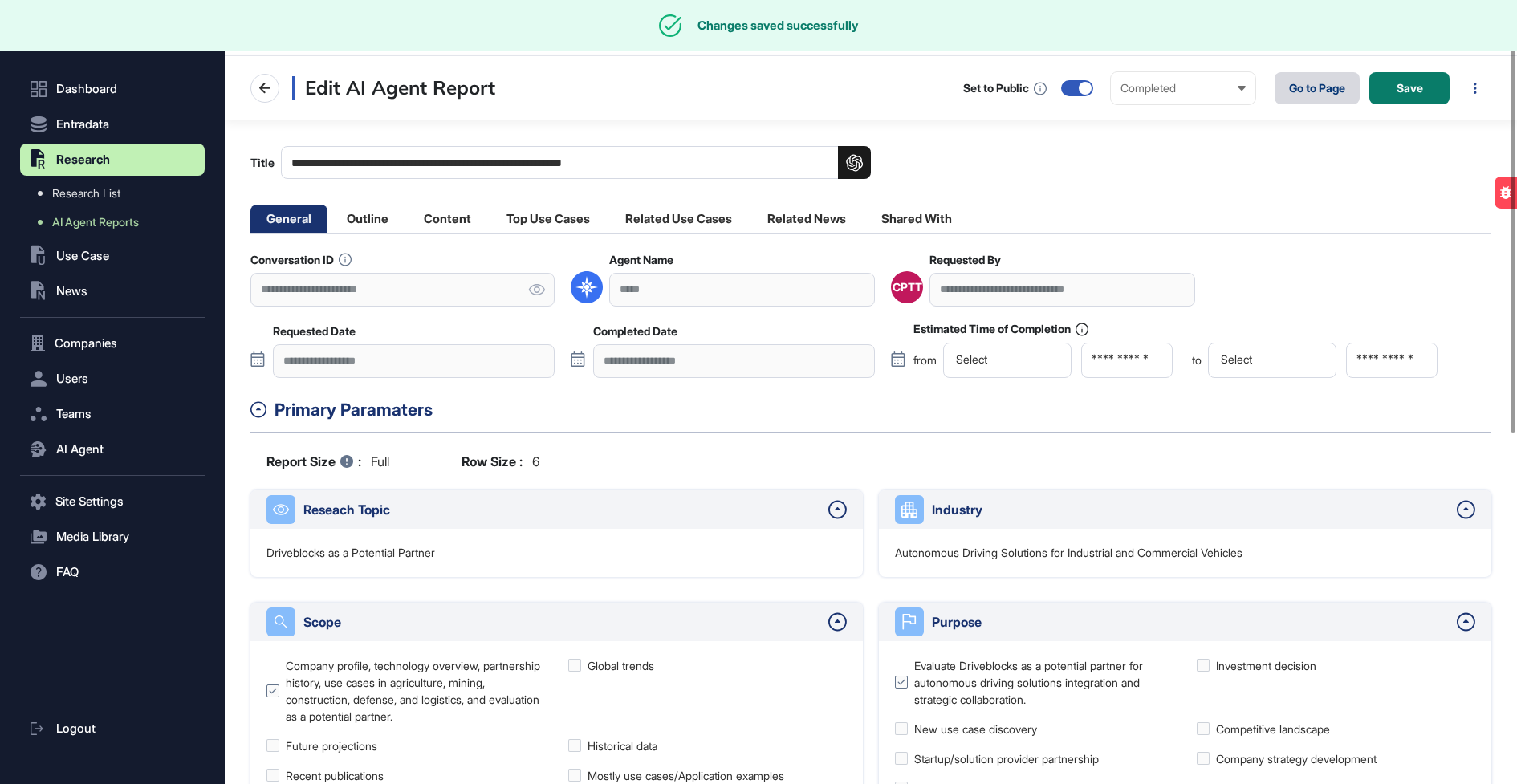
click at [1309, 91] on link "Go to Page" at bounding box center [1318, 89] width 85 height 32
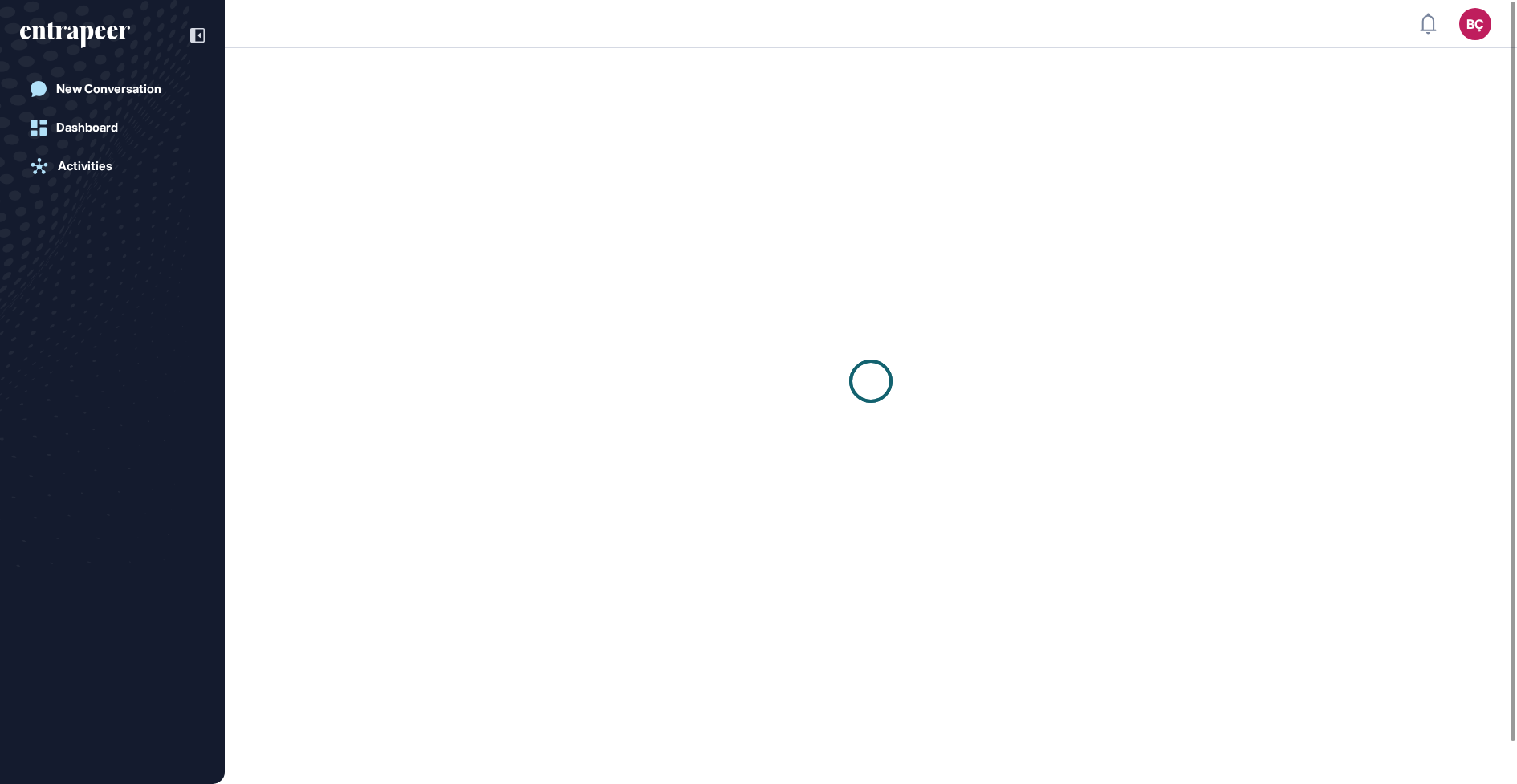
scroll to position [1, 1]
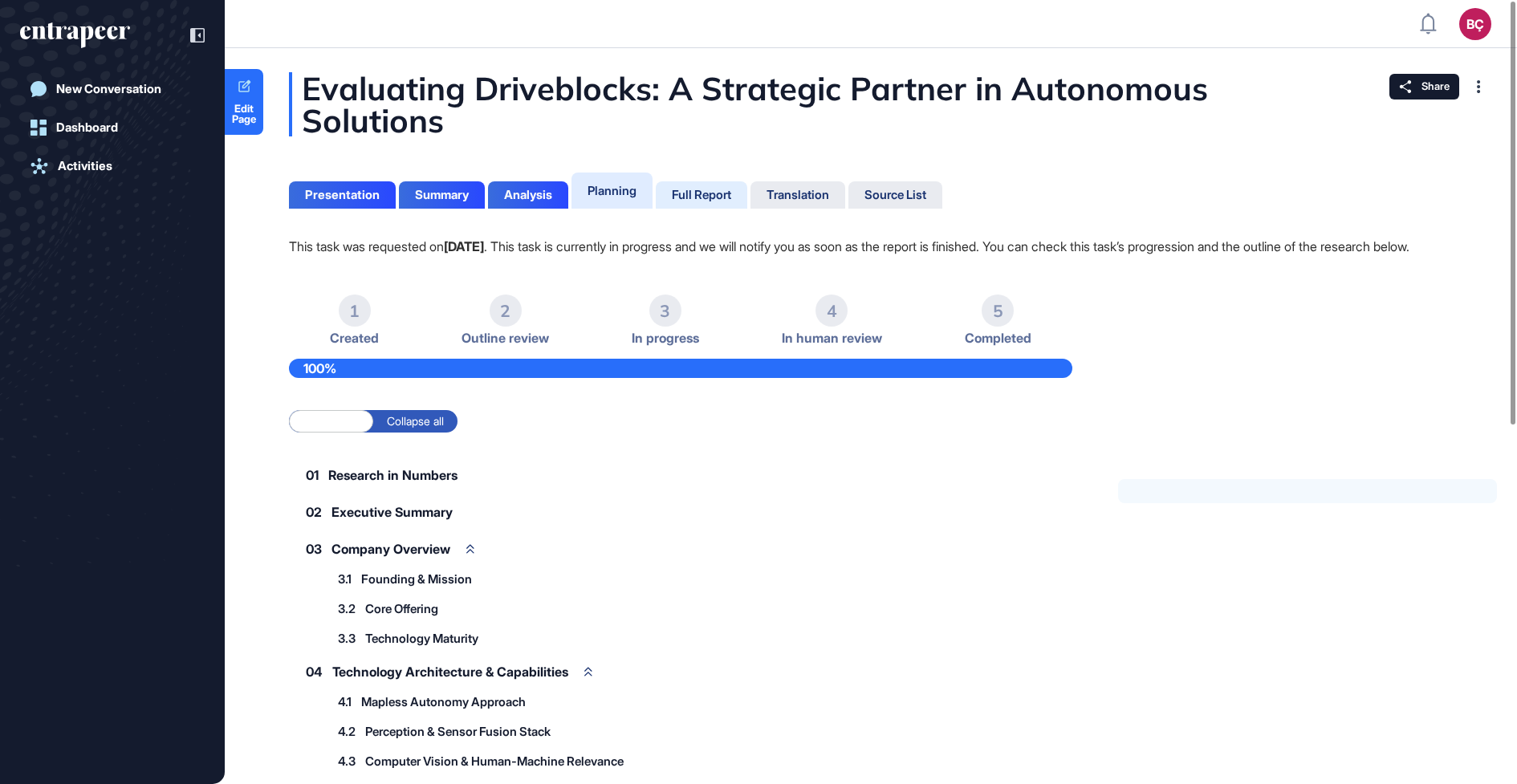
click at [695, 188] on div "Full Report" at bounding box center [702, 195] width 60 height 14
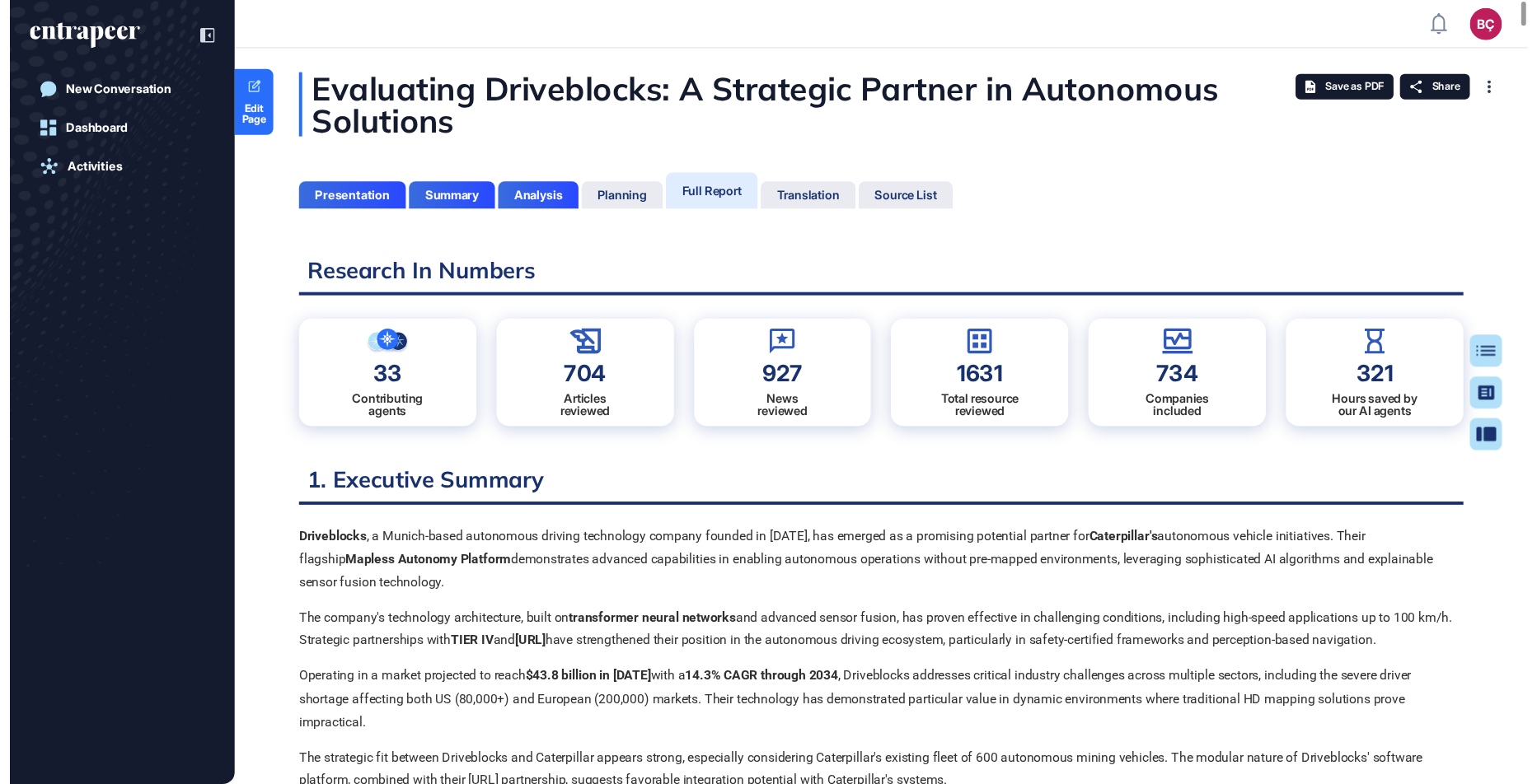
scroll to position [723, 4]
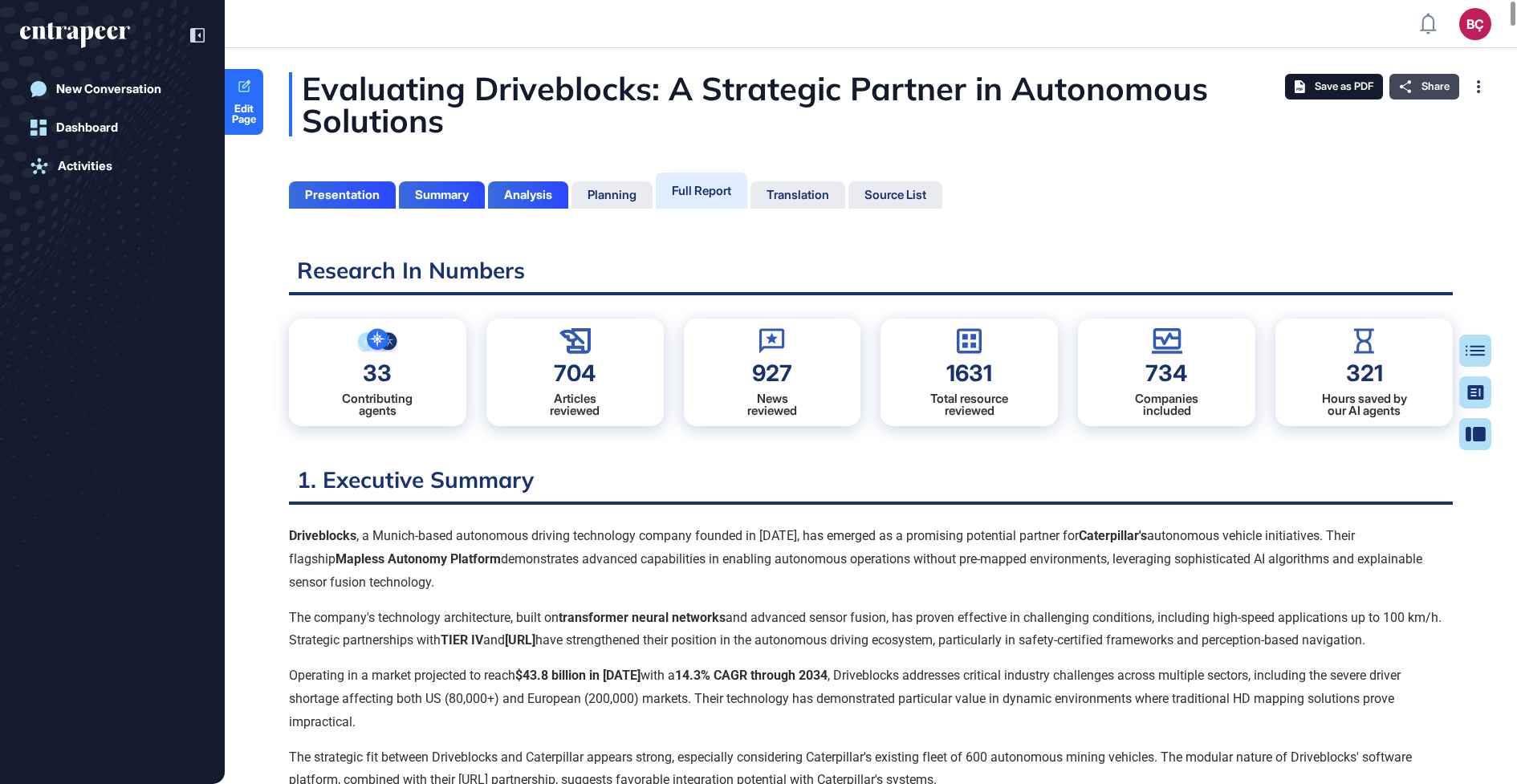
click at [1423, 79] on div "Share" at bounding box center [1424, 87] width 70 height 26
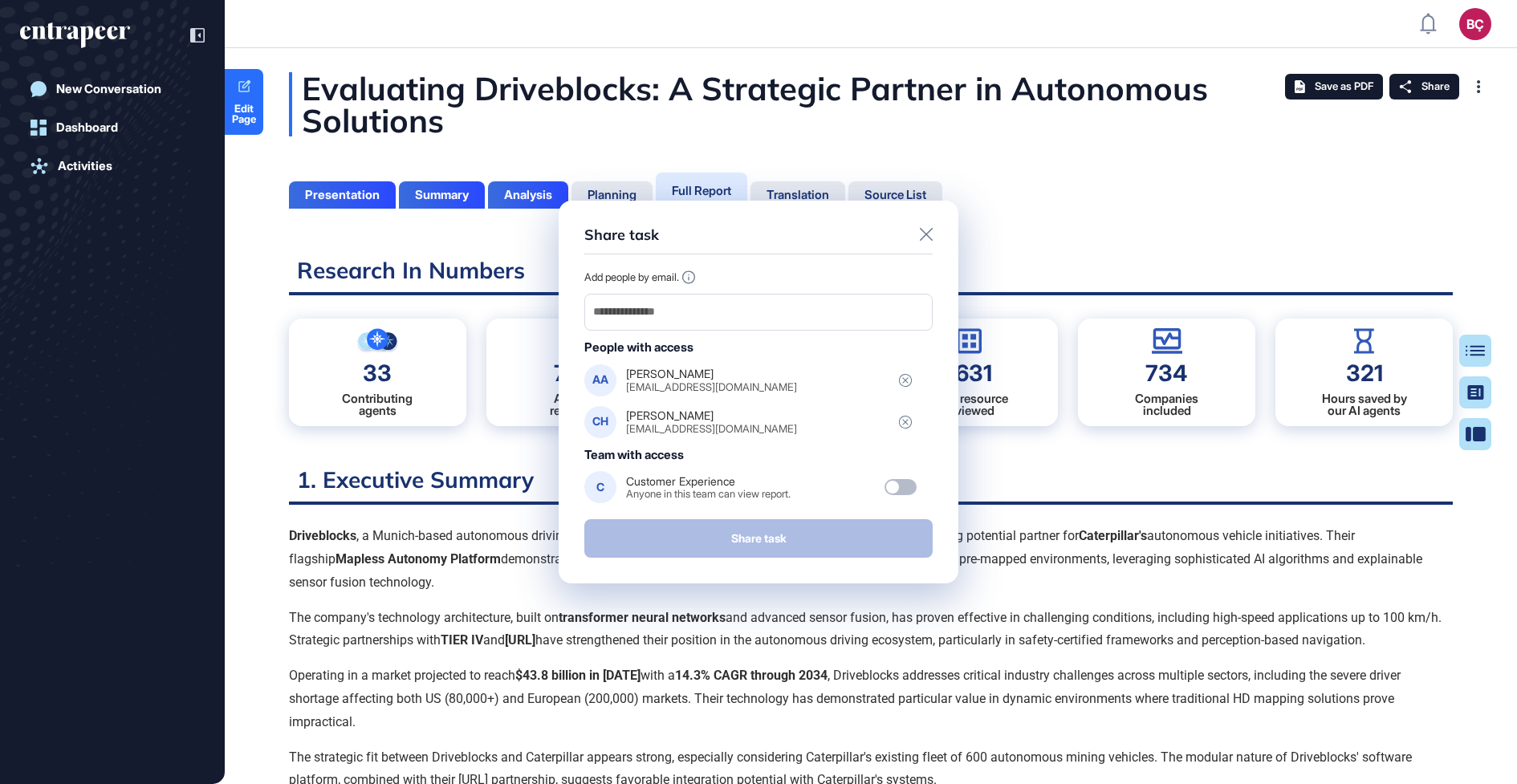
click at [928, 234] on icon at bounding box center [926, 234] width 13 height 13
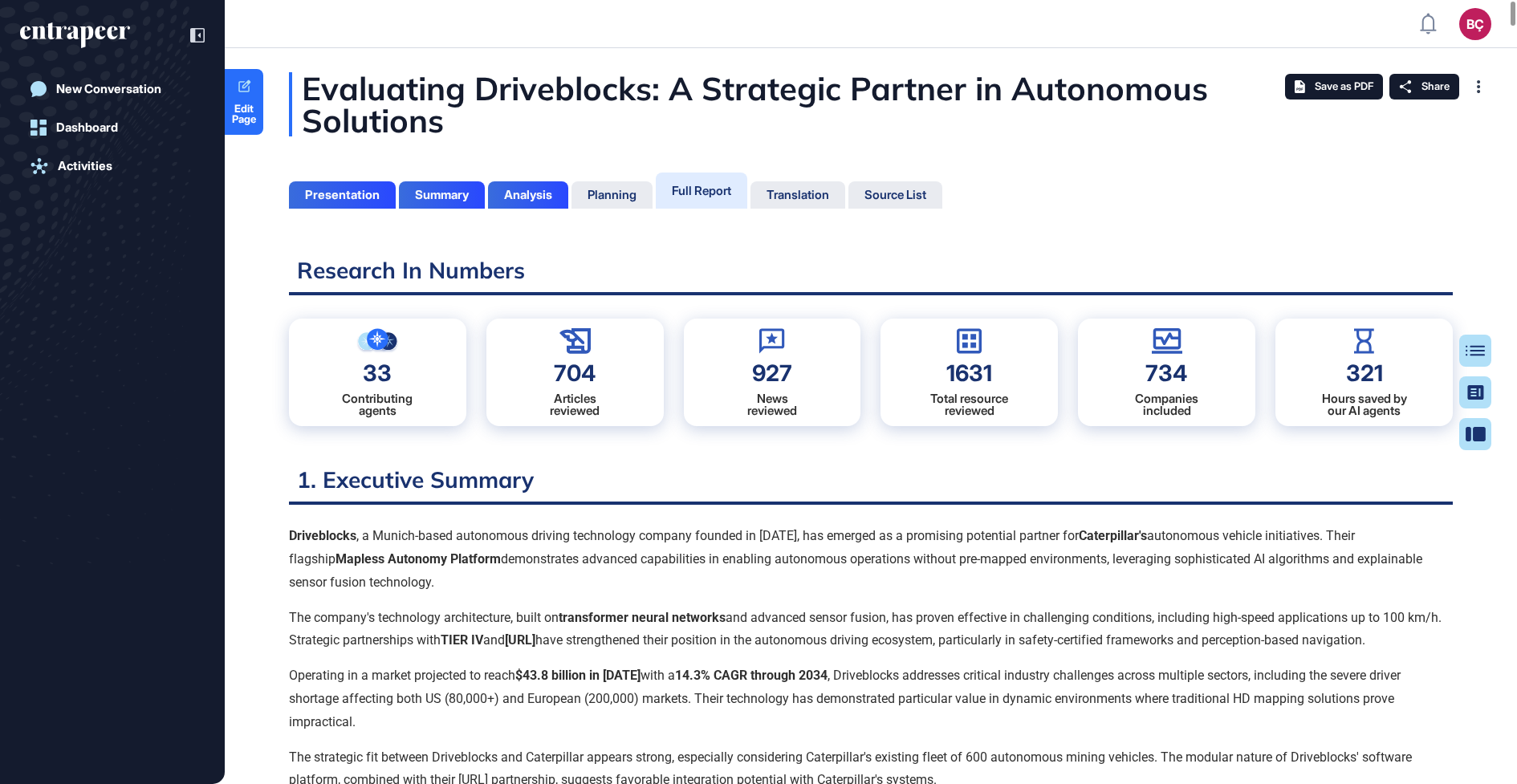
click at [758, 619] on p "The company's technology architecture, built on transformer neural networks and…" at bounding box center [871, 630] width 1164 height 47
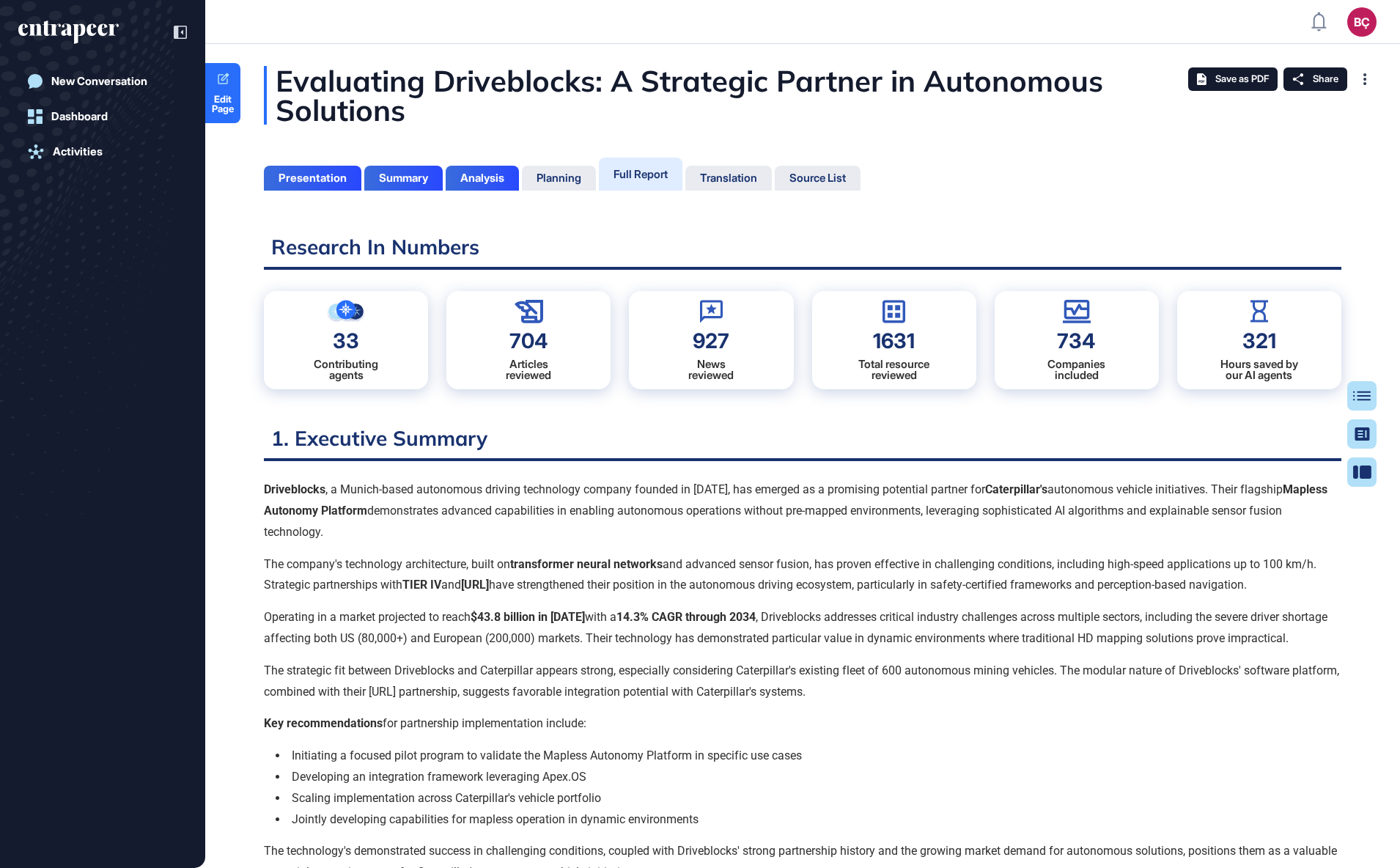
scroll to position [0, 0]
click at [413, 96] on div "Evaluating Driveblocks: A Strategic Partner in Autonomous Solutions" at bounding box center [802, 95] width 1077 height 58
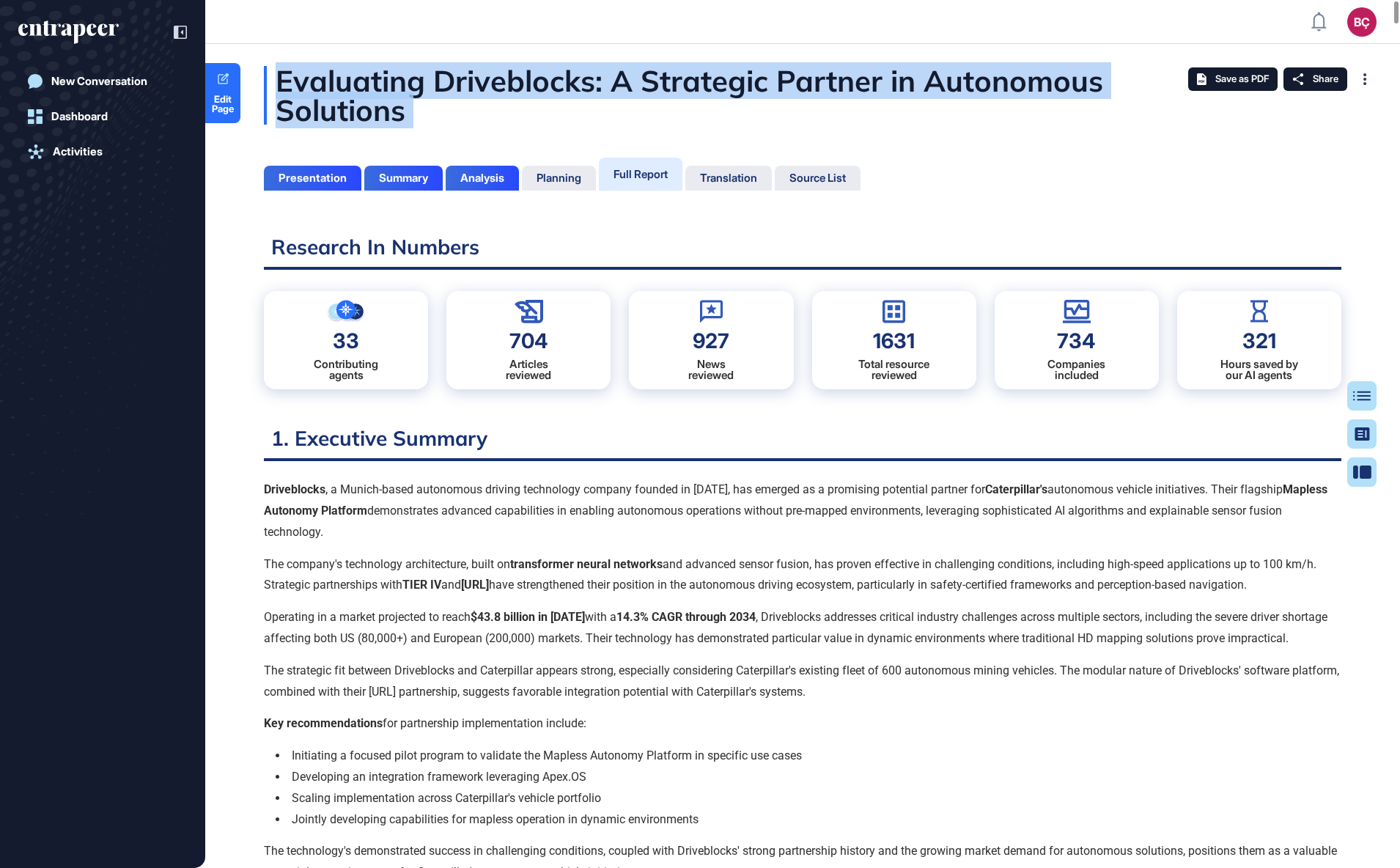
click at [413, 96] on div "Evaluating Driveblocks: A Strategic Partner in Autonomous Solutions" at bounding box center [802, 95] width 1077 height 58
copy div "Evaluating Driveblocks: A Strategic Partner in Autonomous Solutions"
click at [218, 99] on span "Edit Page" at bounding box center [222, 104] width 35 height 19
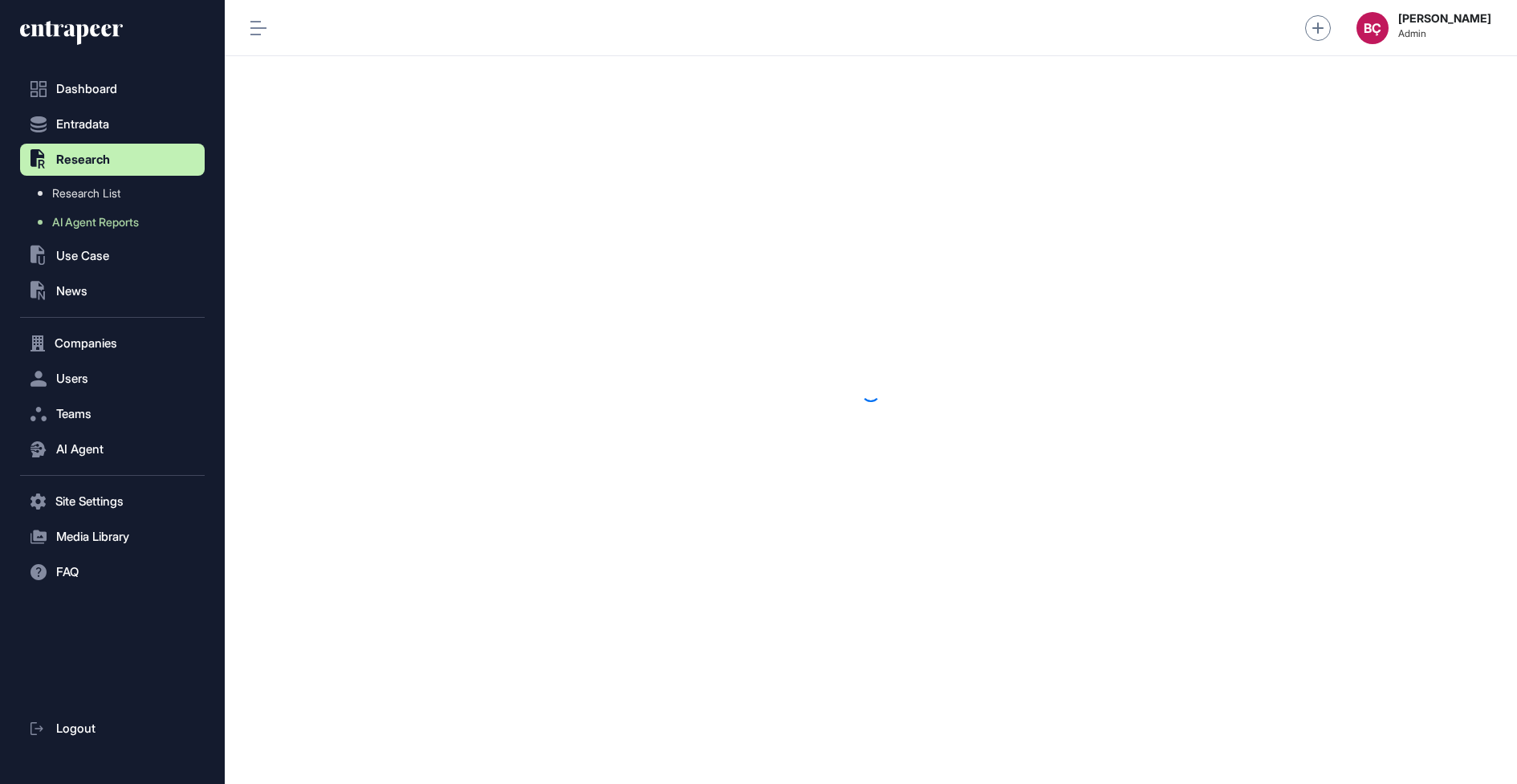
scroll to position [1, 1]
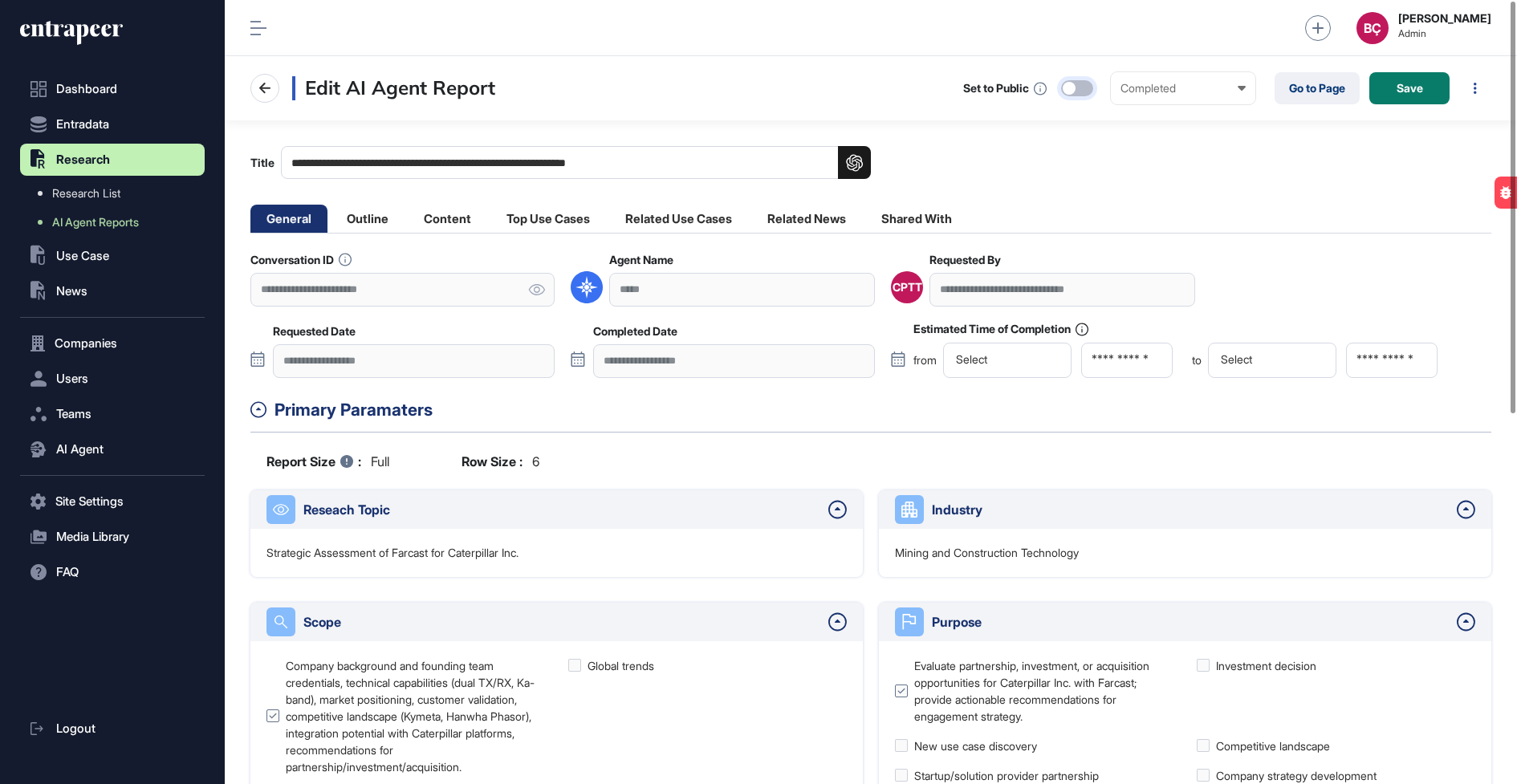
click at [1072, 83] on div at bounding box center [1069, 88] width 13 height 13
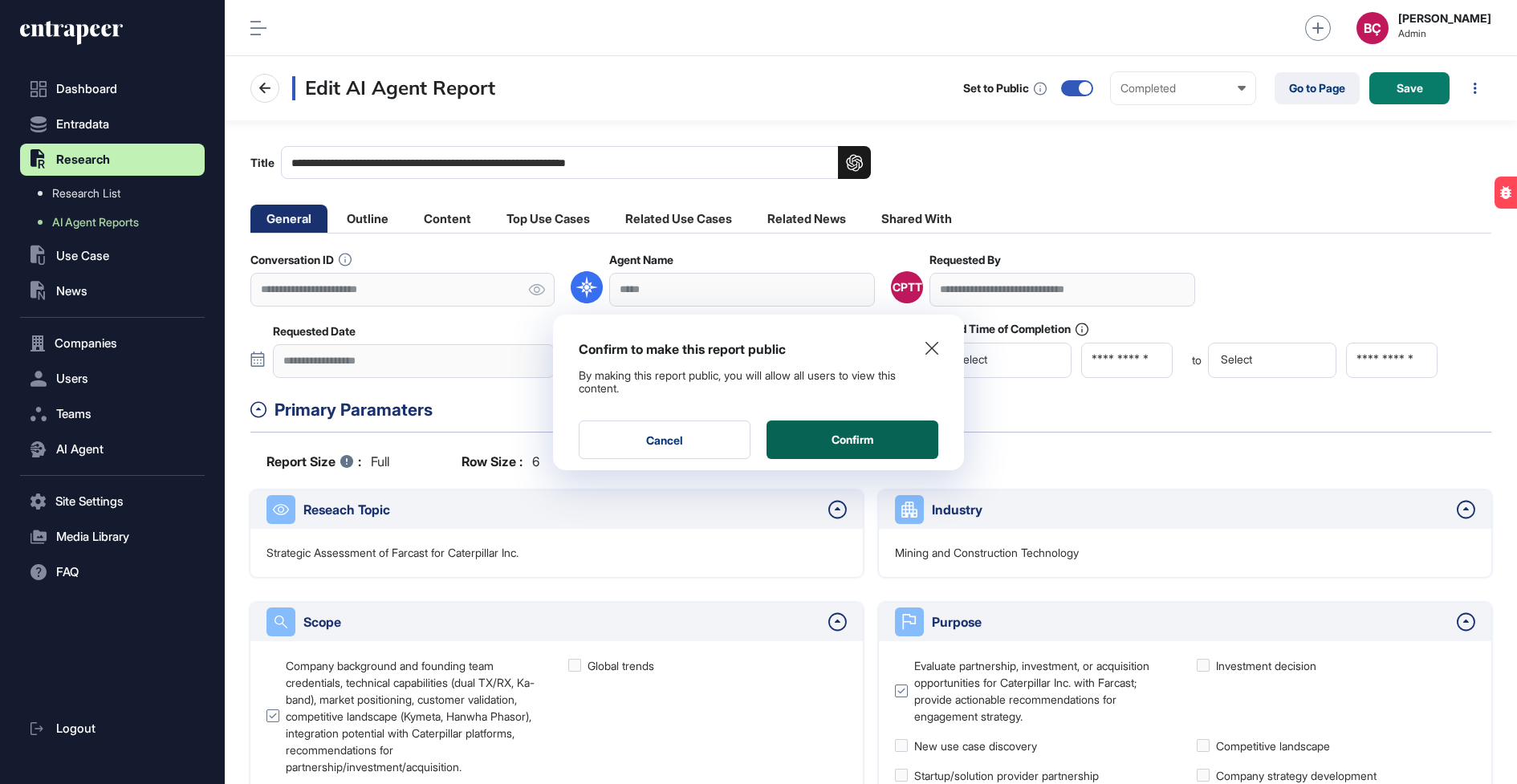
click at [889, 428] on button "Confirm" at bounding box center [853, 439] width 172 height 38
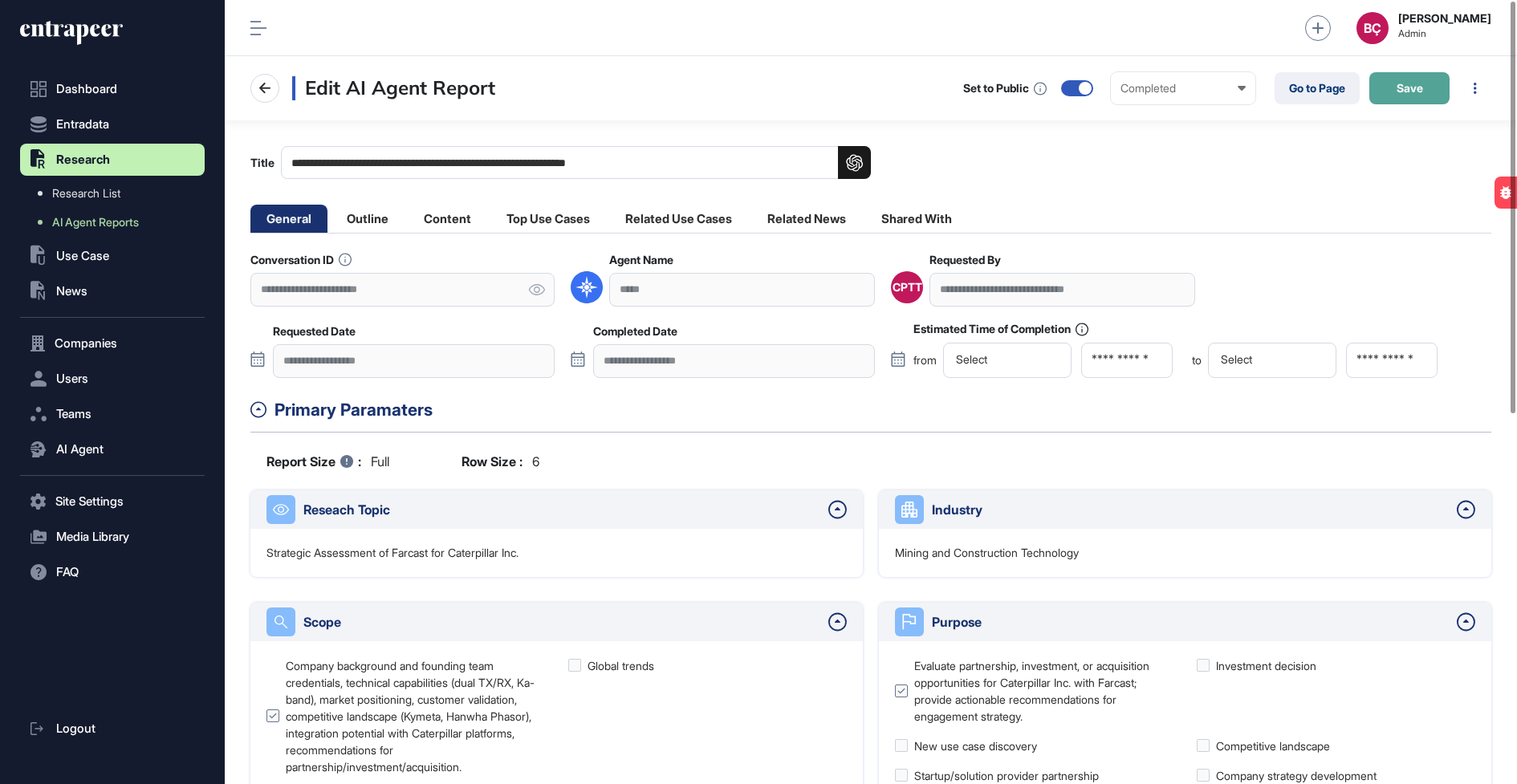
click at [1399, 86] on span "Save" at bounding box center [1410, 88] width 26 height 11
click at [1282, 86] on link "Go to Page" at bounding box center [1318, 89] width 85 height 32
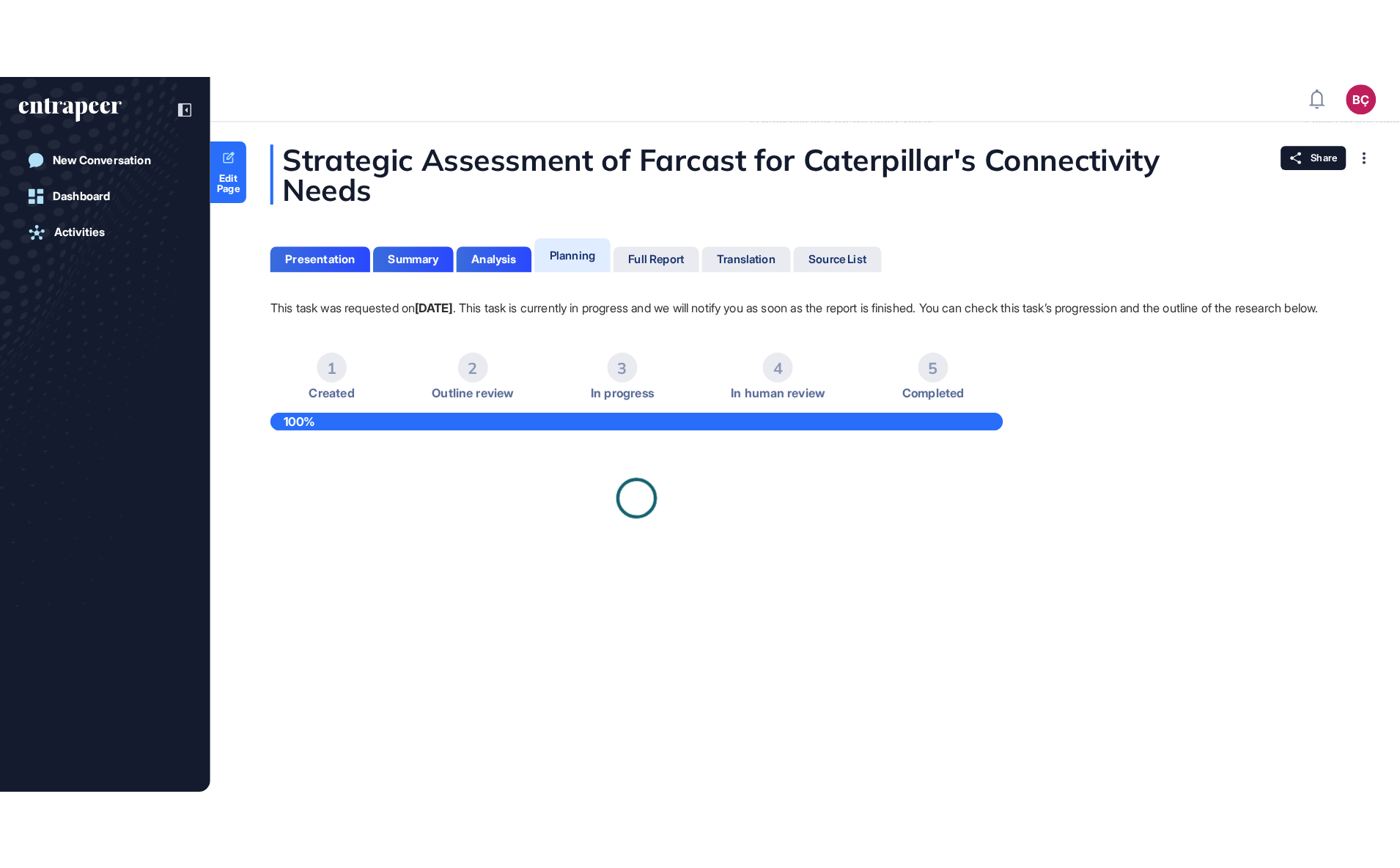
scroll to position [867, 1400]
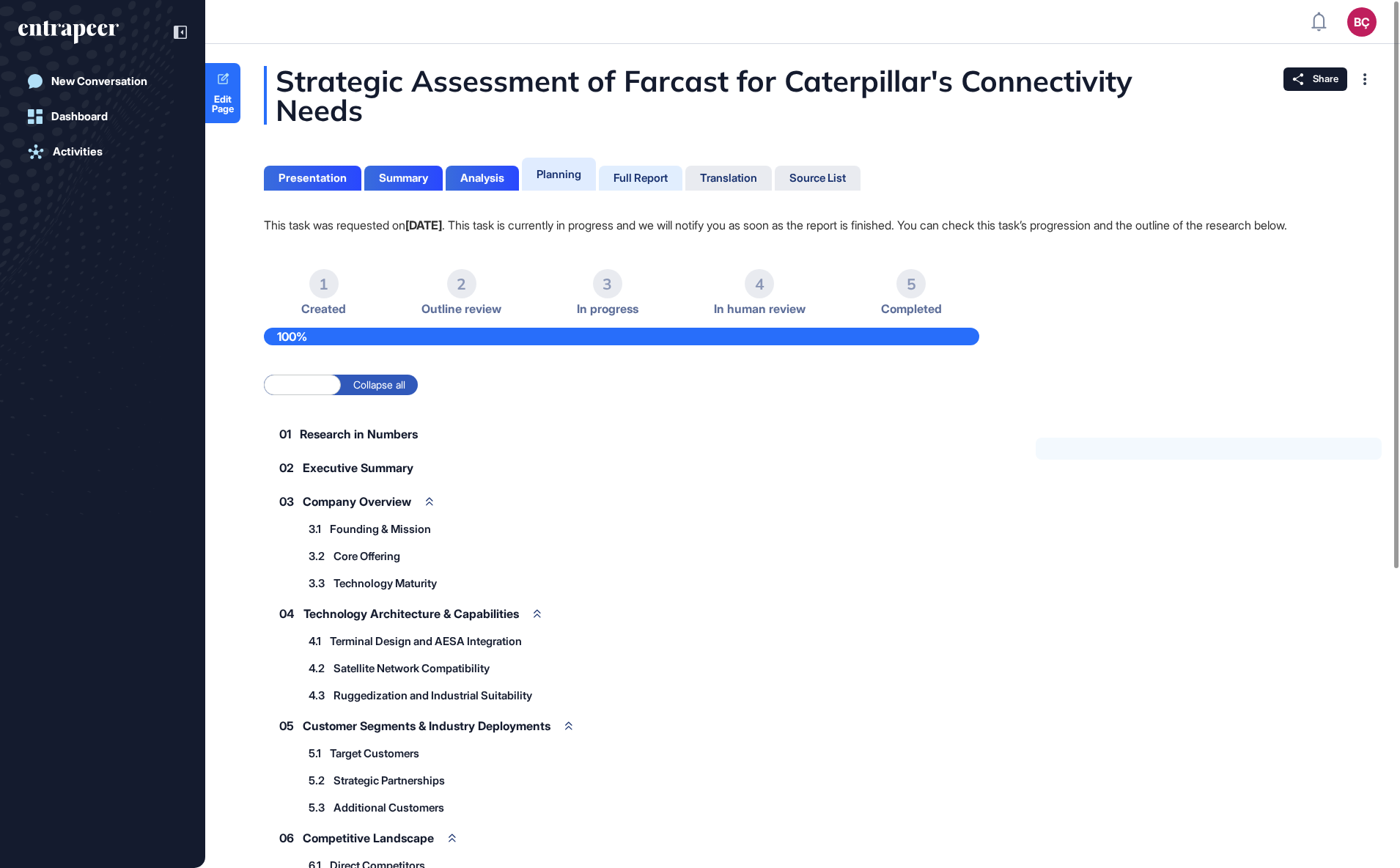
click at [656, 172] on div "Full Report" at bounding box center [641, 178] width 54 height 13
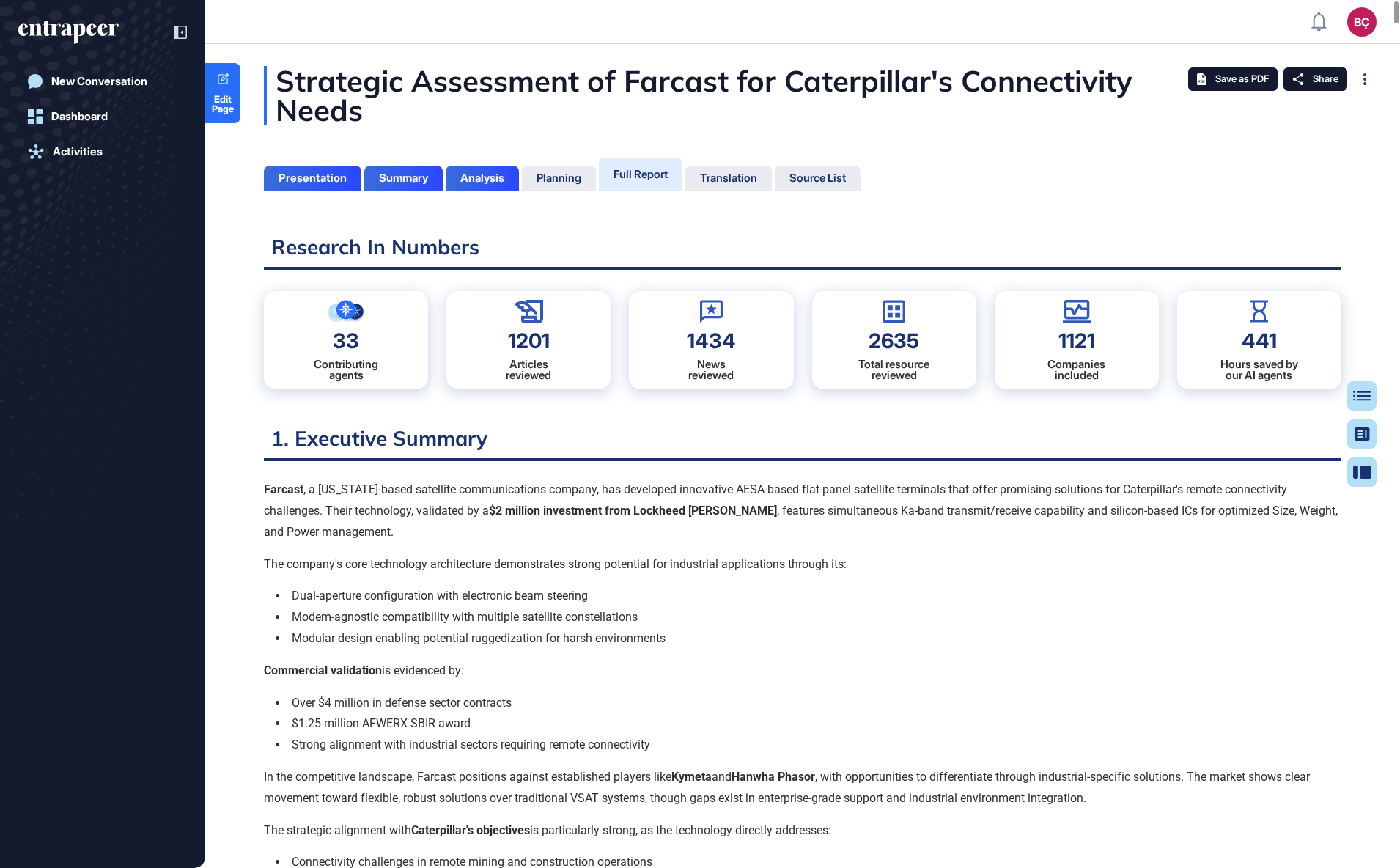
scroll to position [794, 4]
click at [548, 81] on div "Strategic Assessment of Farcast for Caterpillar's Connectivity Needs" at bounding box center [802, 95] width 1077 height 58
click at [548, 81] on div "Strategic Assessment of Farcast for Caterpillar's Connectivity Needs" at bounding box center [802, 95] width 1077 height 58
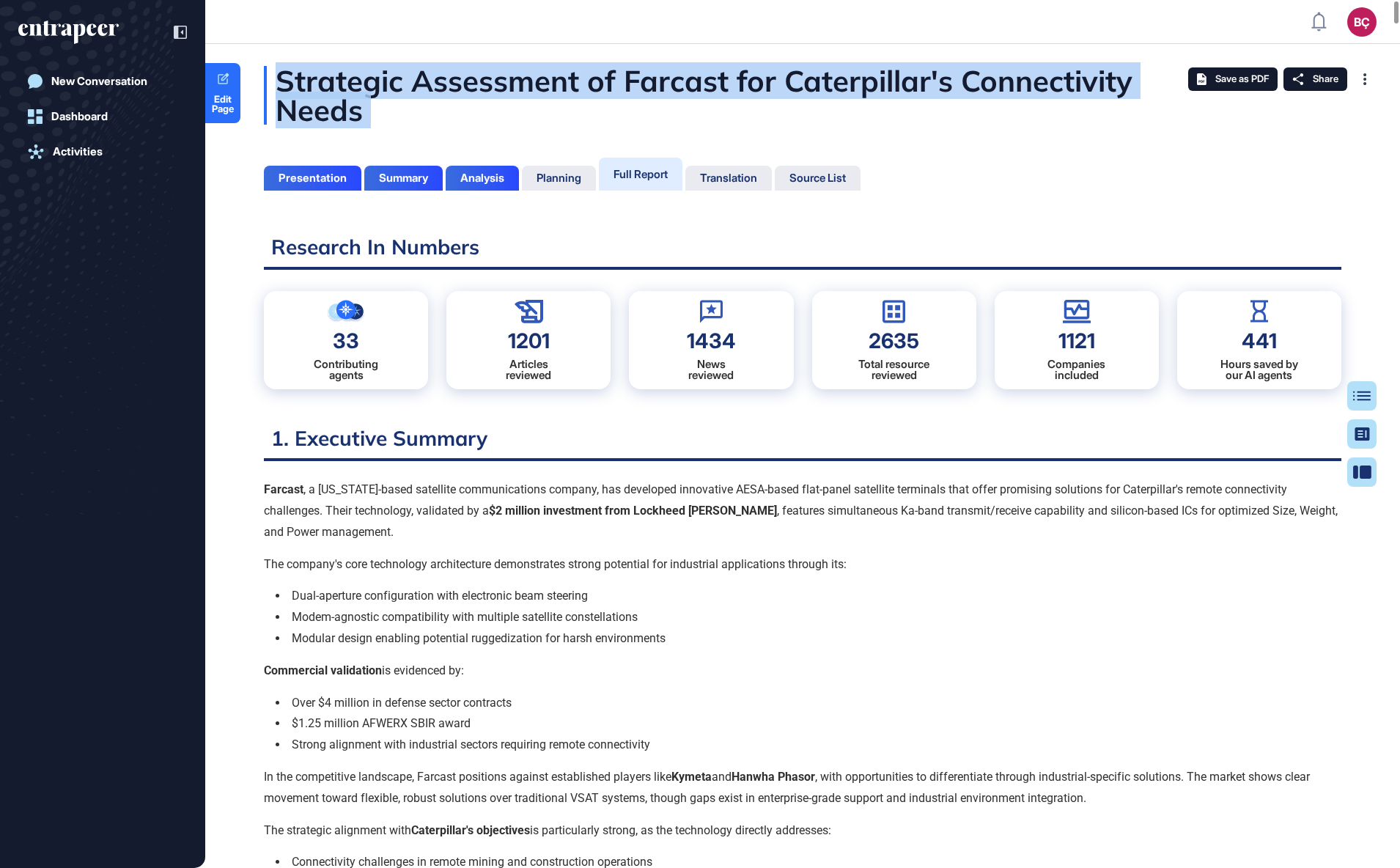
click at [548, 81] on div "Strategic Assessment of Farcast for Caterpillar's Connectivity Needs" at bounding box center [802, 95] width 1077 height 58
copy div "Strategic Assessment of Farcast for Caterpillar's Connectivity Needs"
click at [229, 118] on link "Edit Page" at bounding box center [222, 93] width 35 height 60
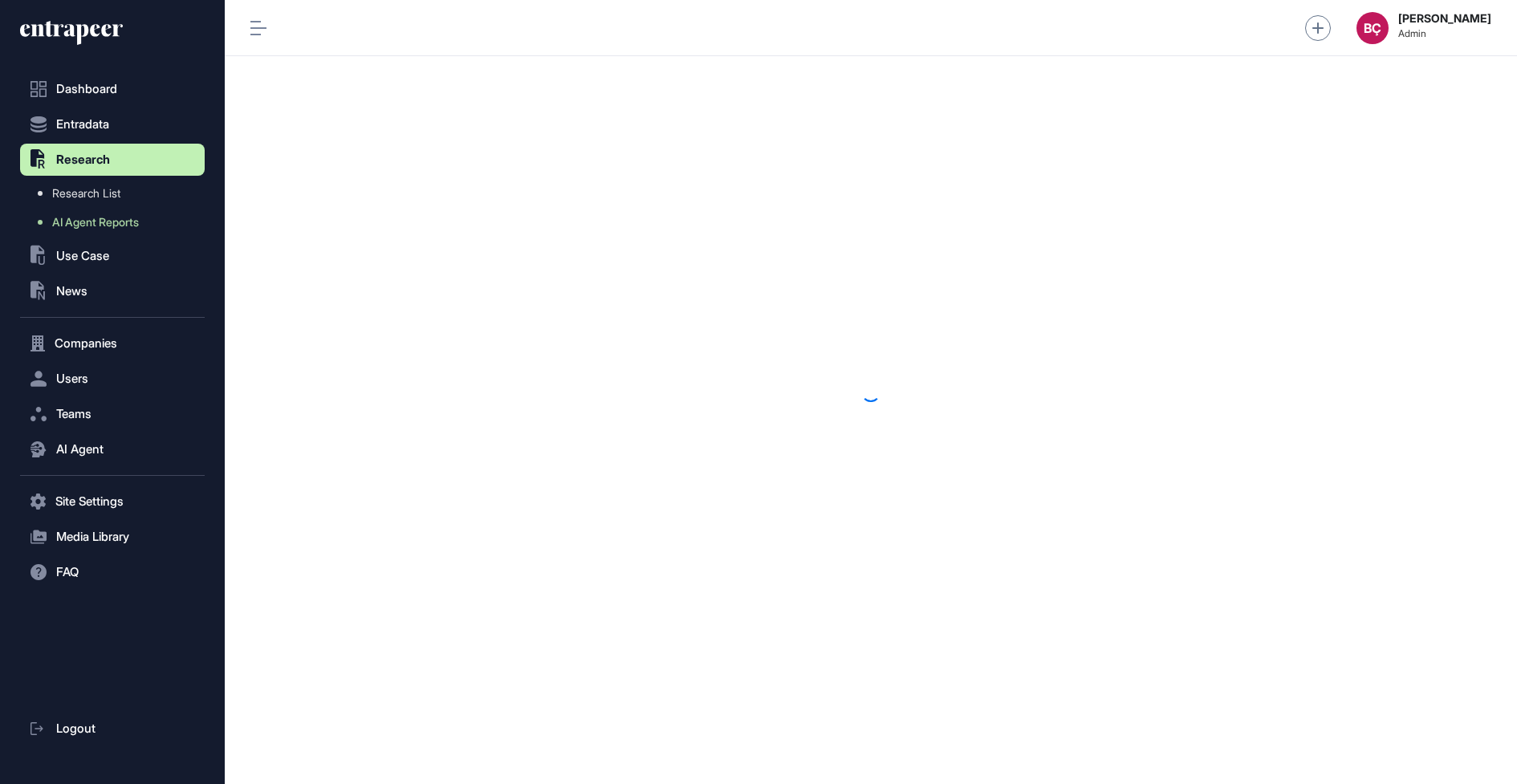
scroll to position [1, 1]
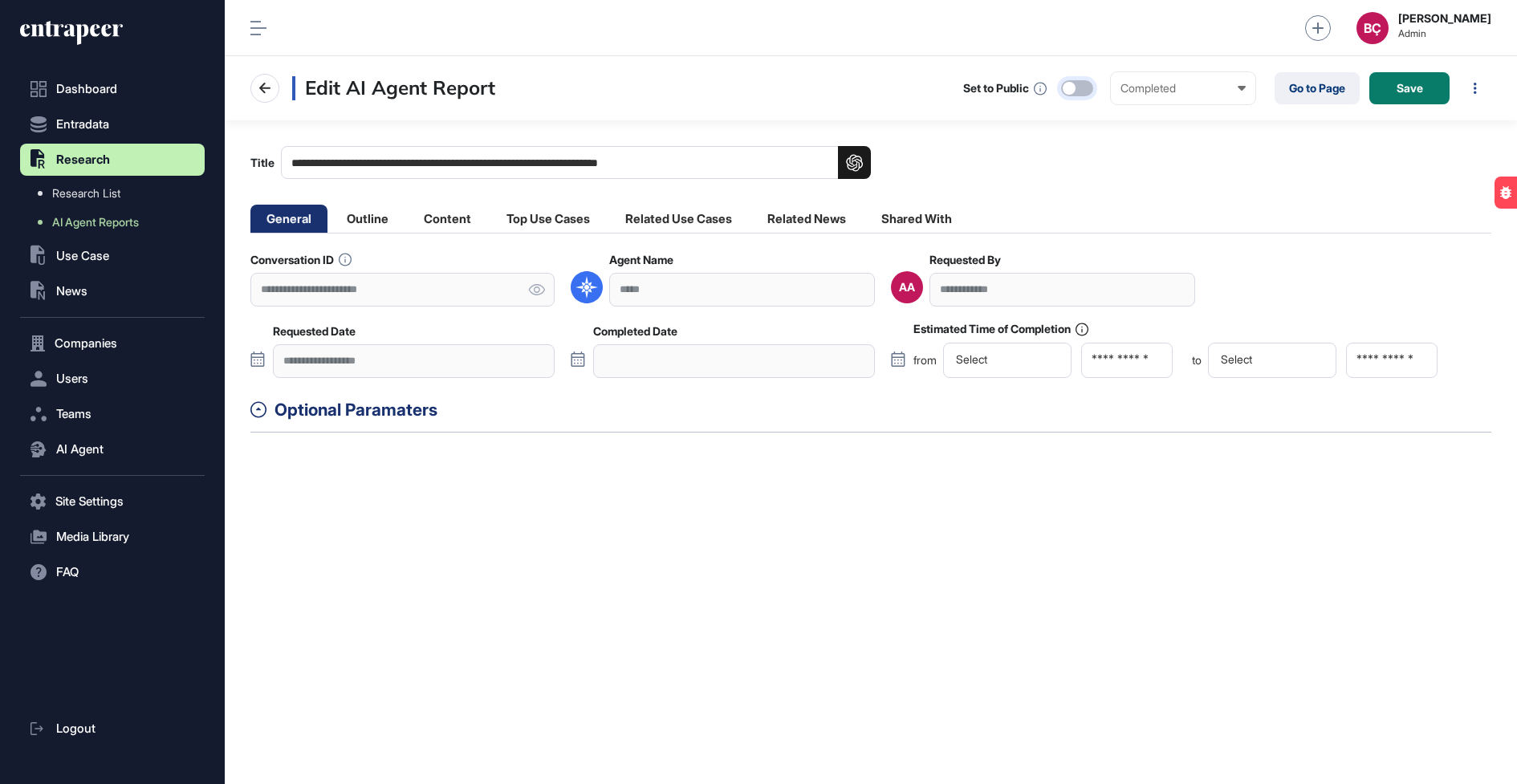
click at [1071, 82] on div at bounding box center [1069, 88] width 13 height 13
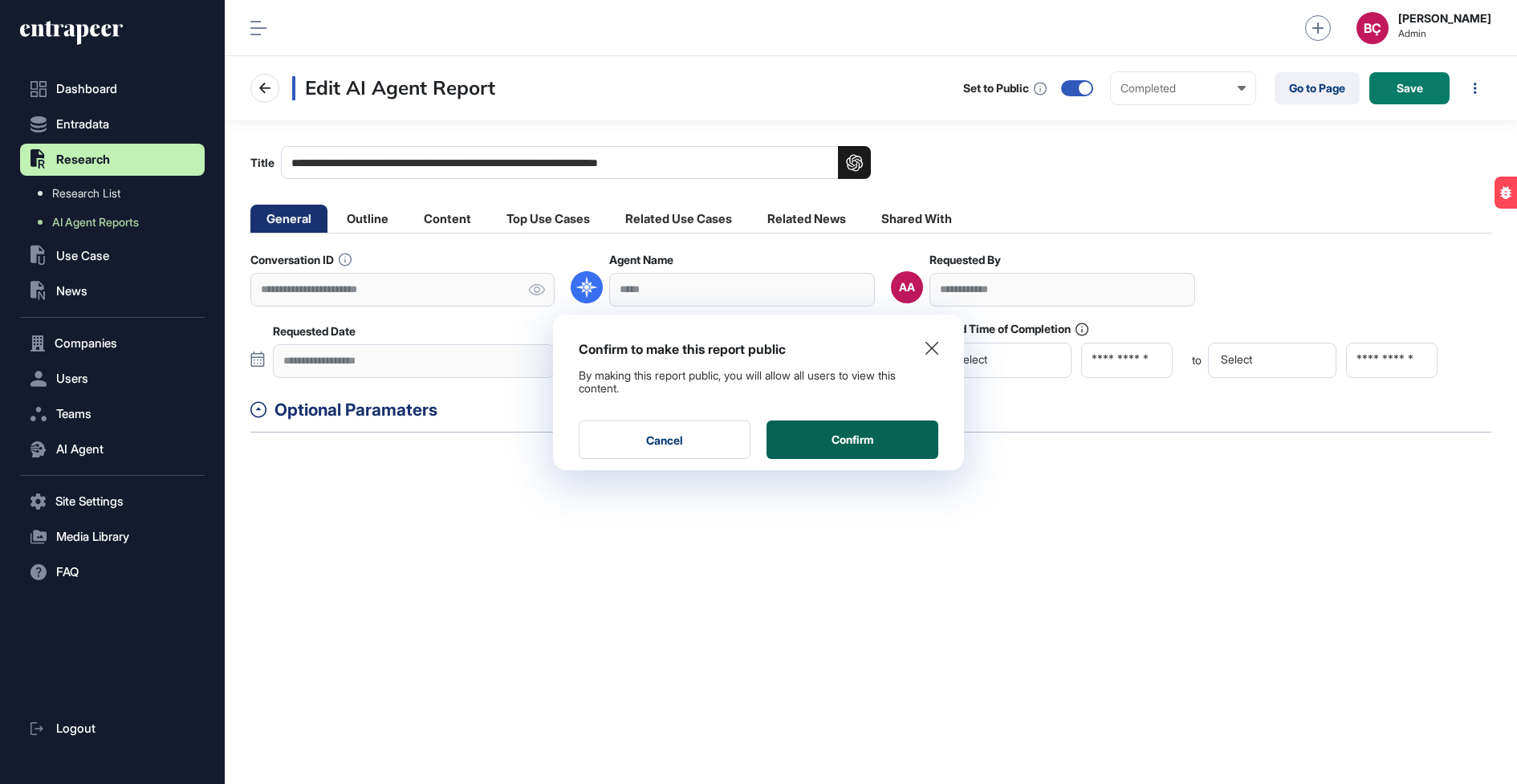
click at [888, 443] on button "Confirm" at bounding box center [853, 439] width 172 height 38
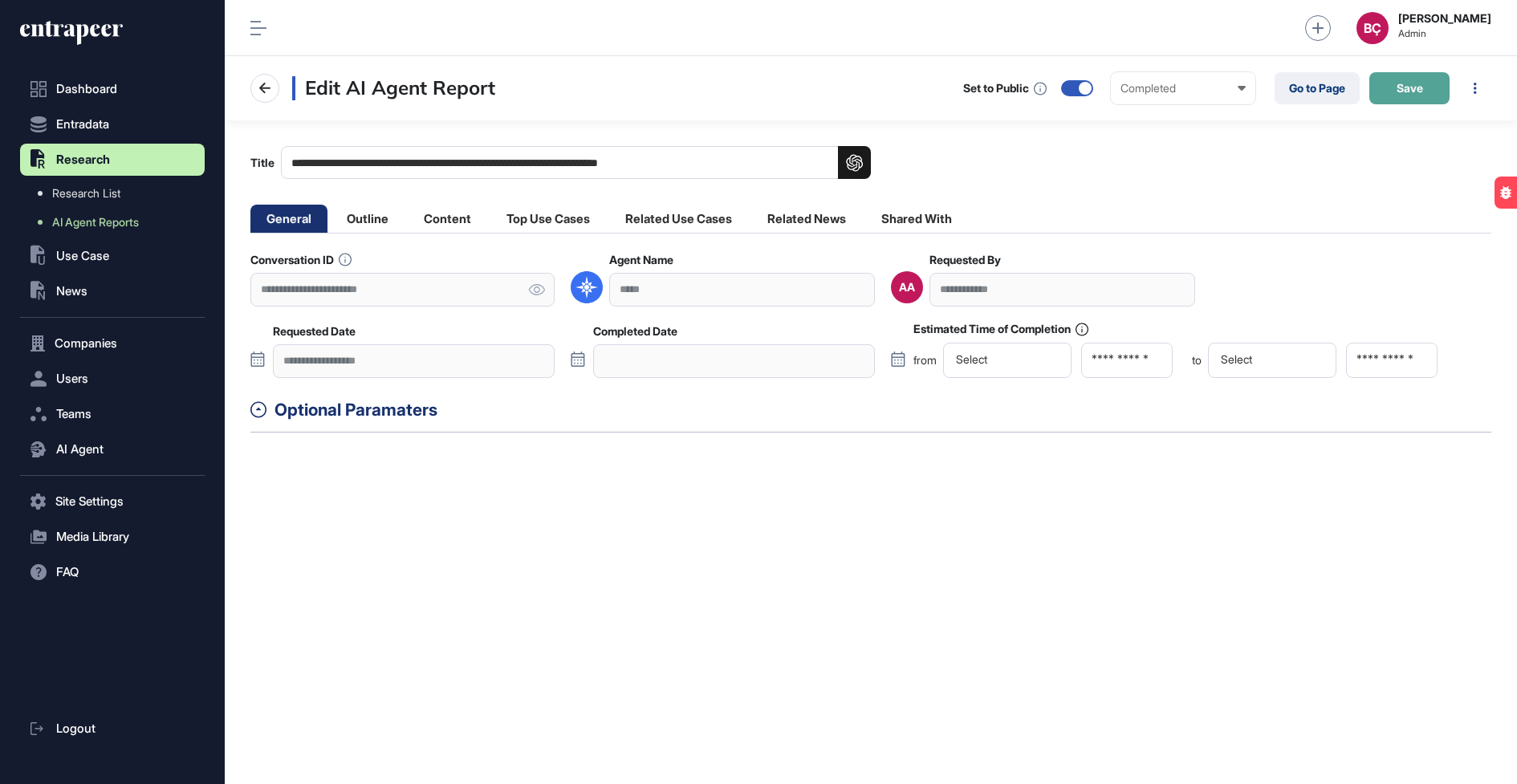
click at [1403, 91] on span "Save" at bounding box center [1410, 88] width 26 height 11
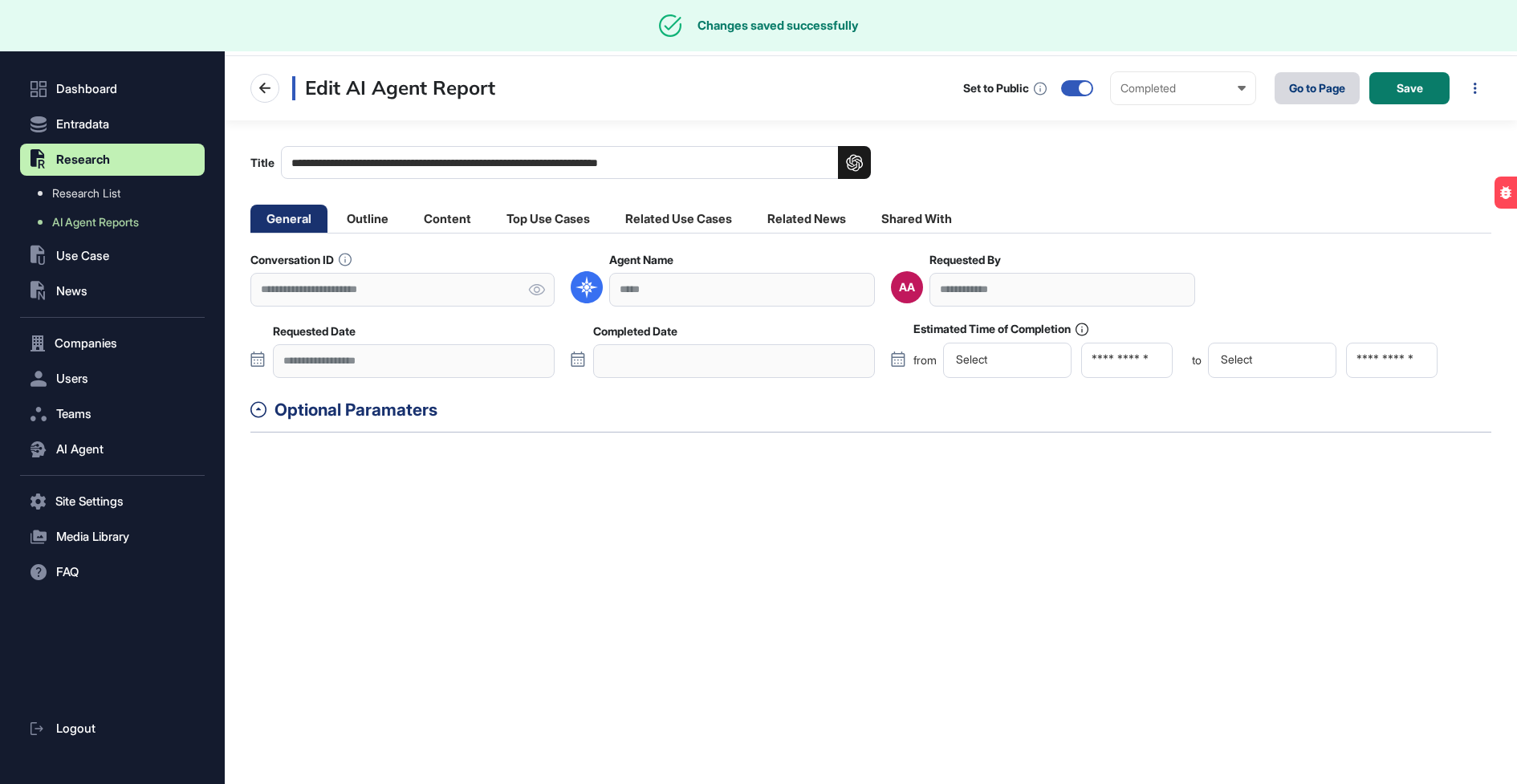
click at [1302, 86] on link "Go to Page" at bounding box center [1318, 89] width 85 height 32
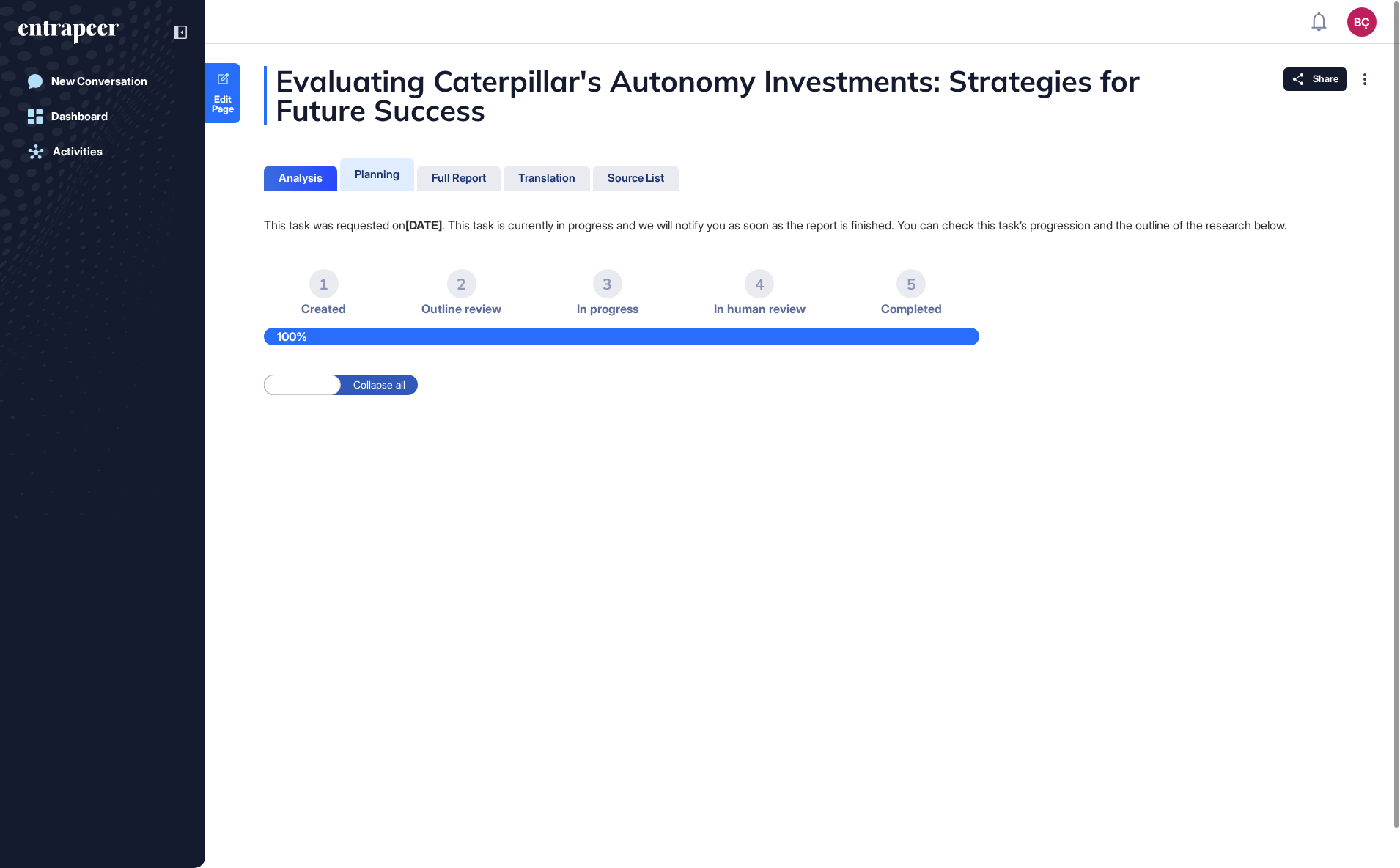
scroll to position [867, 1385]
click at [486, 175] on div "Full Report" at bounding box center [459, 178] width 54 height 13
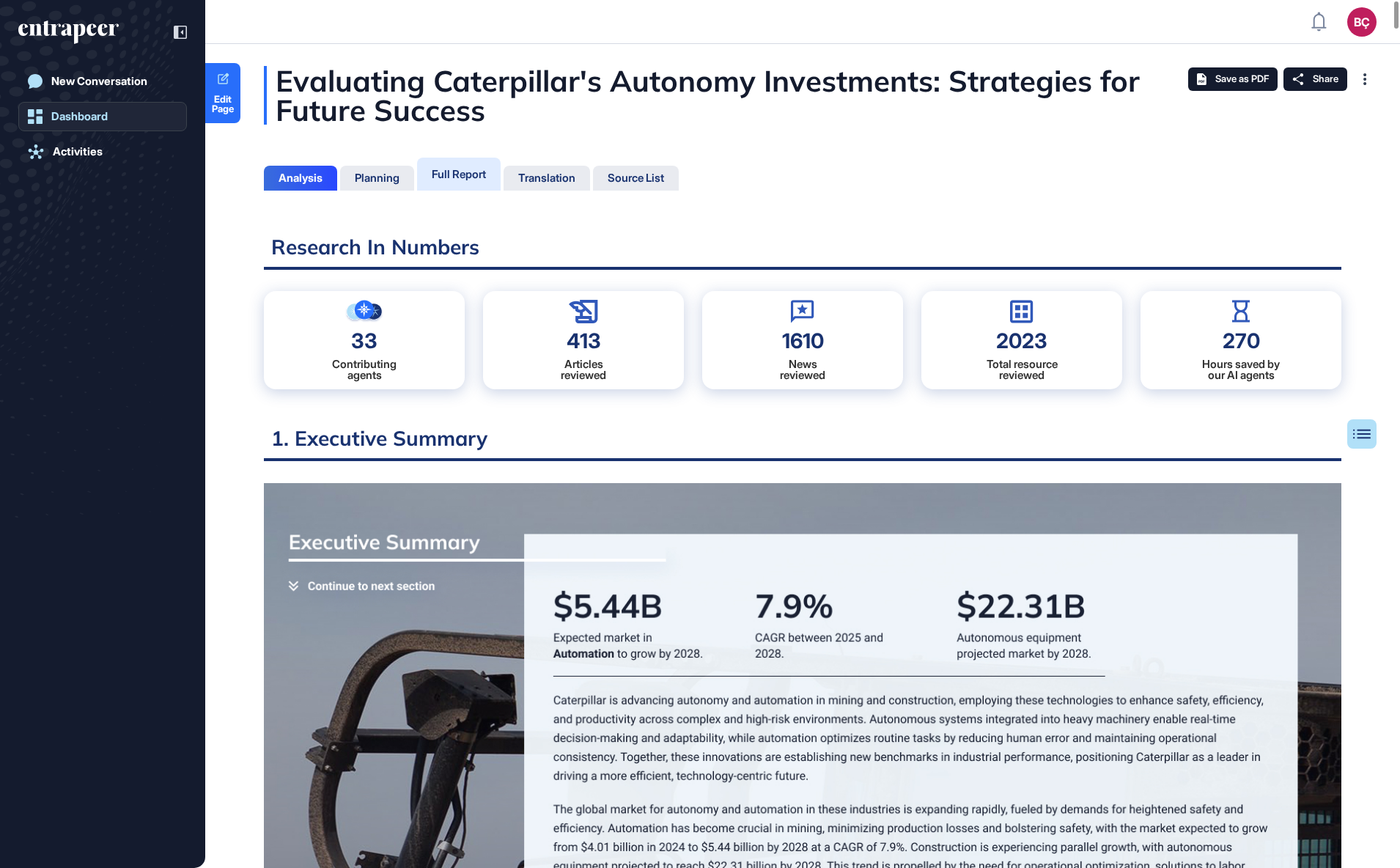
scroll to position [6, 1]
click at [464, 93] on div "Evaluating Caterpillar's Autonomy Investments: Strategies for Future Success" at bounding box center [802, 95] width 1077 height 58
click at [209, 93] on link "Edit Page" at bounding box center [222, 93] width 35 height 60
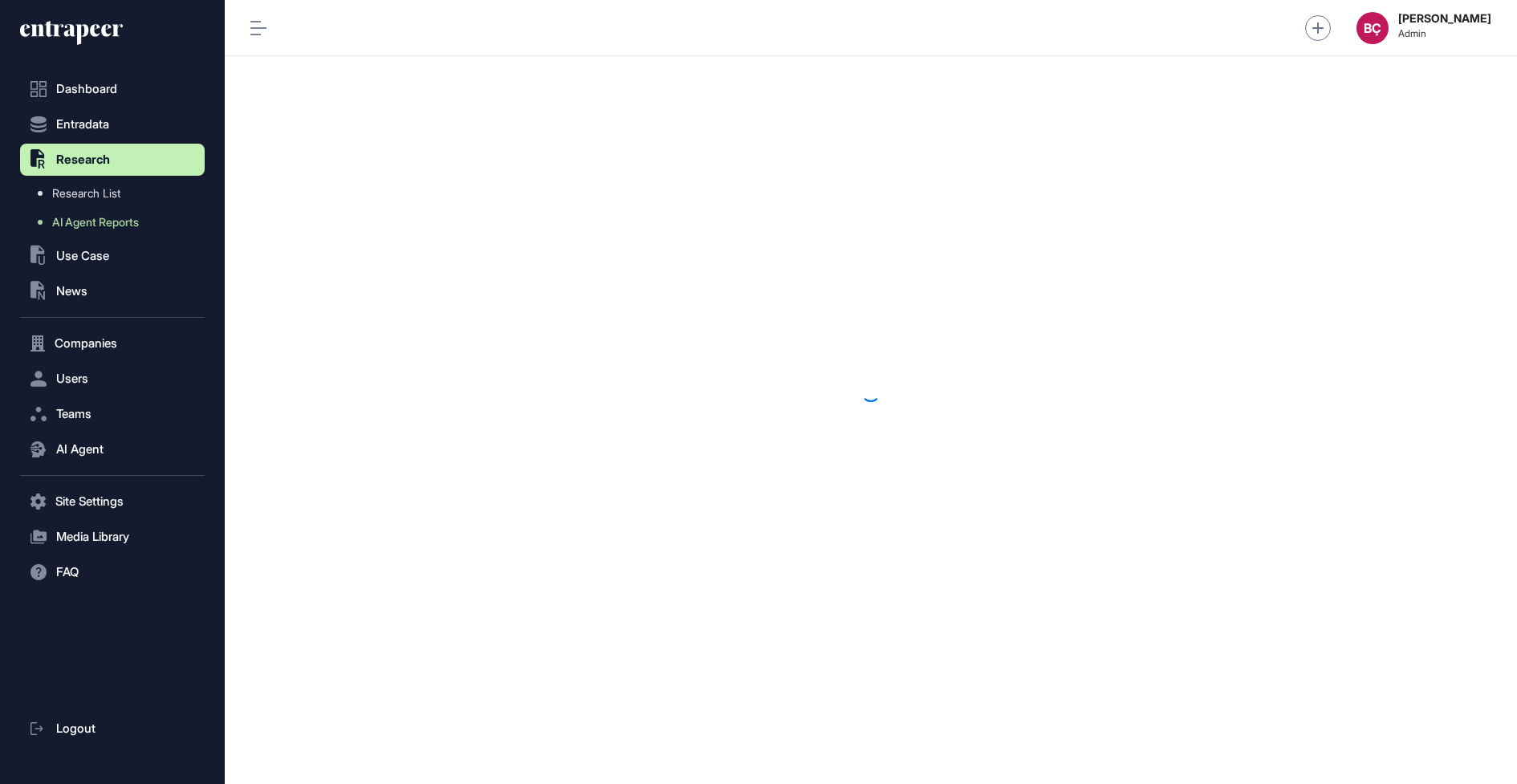
scroll to position [1, 1]
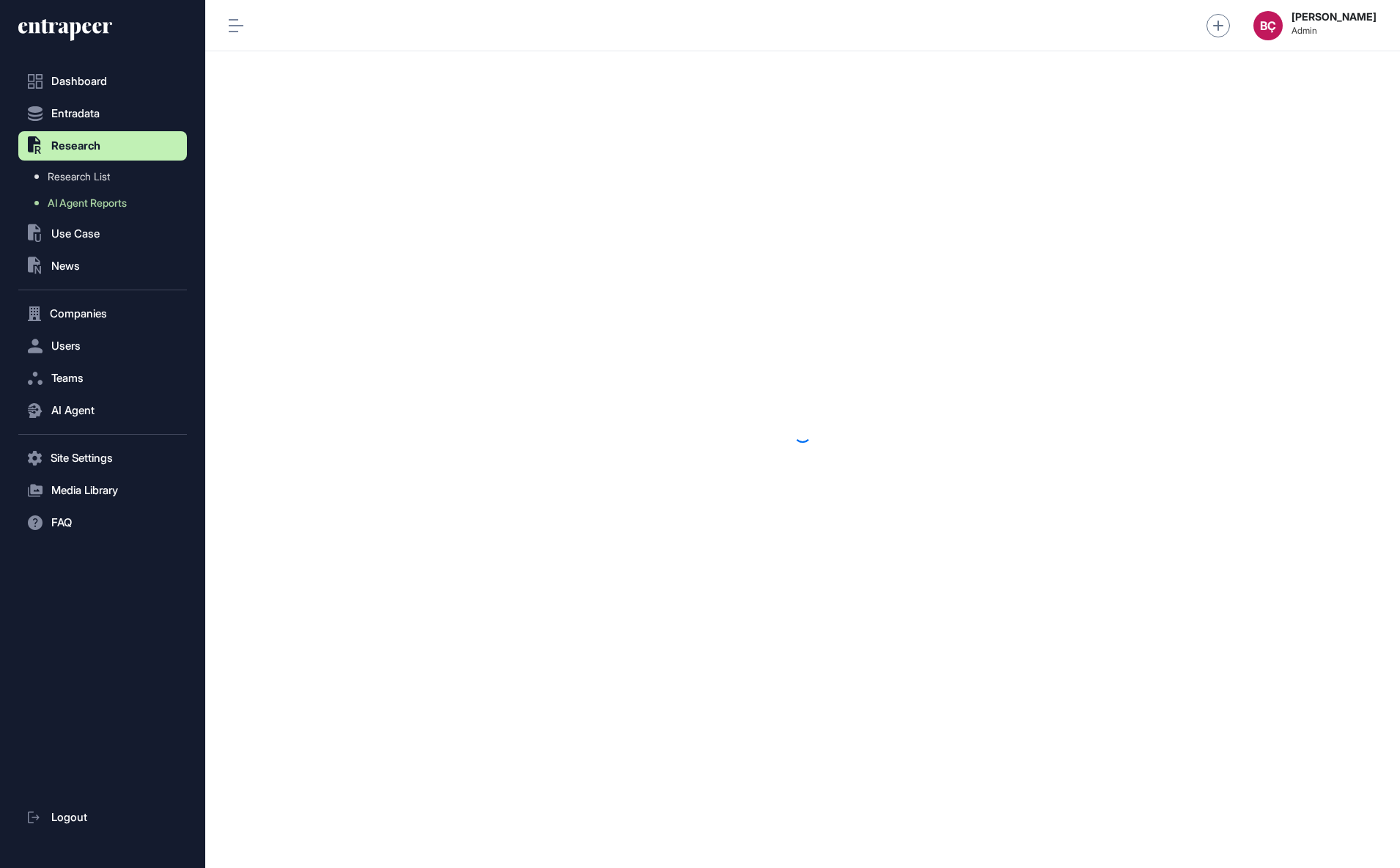
scroll to position [1, 1]
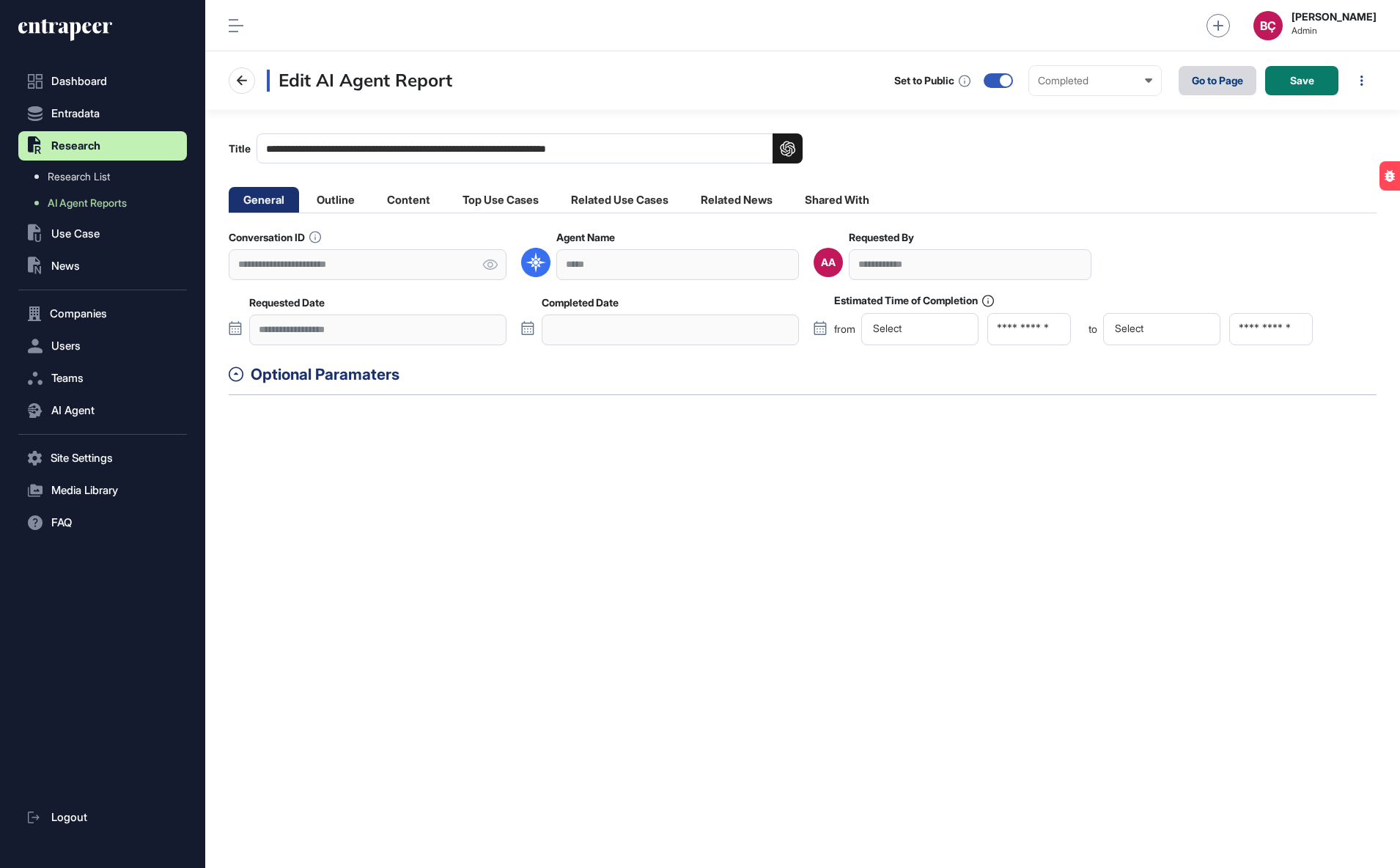
click at [1182, 81] on link "Go to Page" at bounding box center [1218, 81] width 78 height 30
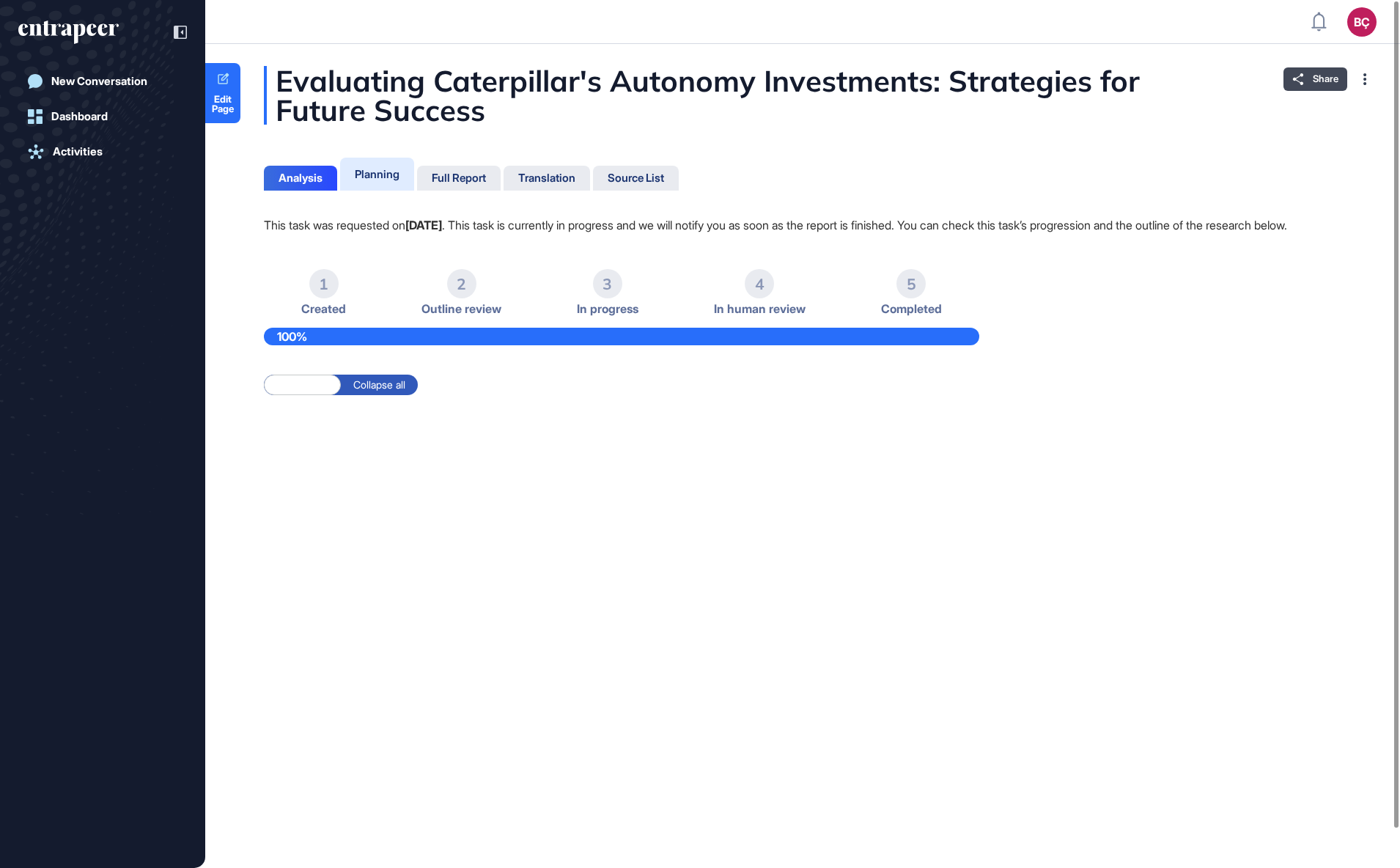
click at [1314, 83] on span "Share" at bounding box center [1325, 79] width 26 height 12
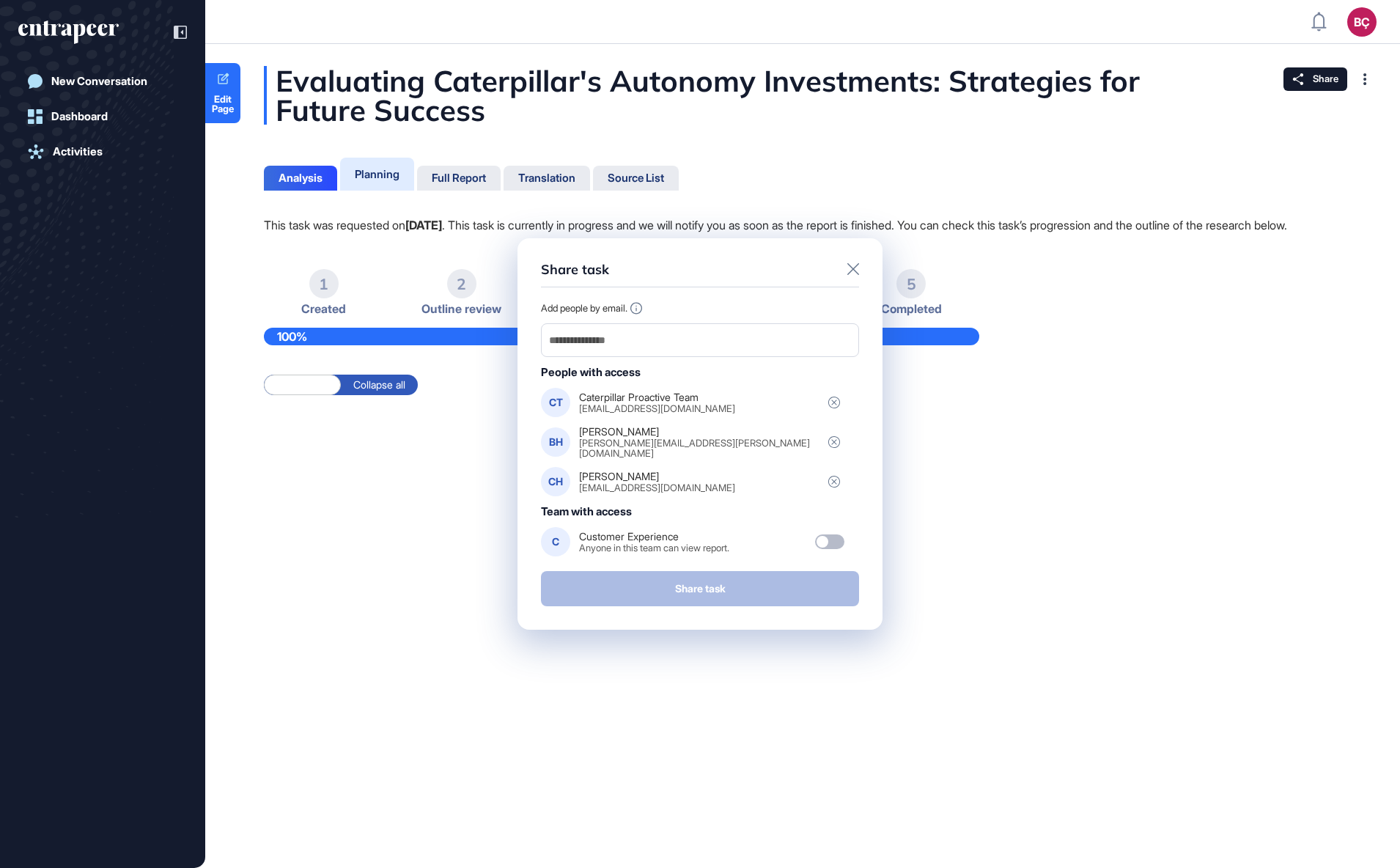
click at [856, 264] on div at bounding box center [853, 270] width 12 height 18
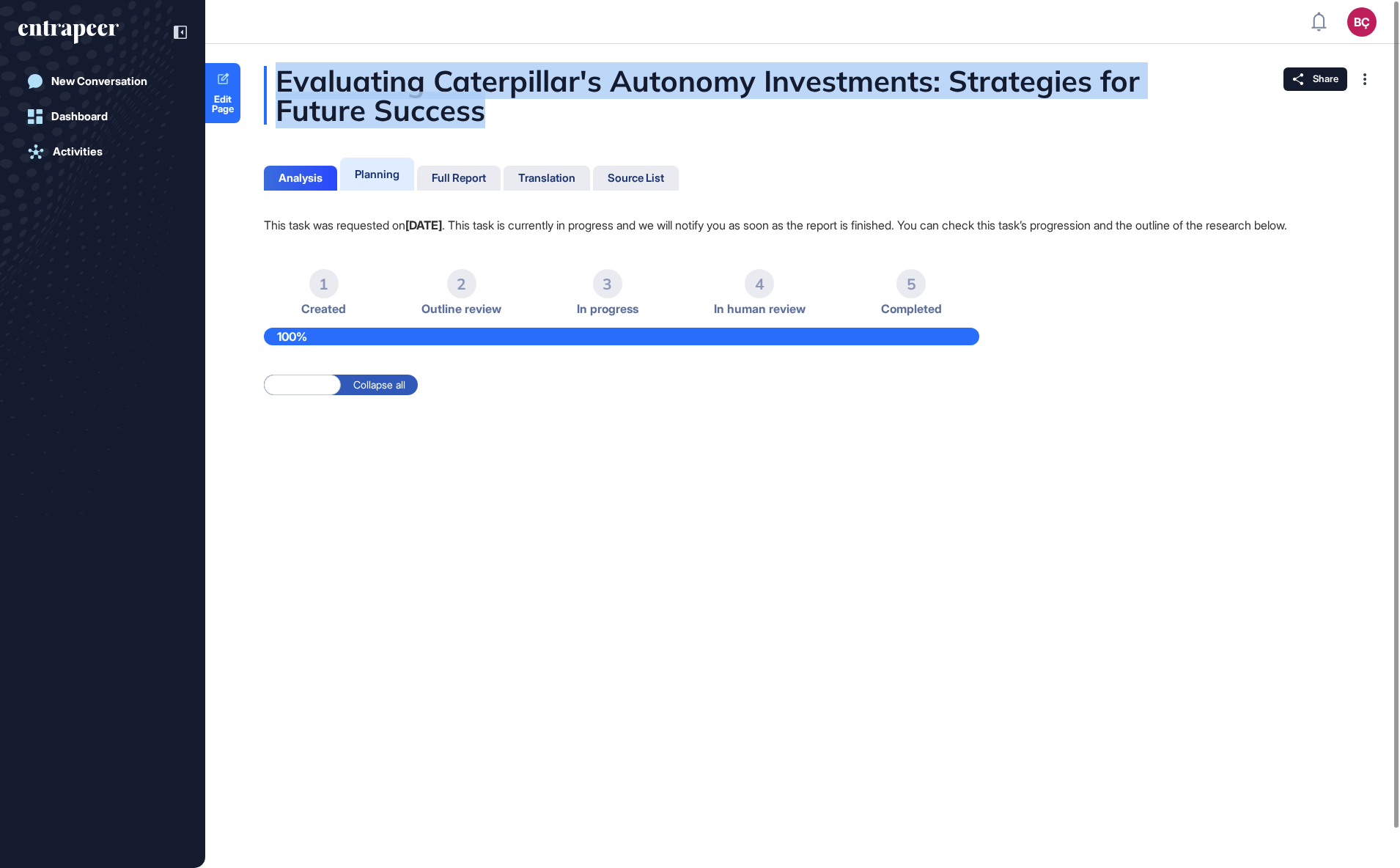
drag, startPoint x: 548, startPoint y: 113, endPoint x: 279, endPoint y: 78, distance: 271.3
click at [279, 78] on div "Evaluating Caterpillar's Autonomy Investments: Strategies for Future Success" at bounding box center [802, 95] width 1077 height 58
copy div "Evaluating Caterpillar's Autonomy Investments: Strategies for Future Success"
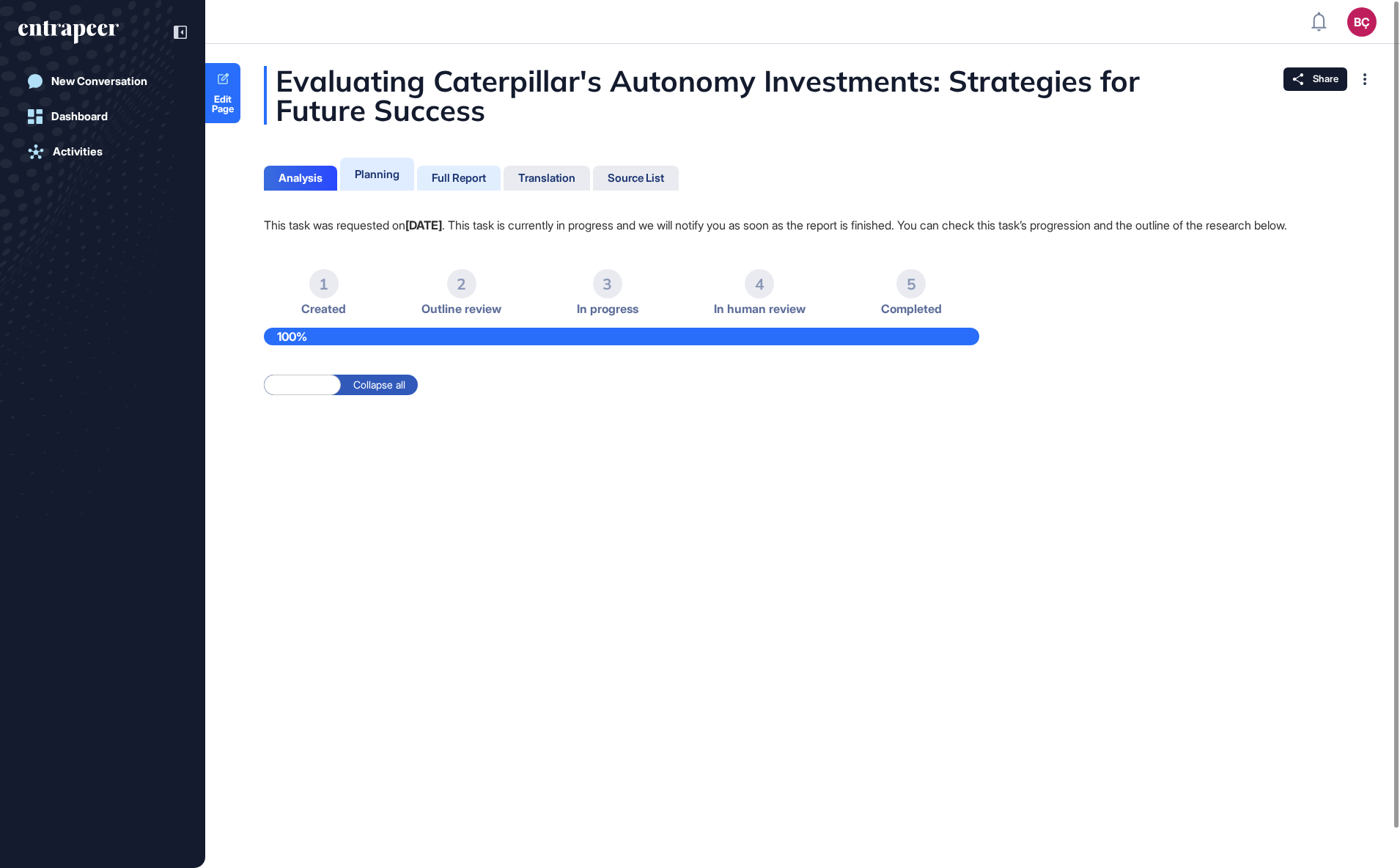
click at [479, 180] on div "Full Report" at bounding box center [459, 178] width 54 height 13
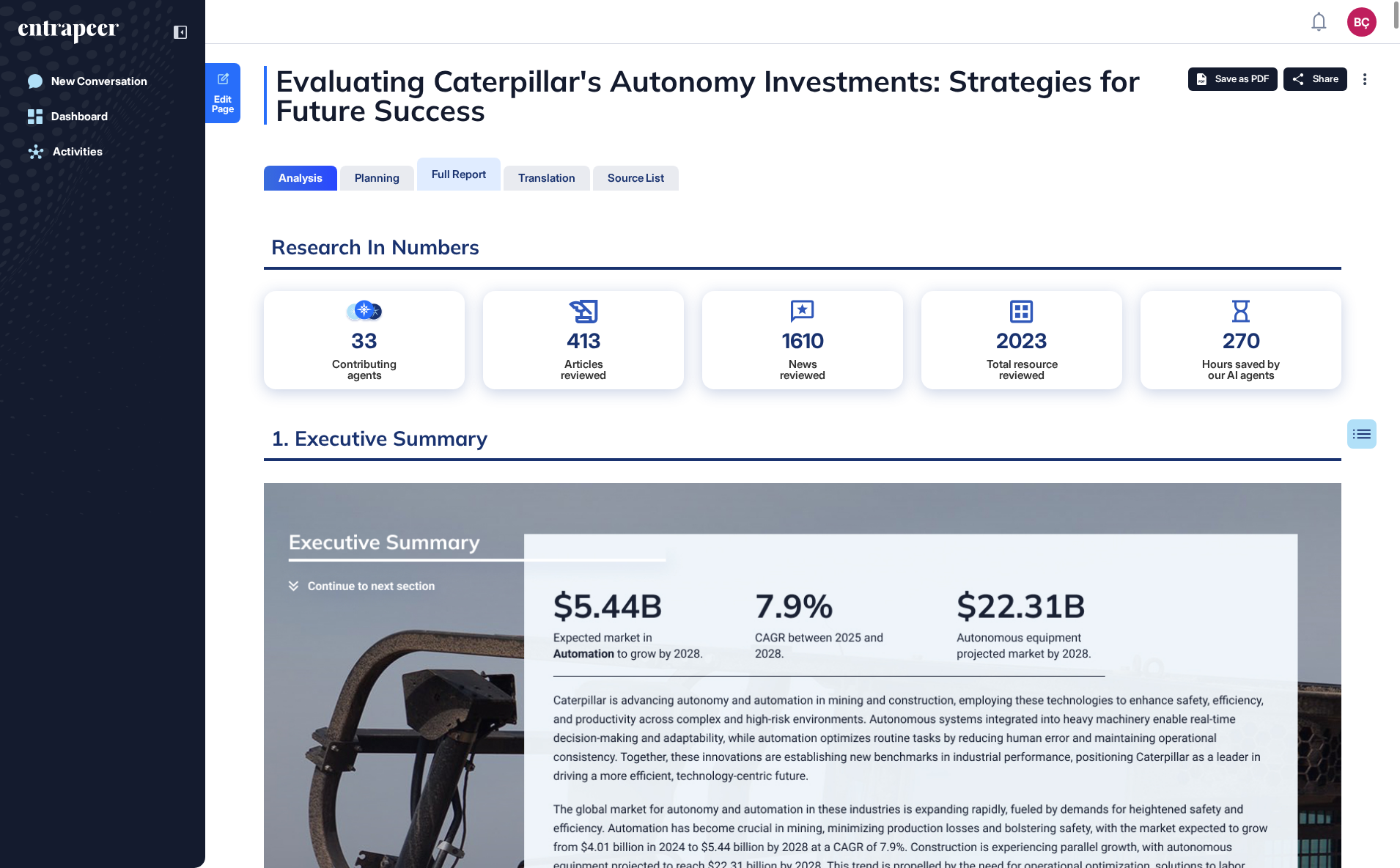
scroll to position [794, 4]
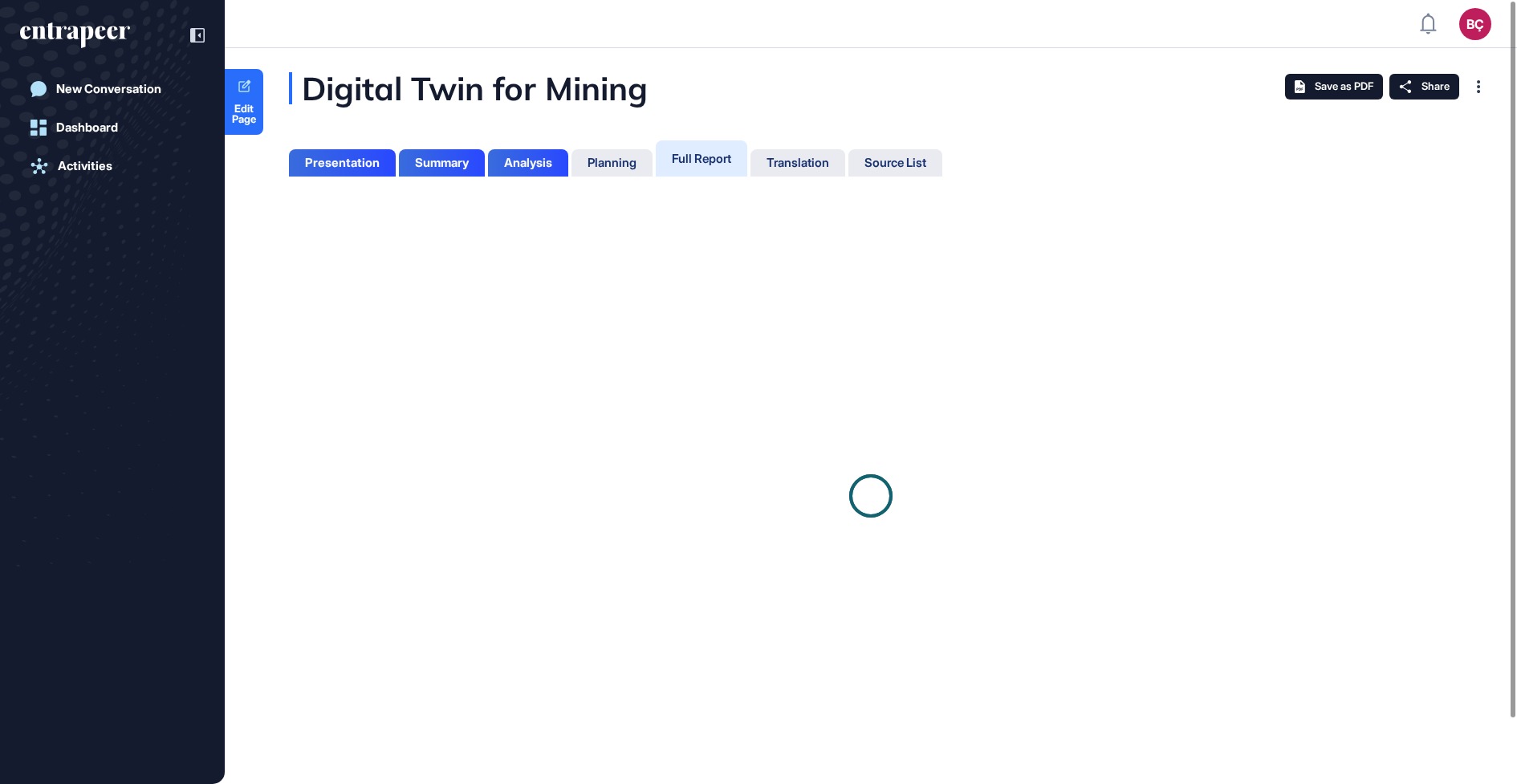
scroll to position [7, 1]
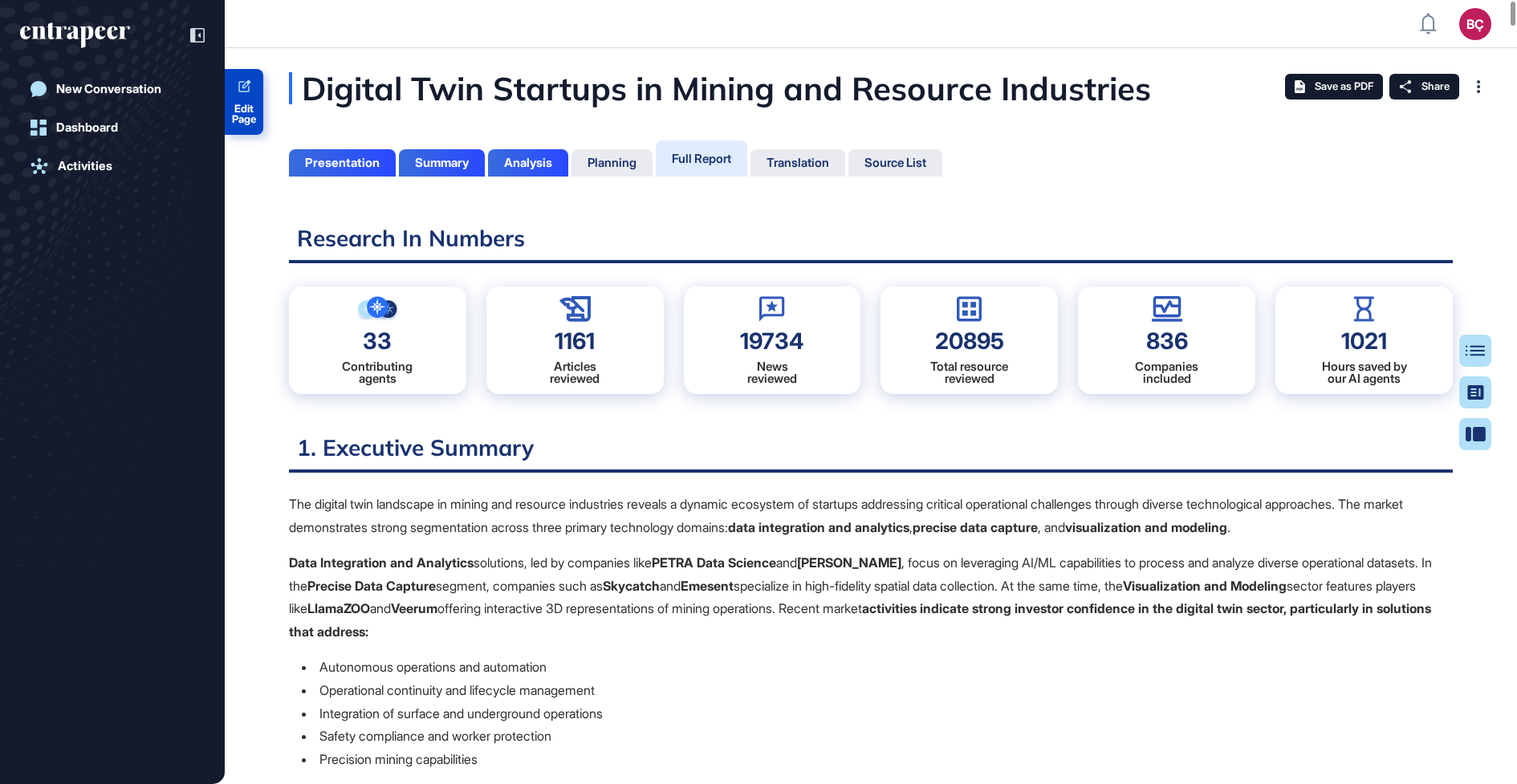
scroll to position [704, 4]
click at [244, 98] on link "Edit Page" at bounding box center [244, 101] width 38 height 66
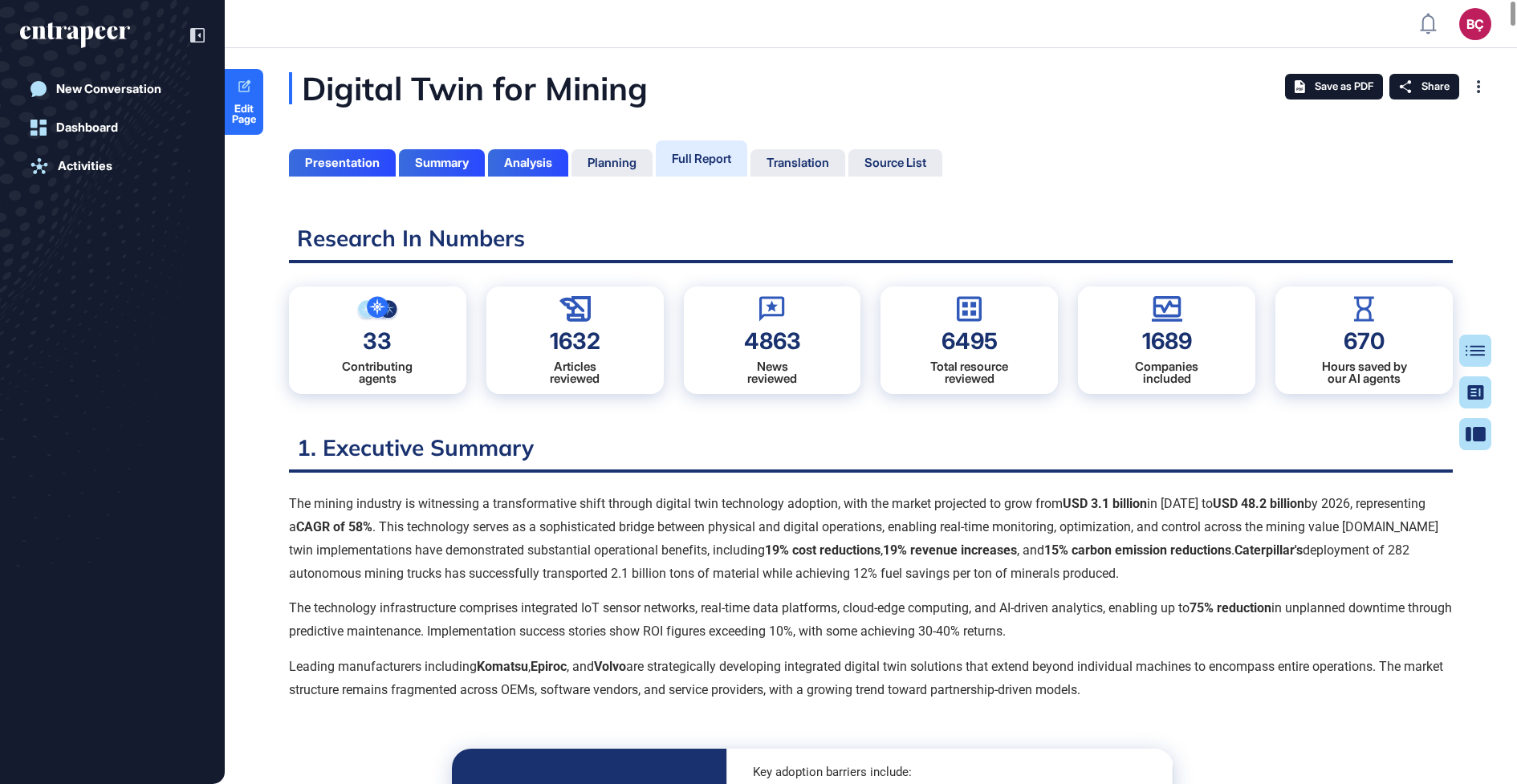
scroll to position [704, 4]
click at [251, 106] on span "Edit Page" at bounding box center [244, 114] width 38 height 21
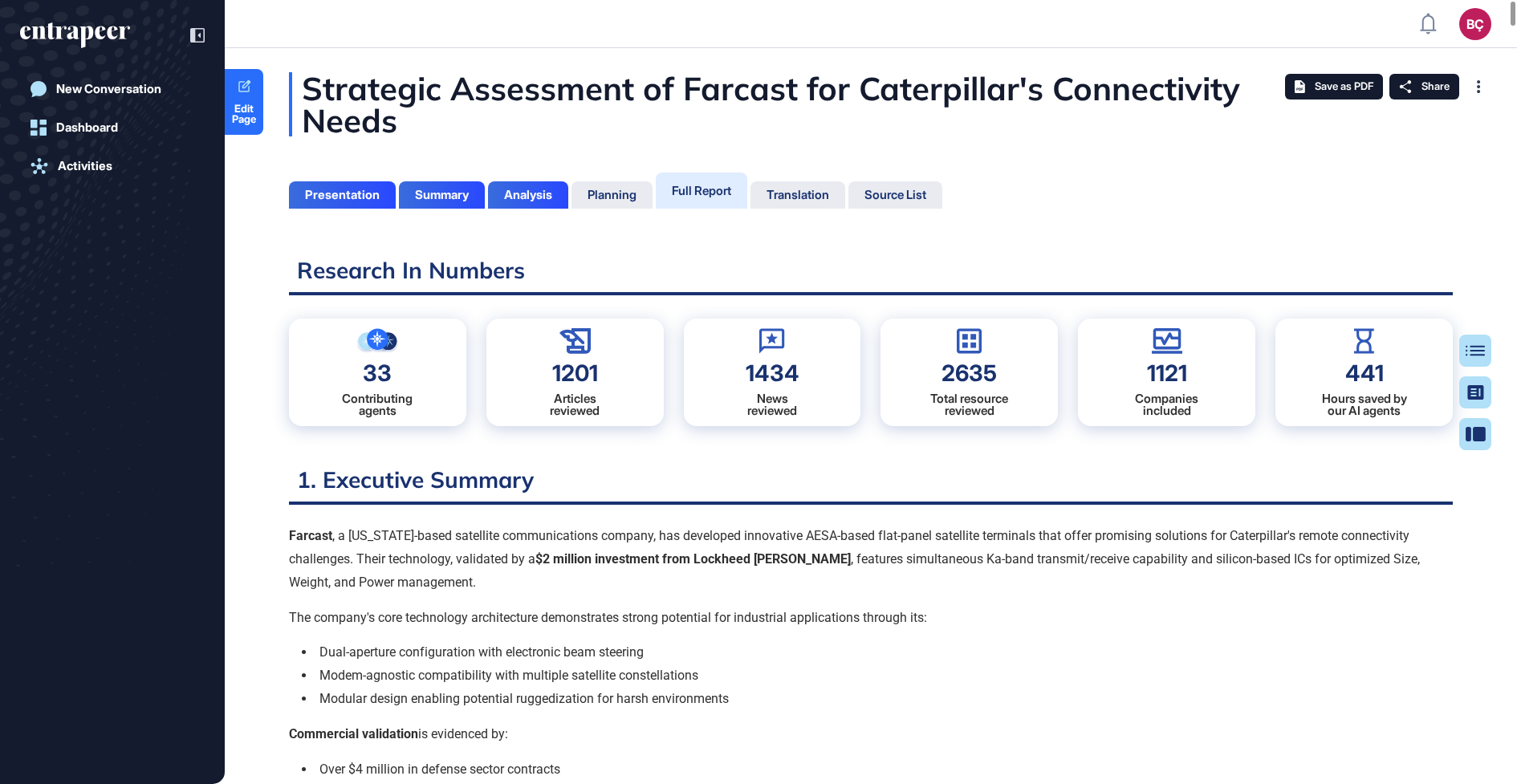
scroll to position [704, 4]
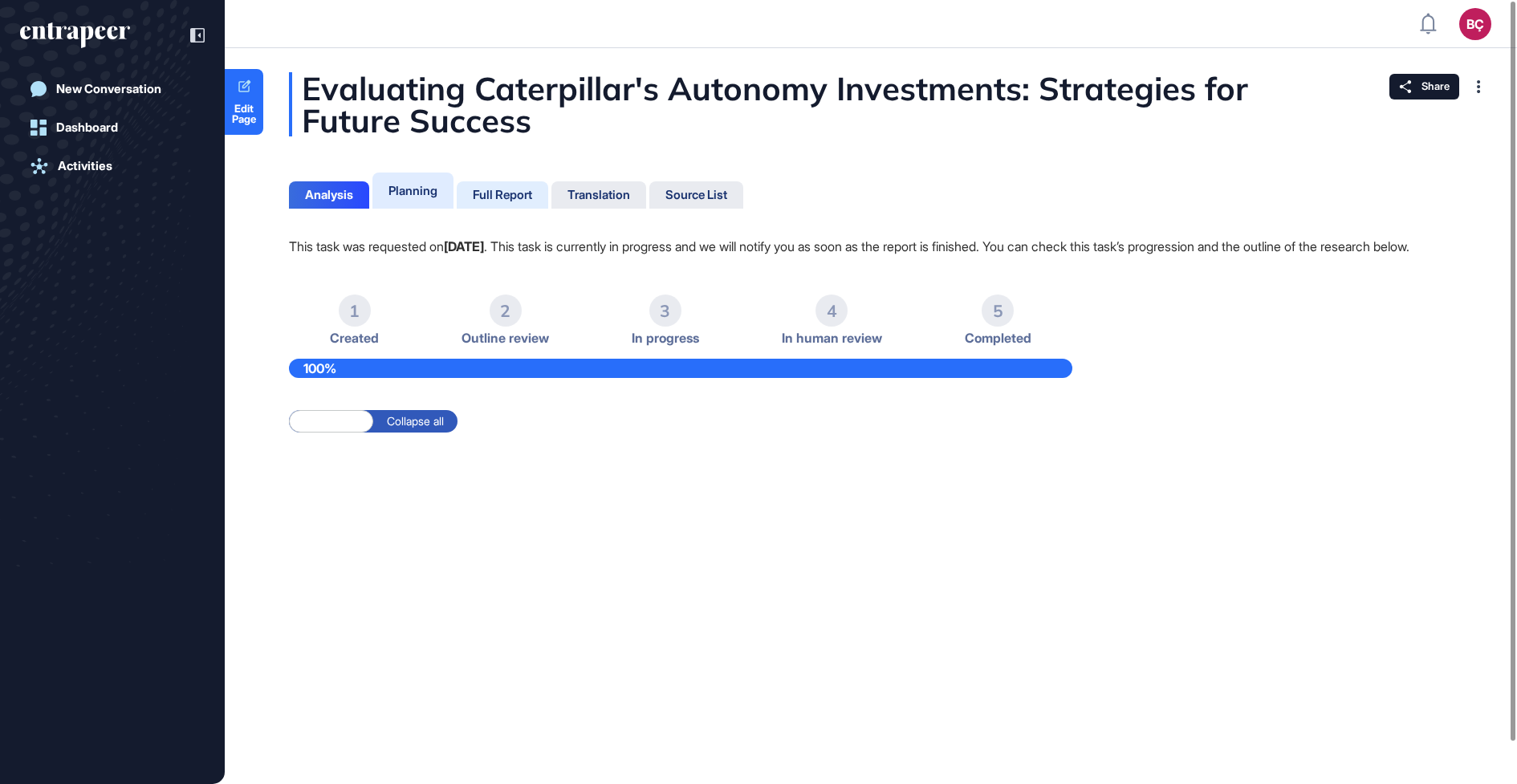
click at [537, 203] on div "Full Report" at bounding box center [502, 195] width 91 height 27
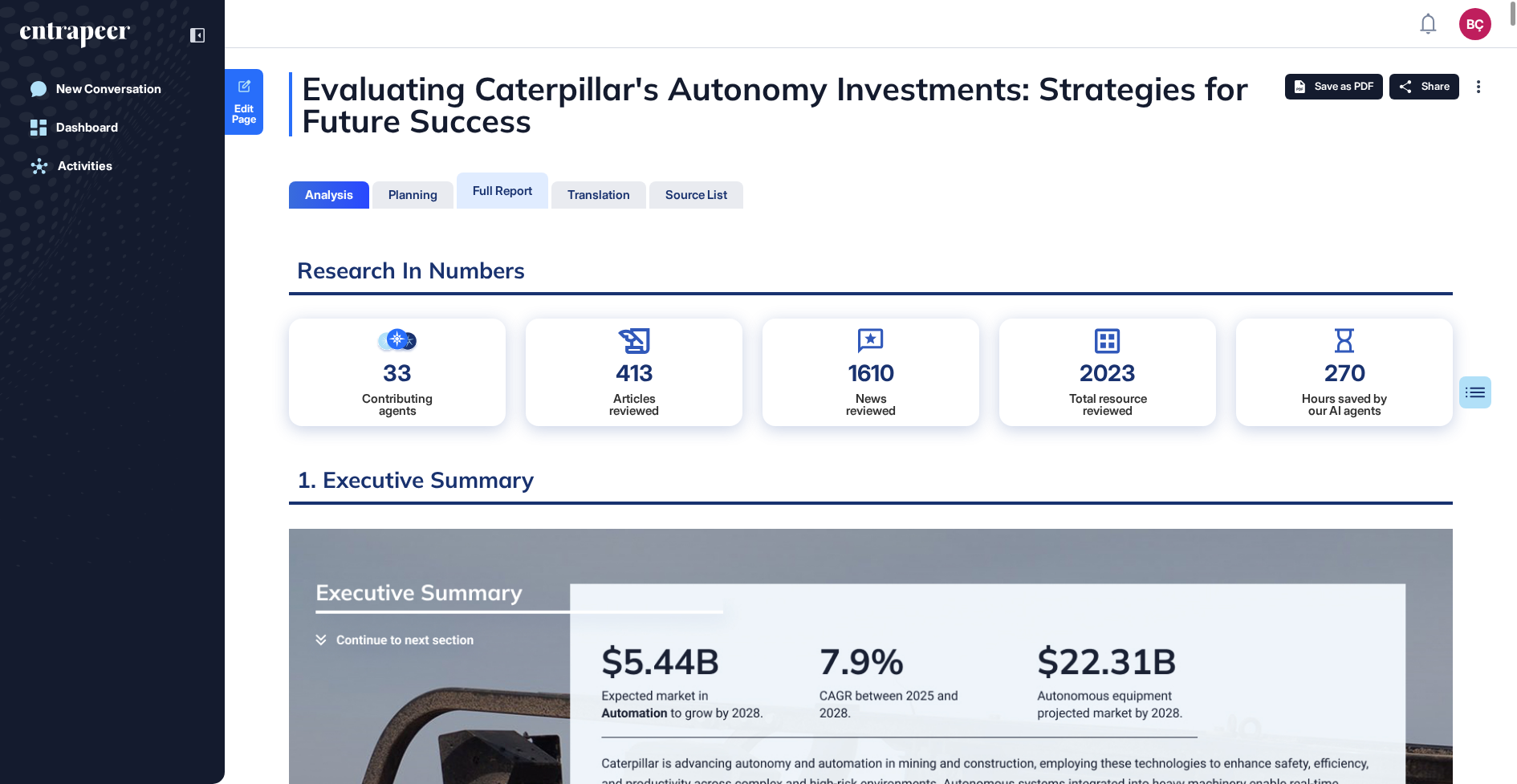
scroll to position [7, 1]
